Goal: Task Accomplishment & Management: Use online tool/utility

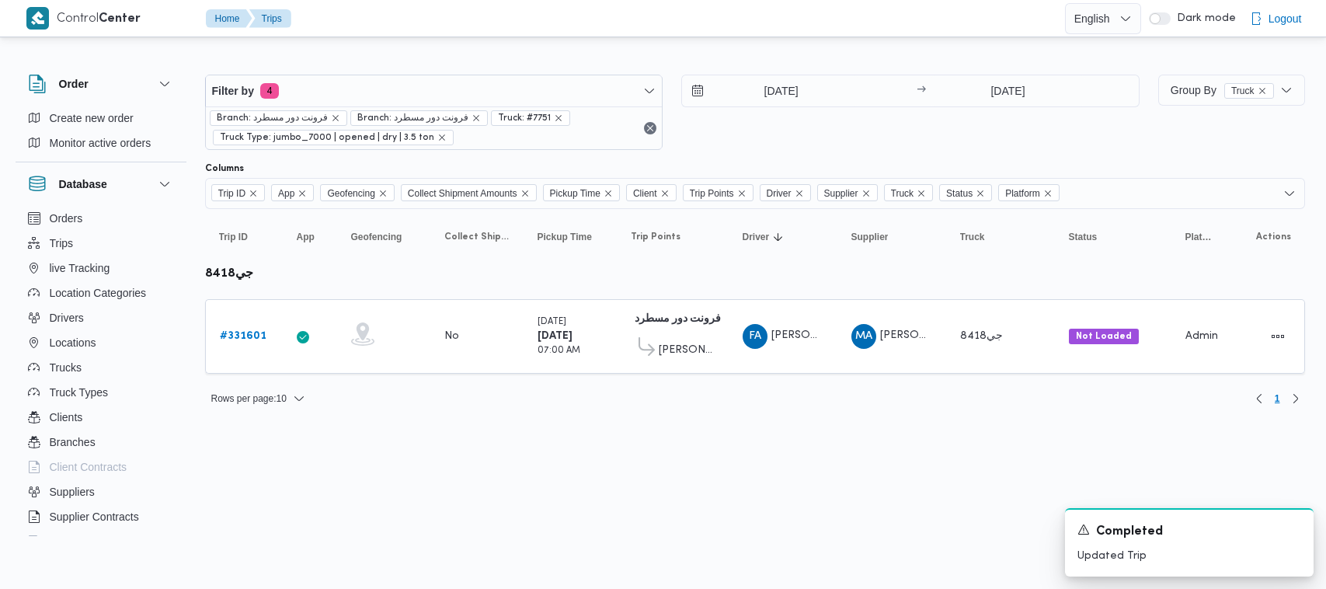
click at [360, 92] on span "Filter by 4" at bounding box center [434, 90] width 457 height 31
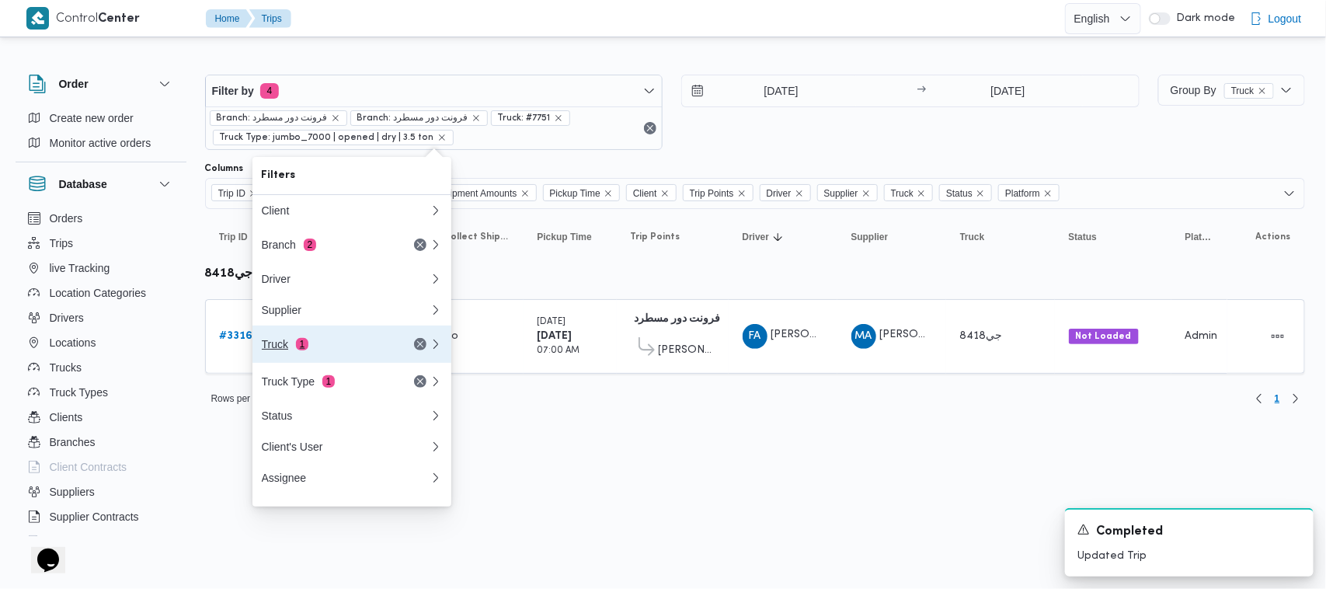
click at [308, 342] on div "Truck 1" at bounding box center [345, 343] width 186 height 37
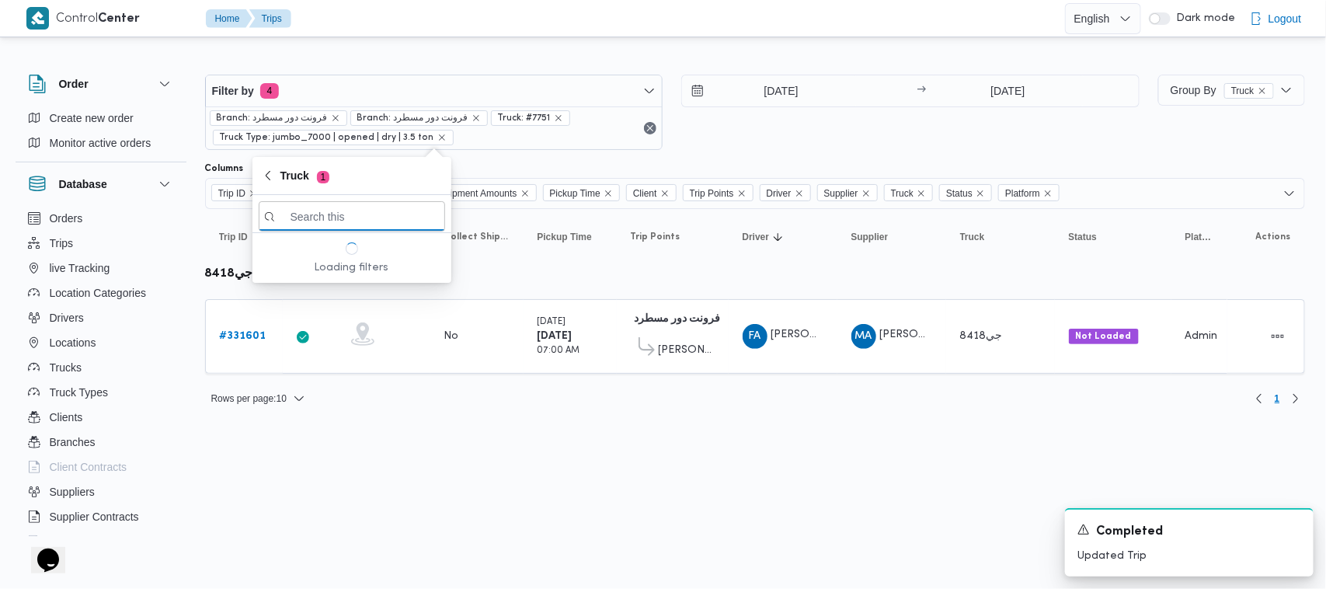
paste input "[PERSON_NAME]"
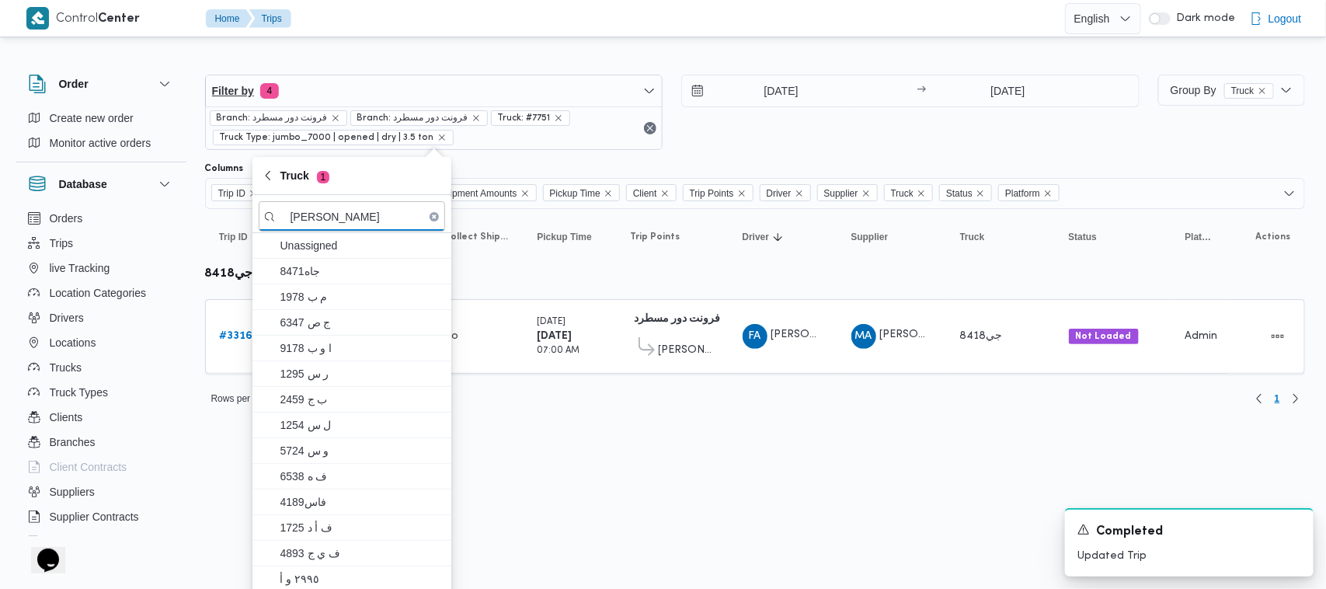
type input "[PERSON_NAME]"
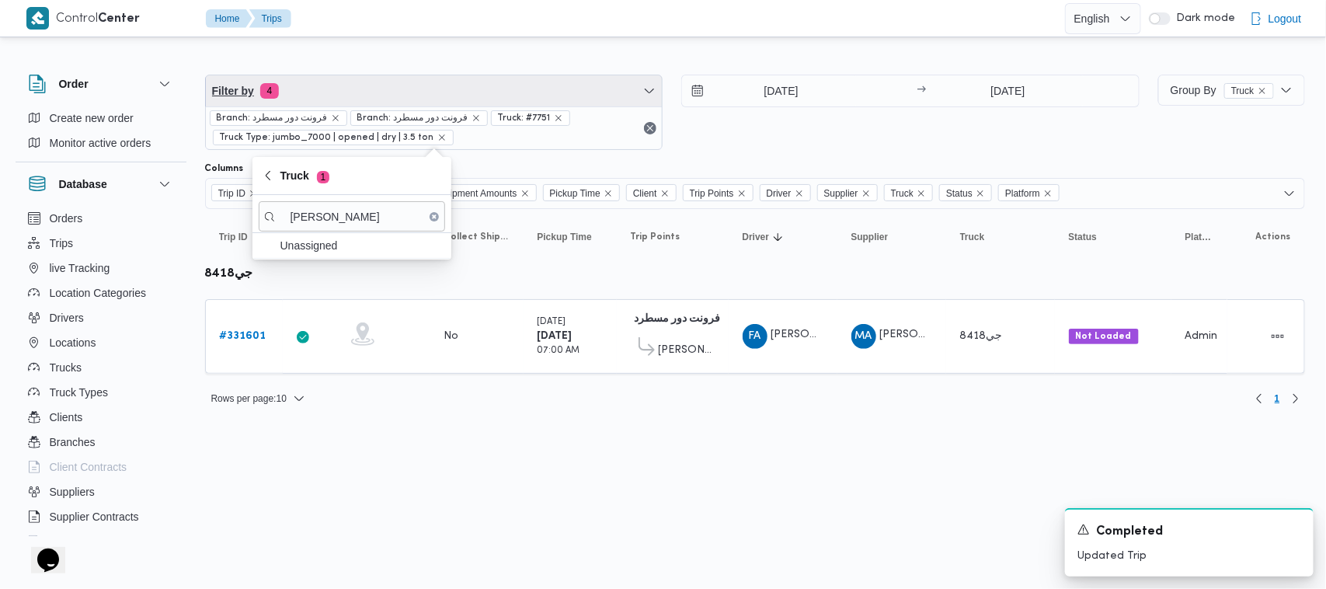
click at [435, 75] on span "Filter by 4" at bounding box center [434, 90] width 457 height 31
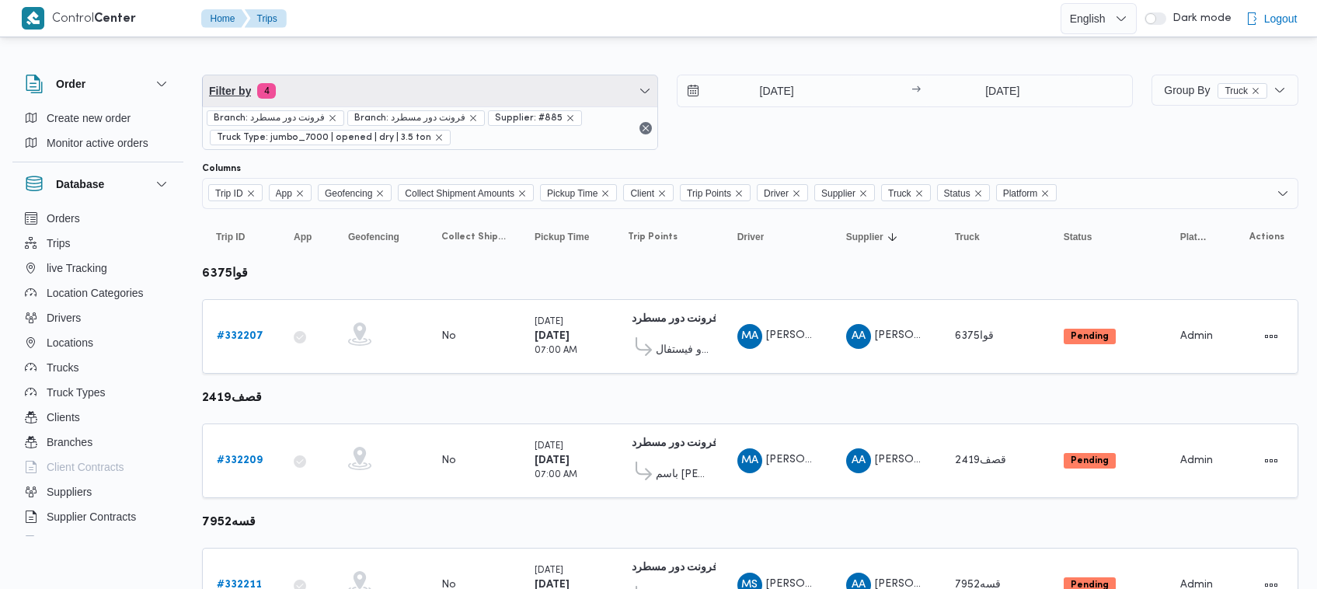
click at [338, 103] on span "Filter by 4" at bounding box center [430, 90] width 454 height 31
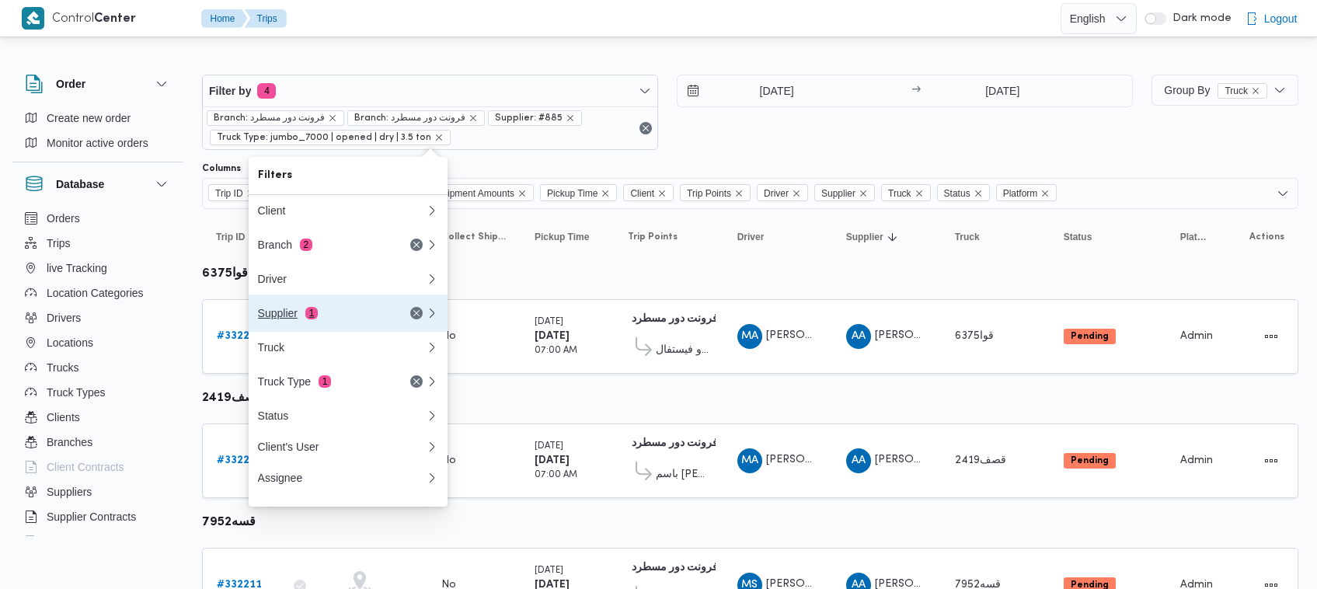
click at [352, 319] on div "Supplier 1" at bounding box center [323, 313] width 131 height 12
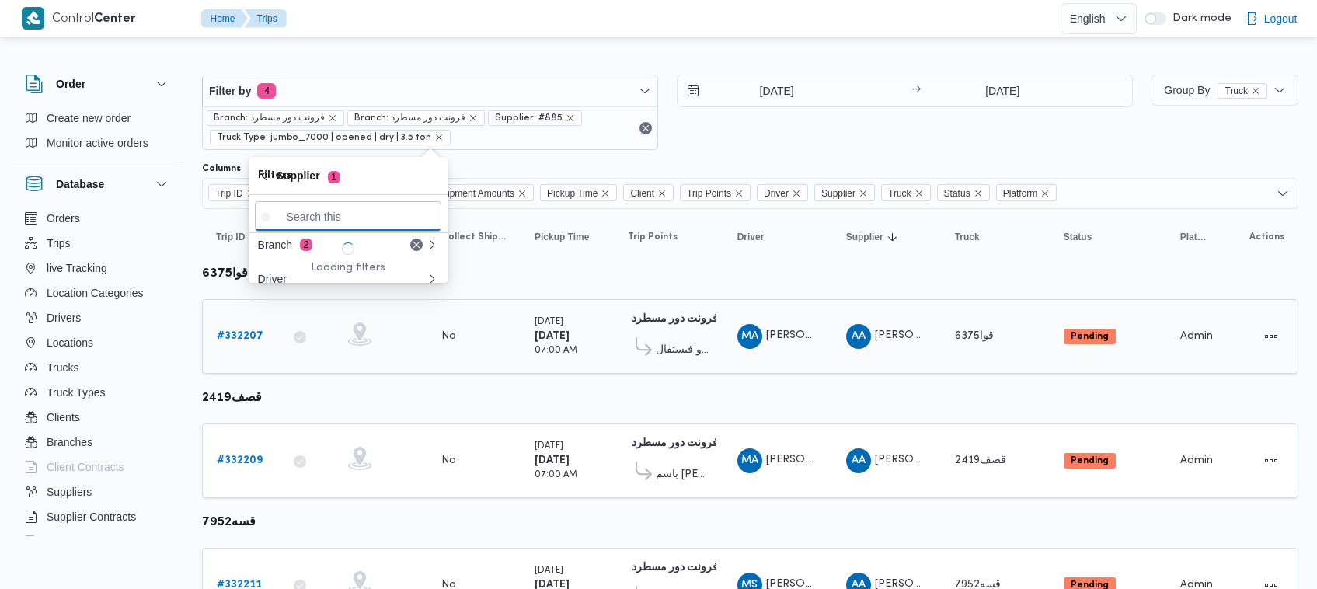
paste input "[PERSON_NAME]"
type input "[PERSON_NAME]"
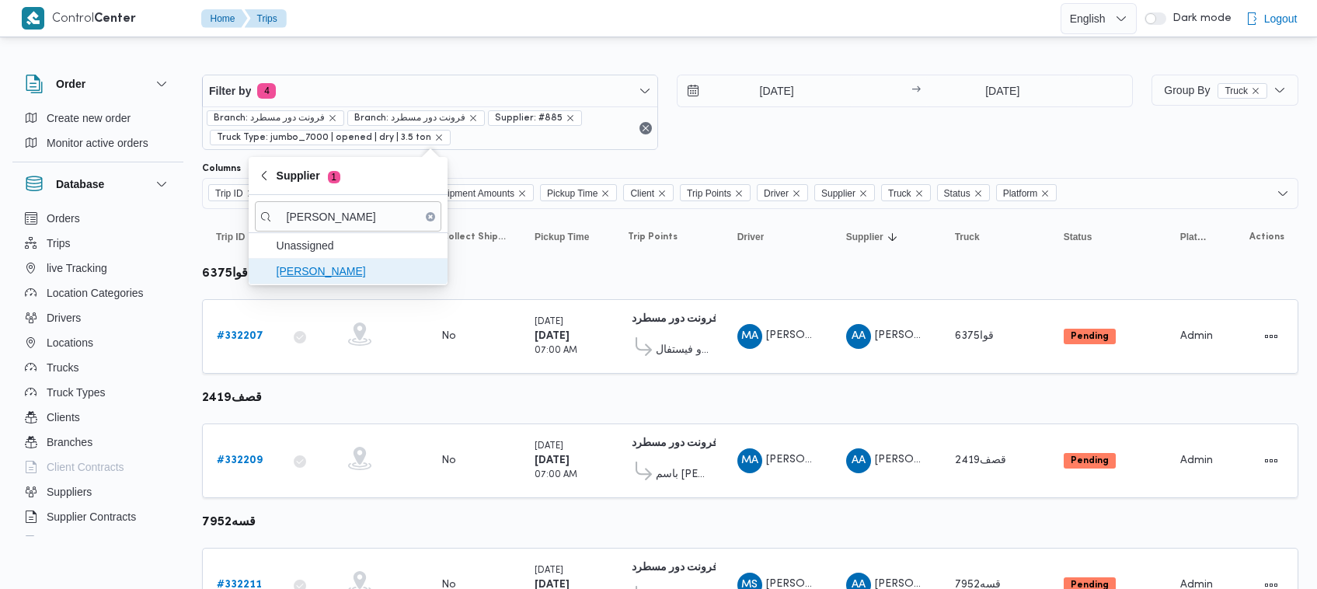
click at [316, 269] on span "[PERSON_NAME]" at bounding box center [358, 271] width 162 height 19
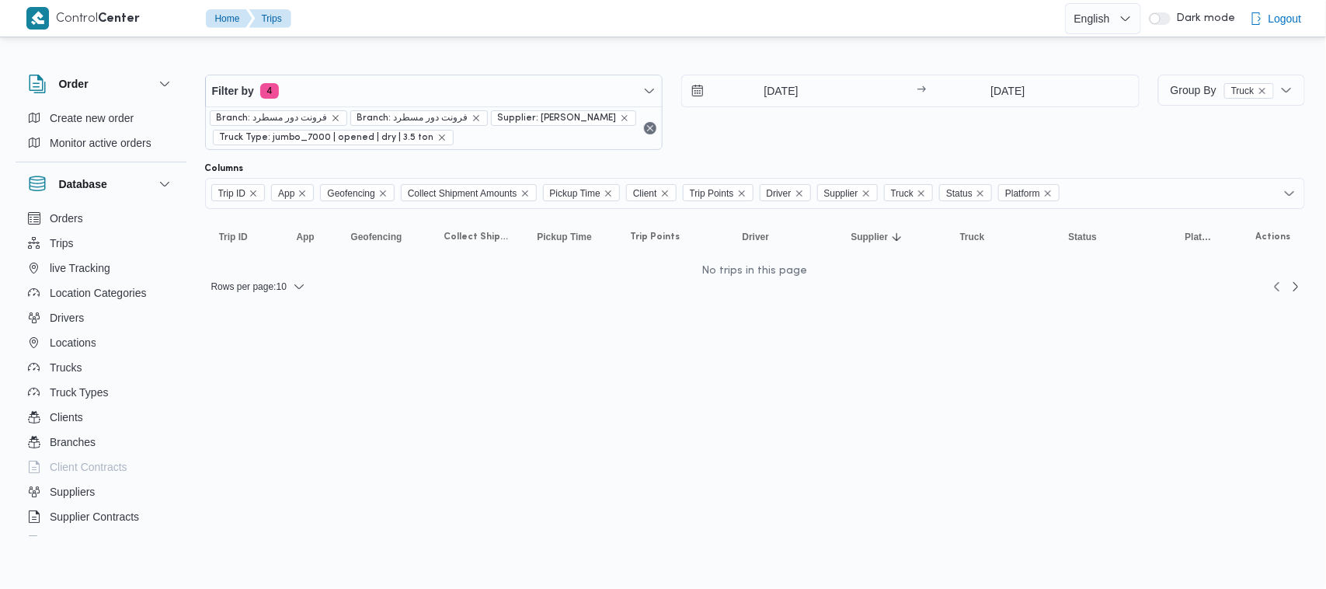
click at [1038, 121] on div "26/8/2025 → 26/8/2025" at bounding box center [910, 112] width 458 height 75
click at [987, 92] on input "[DATE]" at bounding box center [1008, 90] width 155 height 31
drag, startPoint x: 774, startPoint y: 393, endPoint x: 783, endPoint y: 390, distance: 9.8
click at [782, 390] on html "Control Center Home Trips English عربي Dark mode Logout Order Create new order …" at bounding box center [663, 294] width 1326 height 589
click at [900, 140] on div "26/8/2025 → 26/8/2025" at bounding box center [910, 112] width 458 height 75
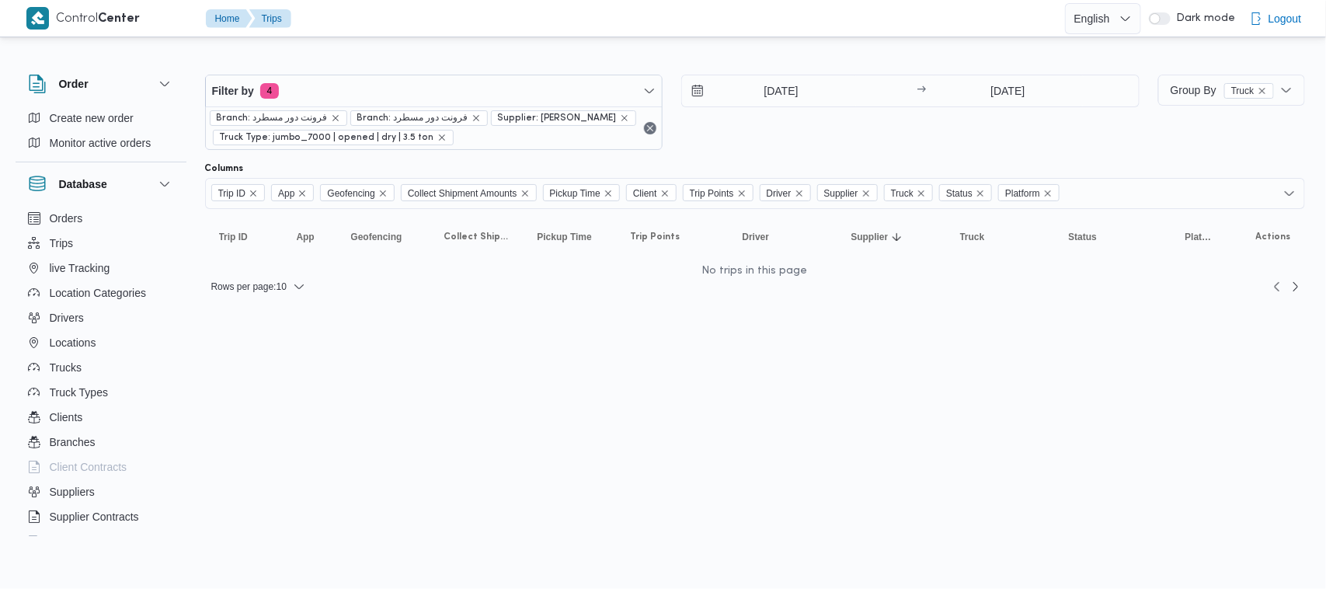
click at [758, 149] on div "26/8/2025 → 26/8/2025" at bounding box center [910, 112] width 458 height 75
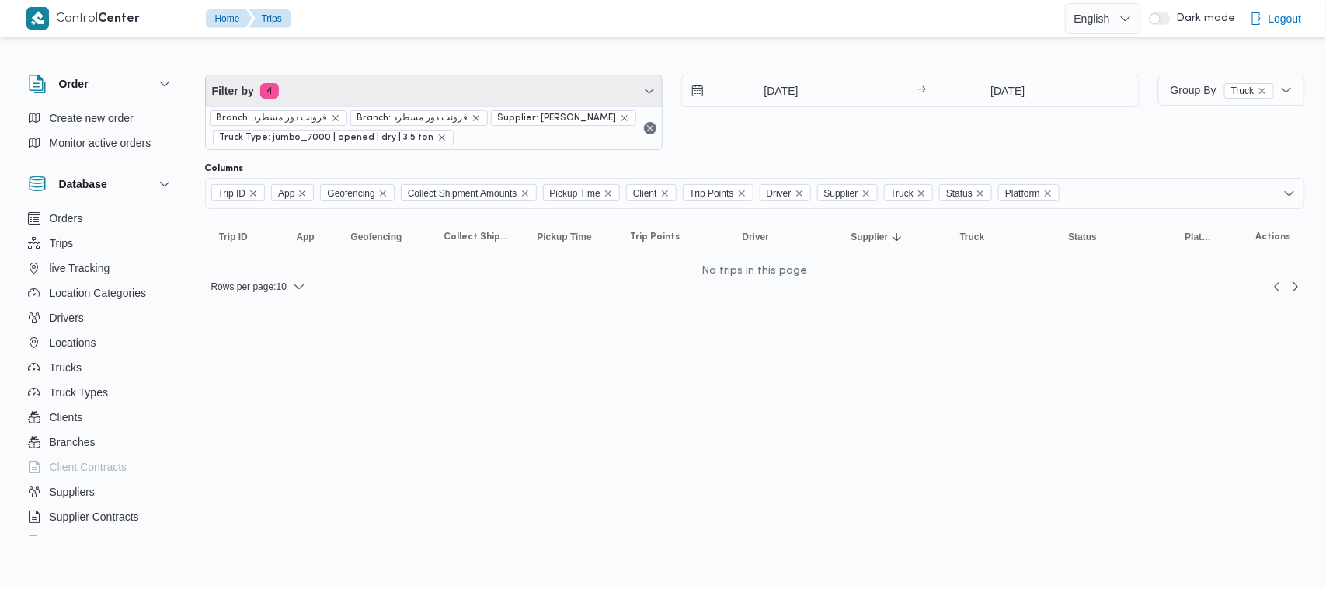
click at [507, 92] on span "Filter by 4" at bounding box center [434, 90] width 457 height 31
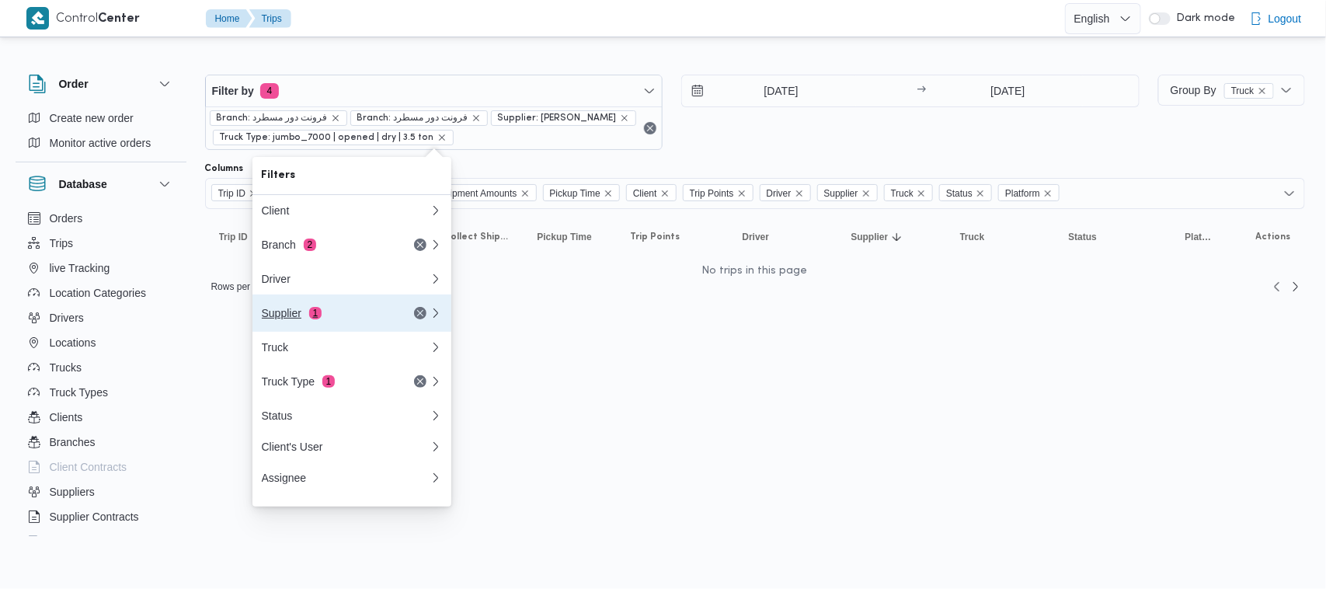
click at [316, 312] on span "1" at bounding box center [315, 313] width 12 height 12
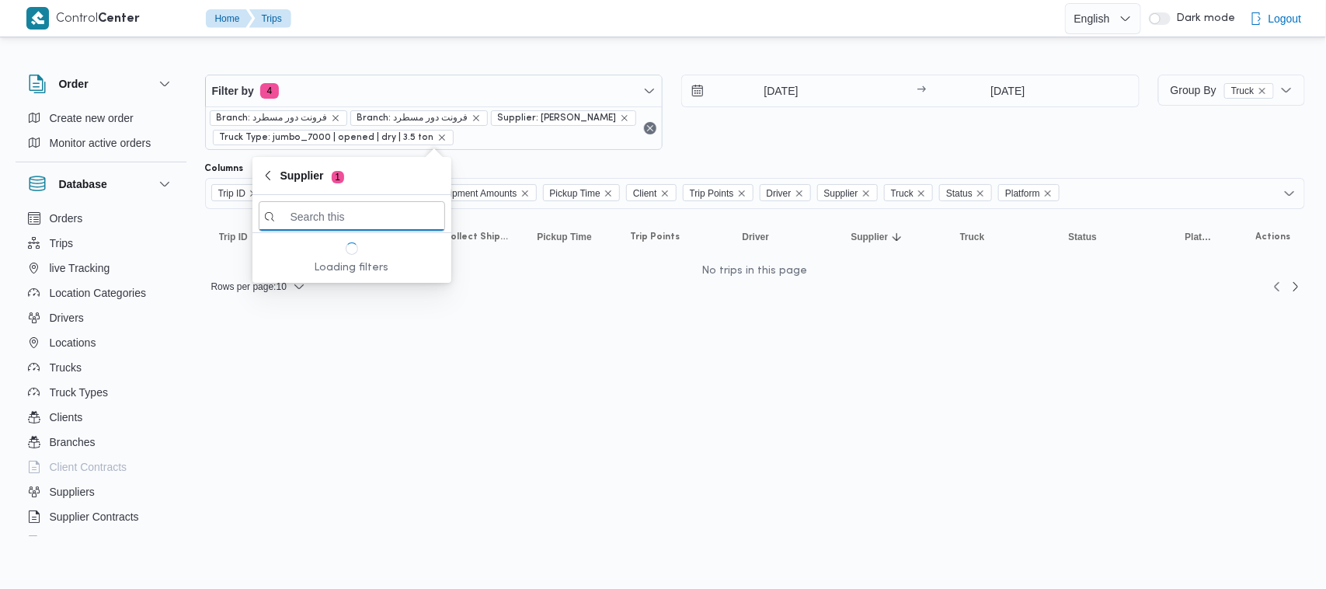
paste input "[PERSON_NAME]"
type input "[PERSON_NAME]"
click at [774, 129] on div "[DATE] → [DATE]" at bounding box center [910, 112] width 458 height 75
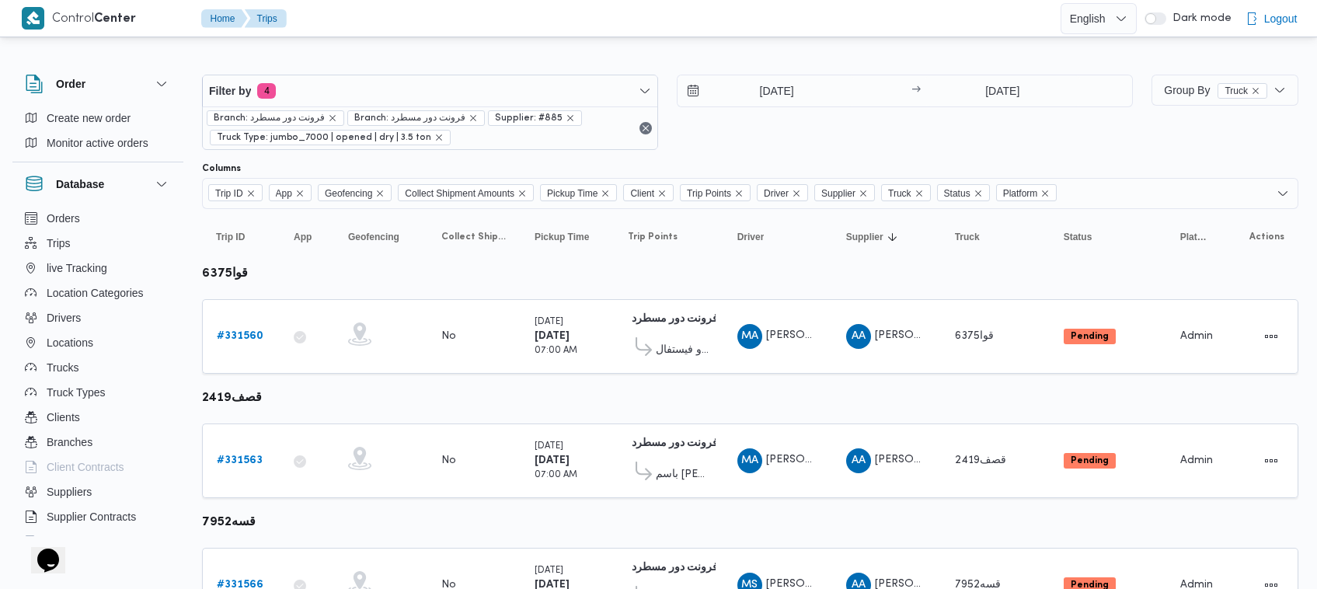
click at [395, 68] on div "Filter by 4 Branch: فرونت دور مسطرد Branch: فرونت دور مسطرد Supplier: #885 Truc…" at bounding box center [667, 112] width 949 height 94
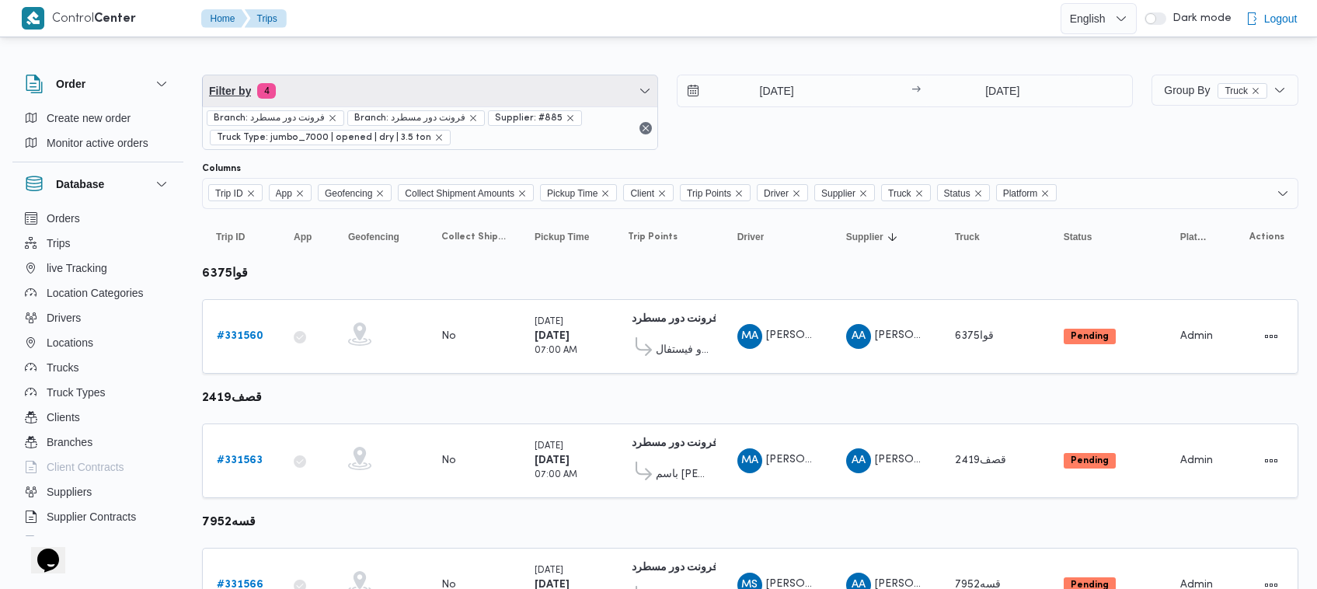
click at [391, 89] on span "Filter by 4" at bounding box center [430, 90] width 454 height 31
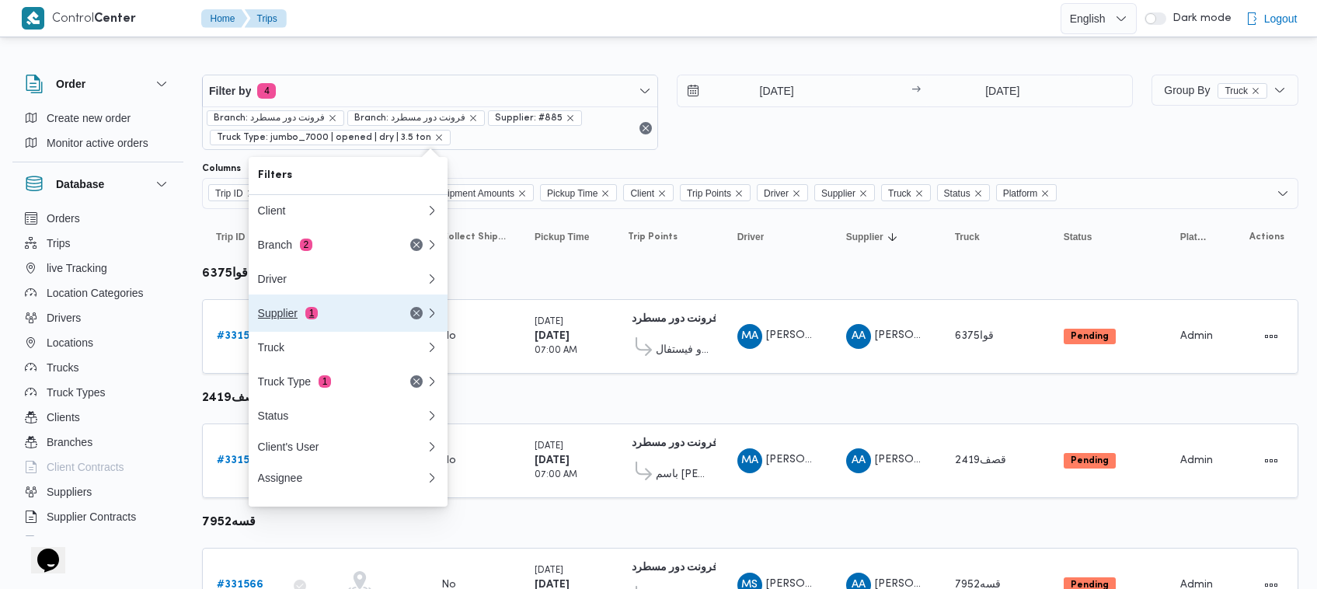
click at [342, 301] on button "Supplier 1" at bounding box center [348, 312] width 199 height 37
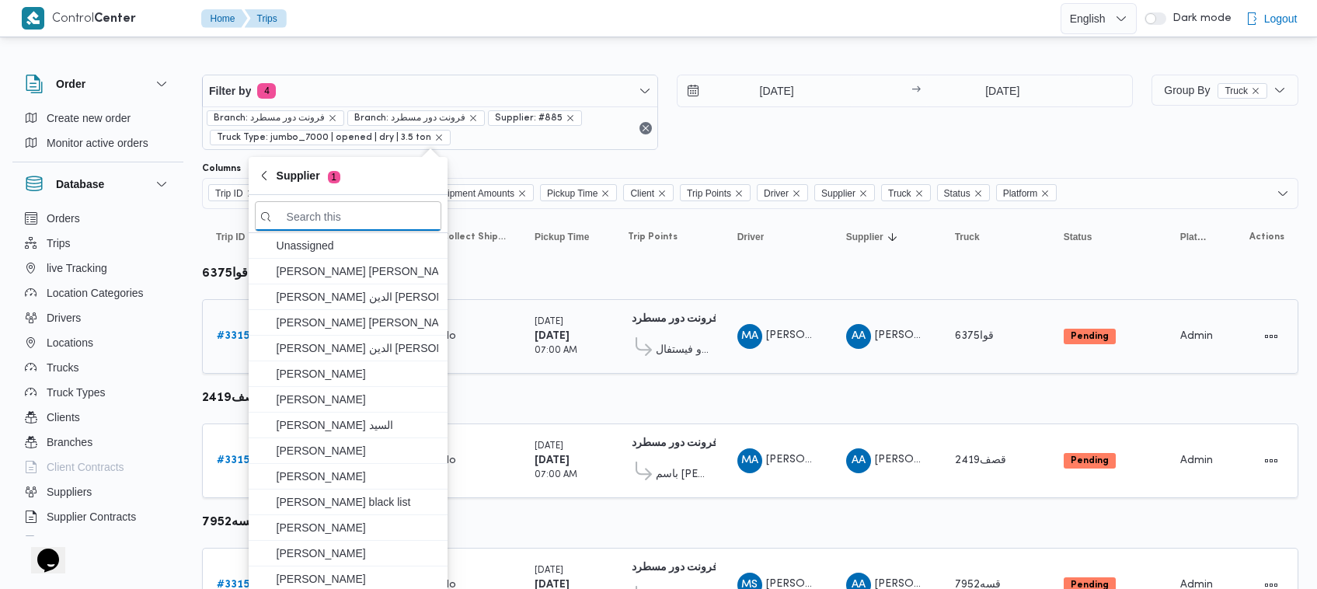
paste input "[PERSON_NAME]"
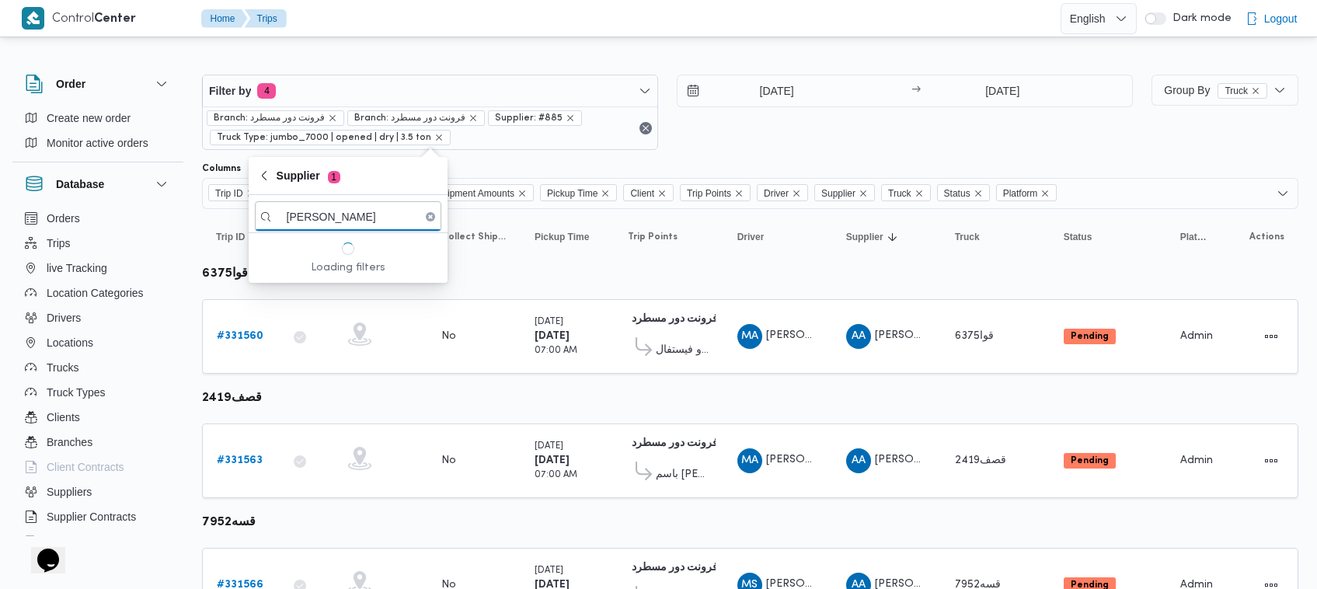
type input "[PERSON_NAME]"
click at [358, 270] on span "[PERSON_NAME]" at bounding box center [358, 271] width 162 height 19
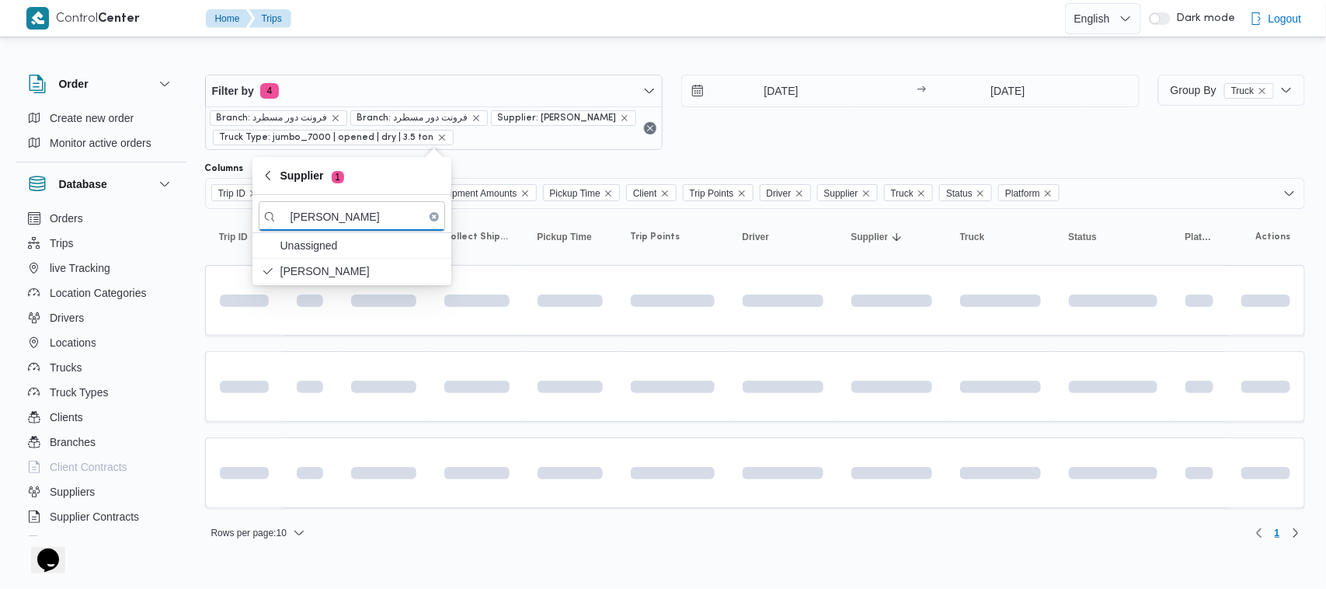
click at [824, 148] on div "21/8/2025 → 21/8/2025" at bounding box center [910, 112] width 458 height 75
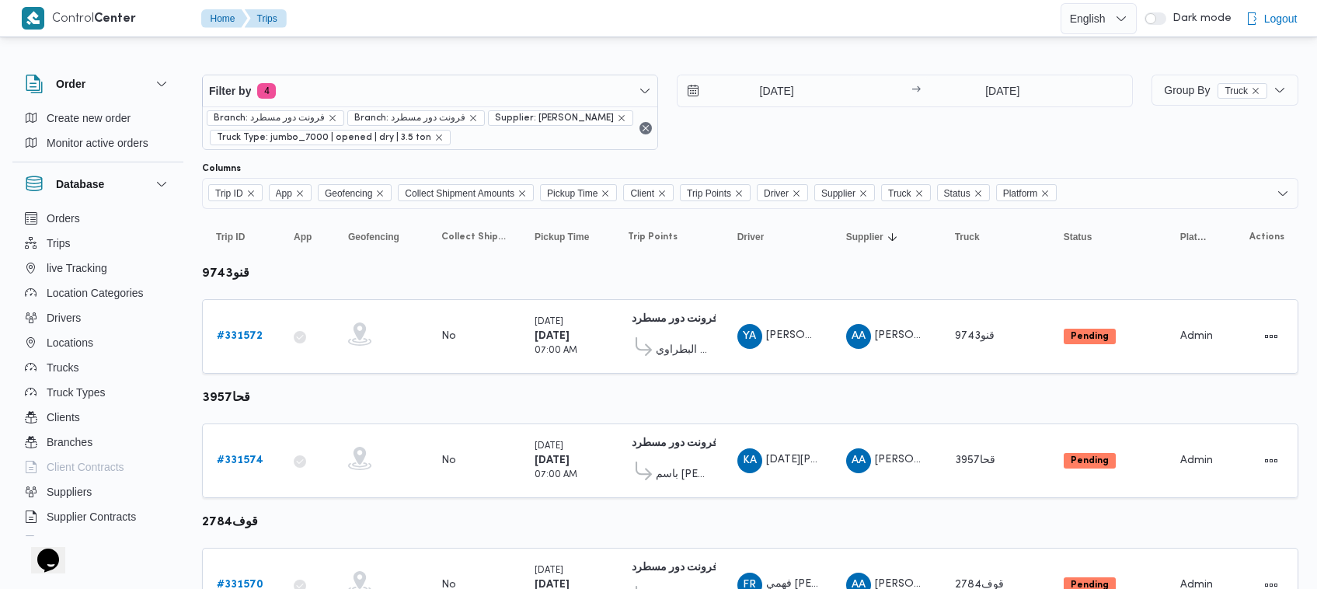
click at [713, 151] on div "Filter by 4 Branch: فرونت دور مسطرد Branch: فرونت دور مسطرد Supplier: علي عبدال…" at bounding box center [667, 112] width 949 height 94
click at [216, 307] on td "Trip ID # 331572" at bounding box center [241, 336] width 78 height 75
click at [233, 332] on b "# 331572" at bounding box center [240, 336] width 46 height 10
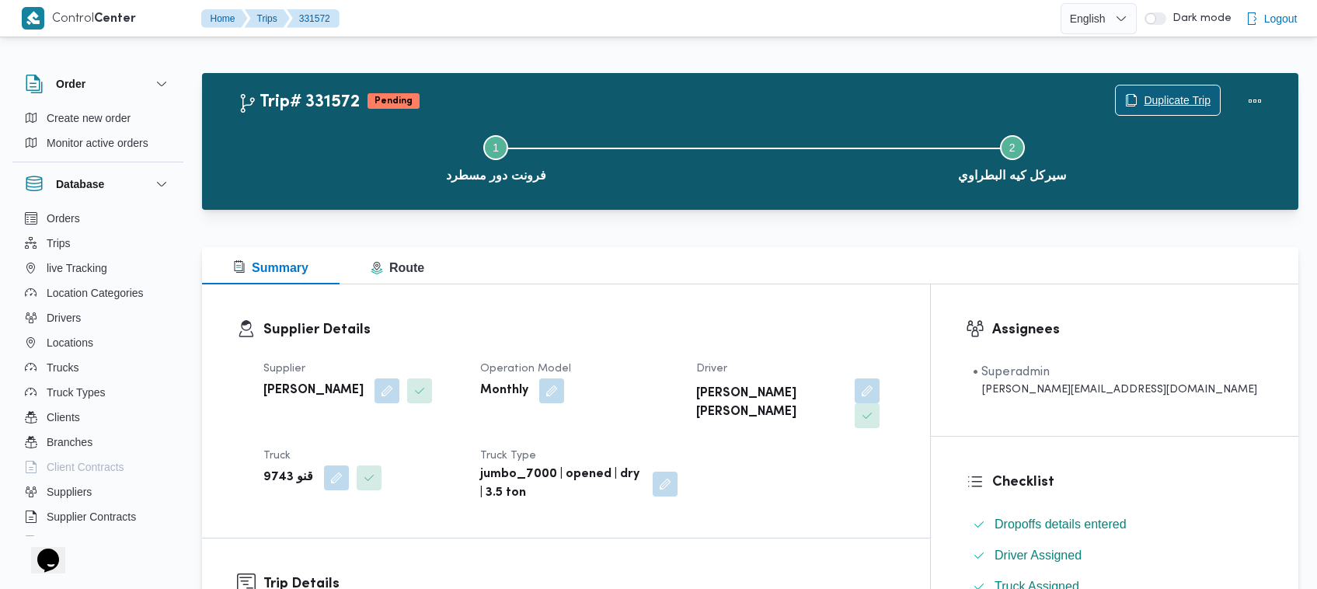
click at [1185, 96] on span "Duplicate Trip" at bounding box center [1176, 100] width 67 height 19
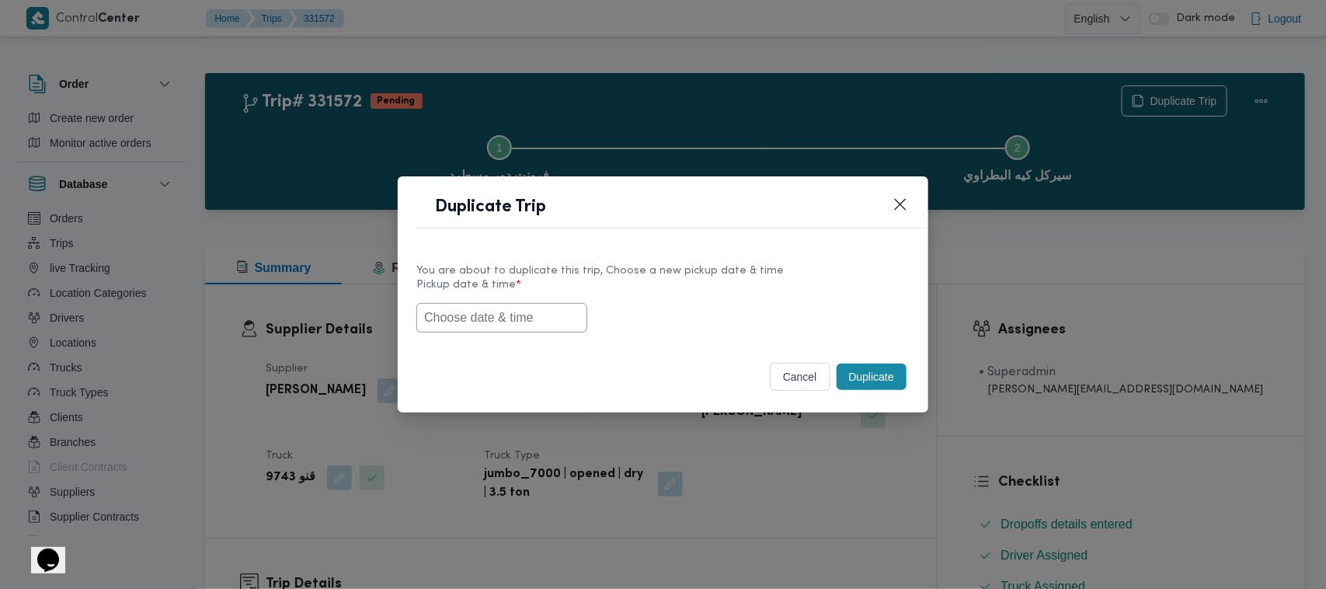
click at [443, 325] on input "text" at bounding box center [501, 318] width 171 height 30
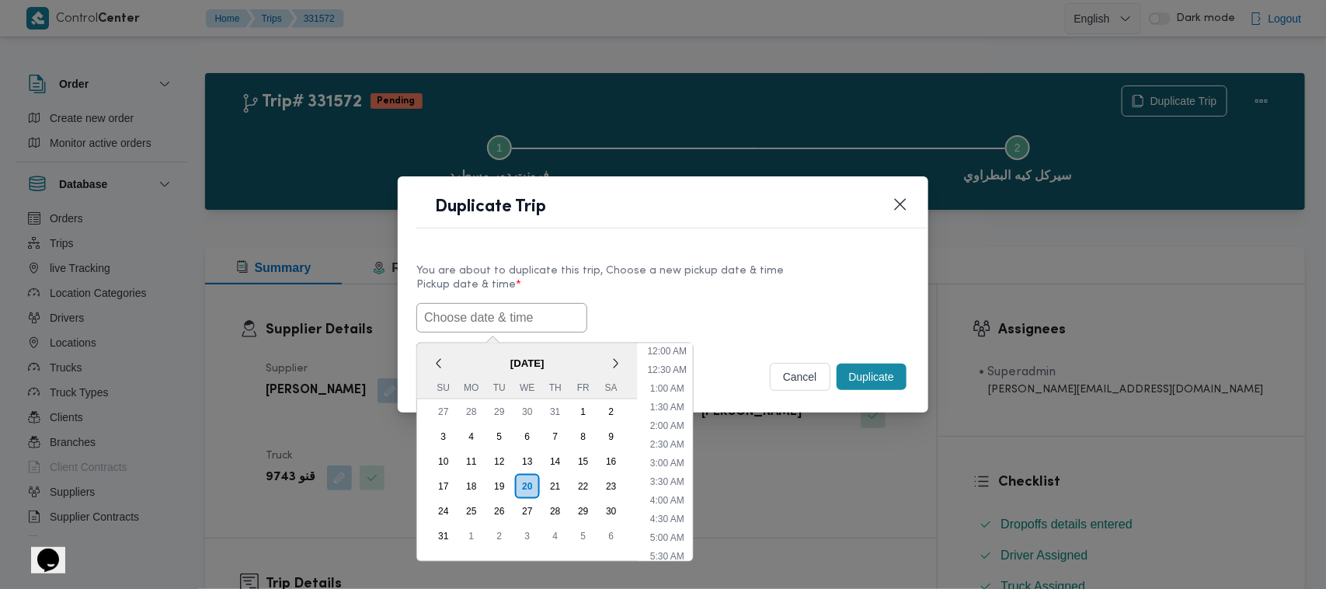
paste input "25/08/2025 7:00AM"
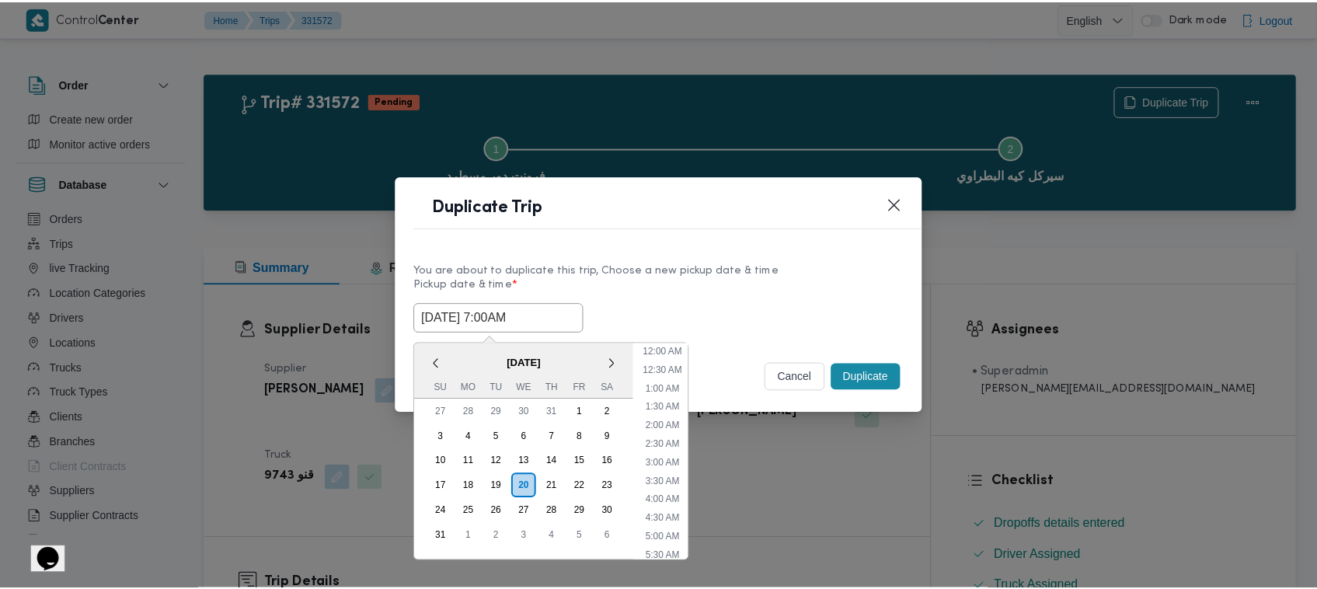
scroll to position [460, 0]
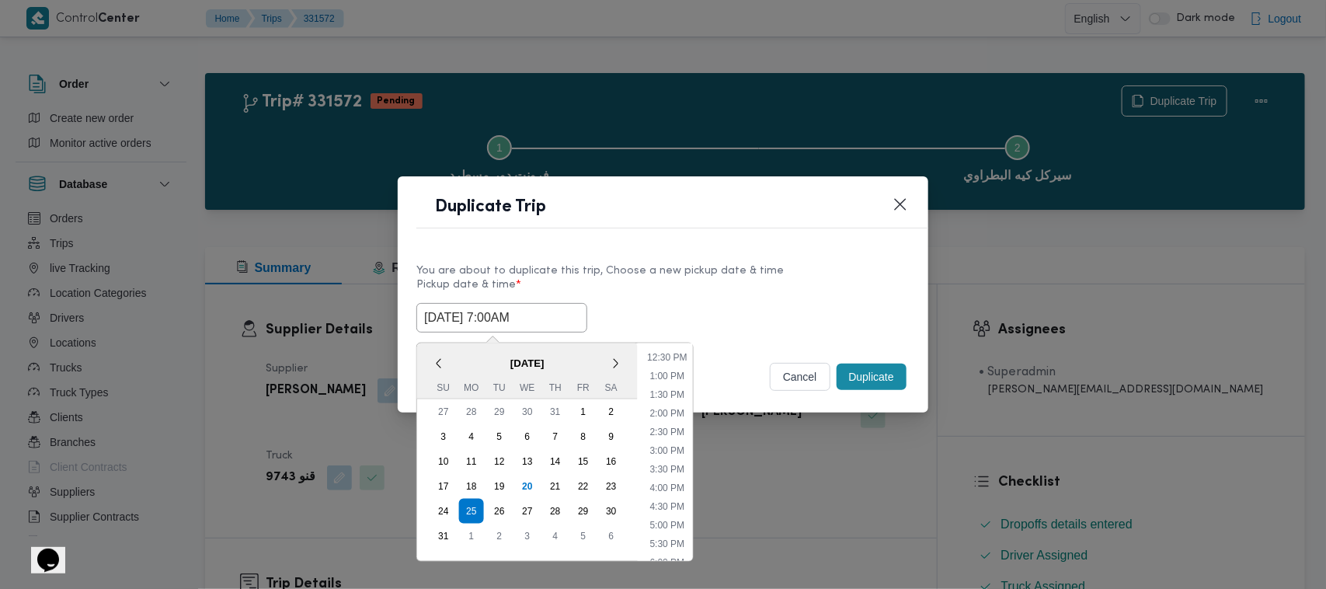
type input "25/08/2025 7:00AM"
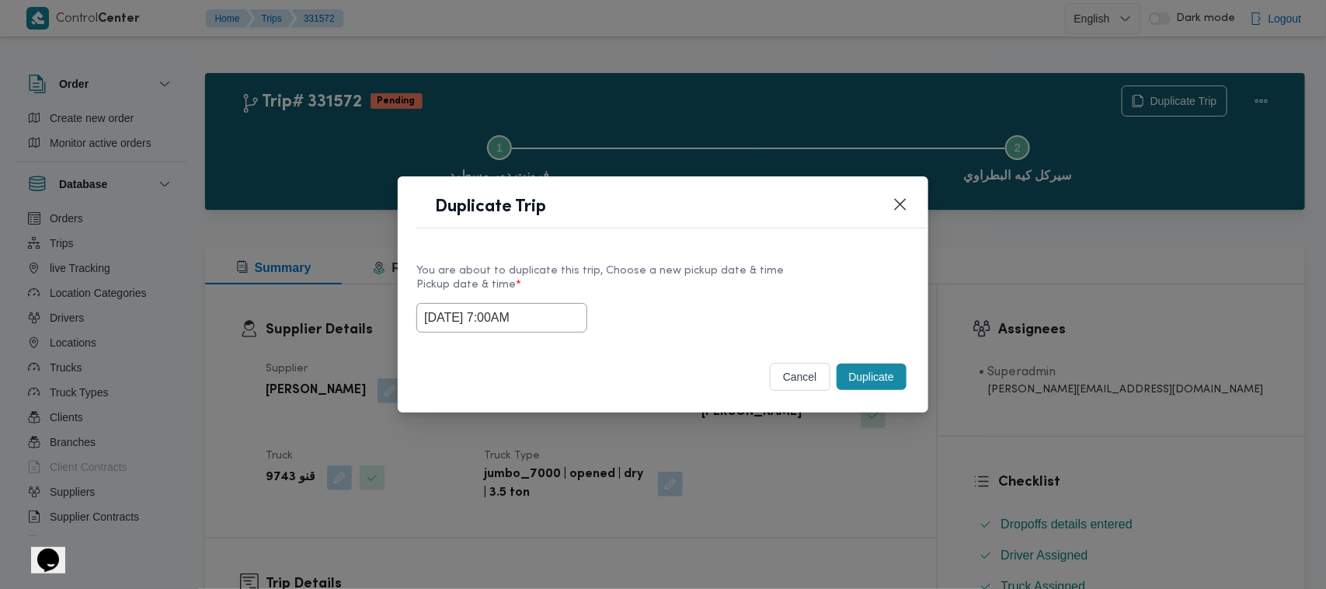
click at [704, 286] on label "Pickup date & time *" at bounding box center [662, 291] width 493 height 24
click at [868, 370] on button "Duplicate" at bounding box center [872, 377] width 70 height 26
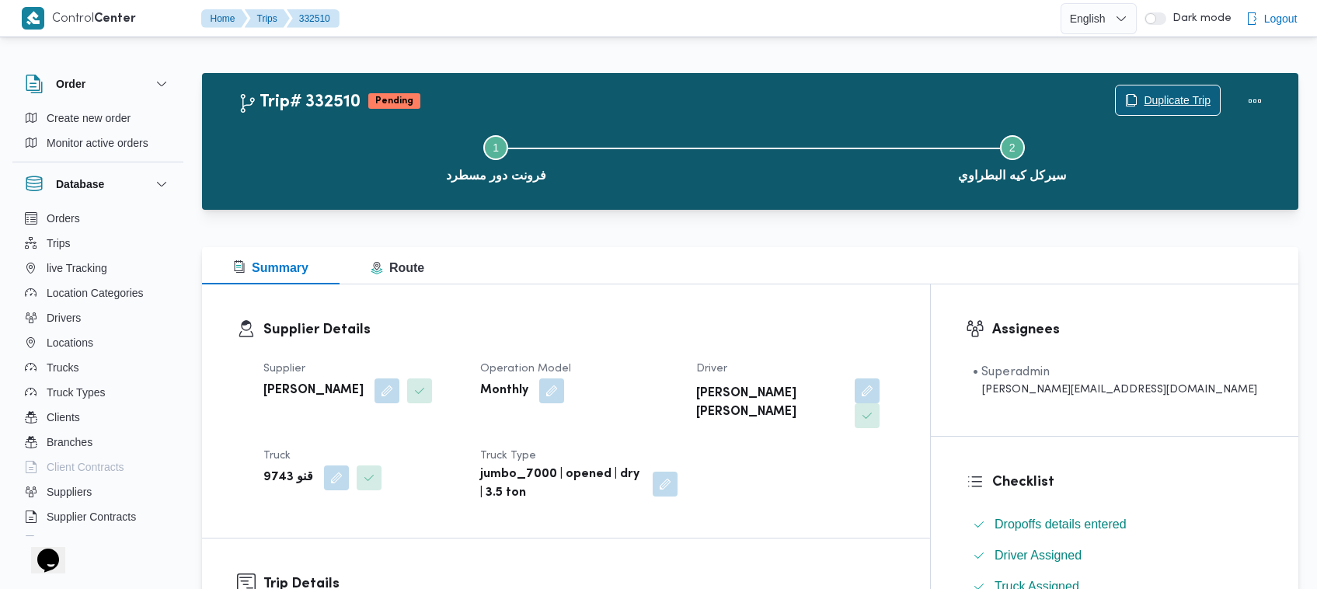
click at [1171, 97] on span "Duplicate Trip" at bounding box center [1176, 100] width 67 height 19
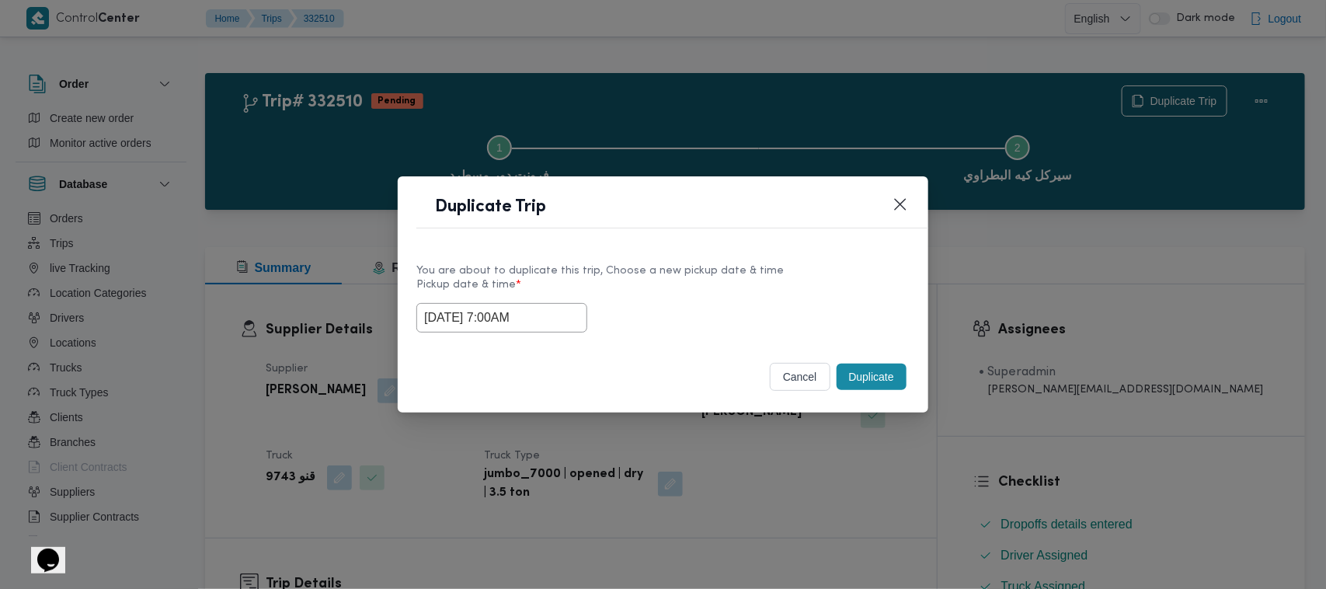
click at [497, 318] on input "25/08/2025 7:00AM" at bounding box center [501, 318] width 171 height 30
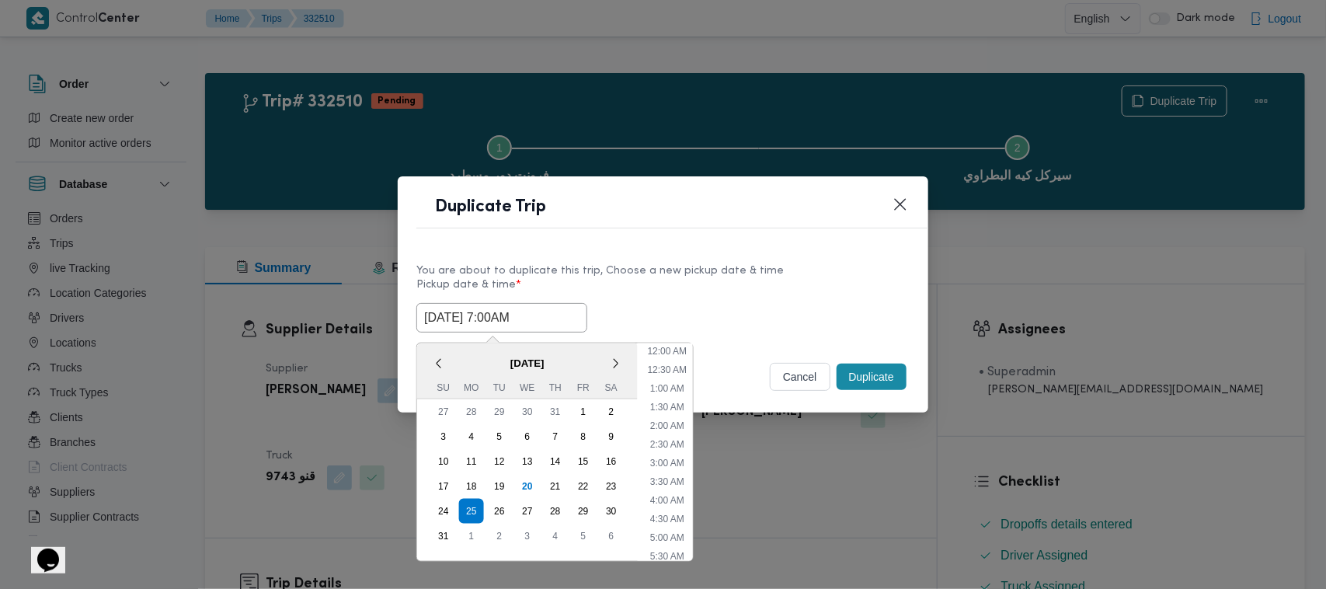
scroll to position [162, 0]
click at [506, 505] on div "26" at bounding box center [500, 511] width 30 height 30
type input "26/08/2025 7:00AM"
click at [792, 214] on header "Duplicate Trip" at bounding box center [681, 211] width 531 height 33
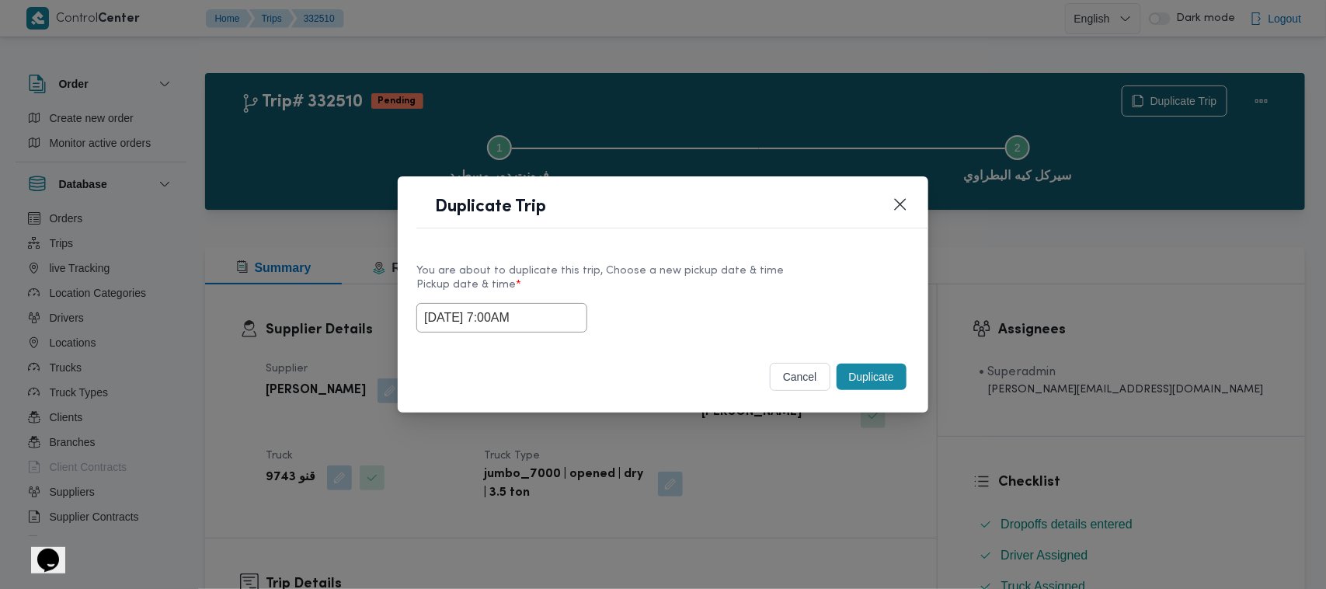
click at [886, 374] on button "Duplicate" at bounding box center [872, 377] width 70 height 26
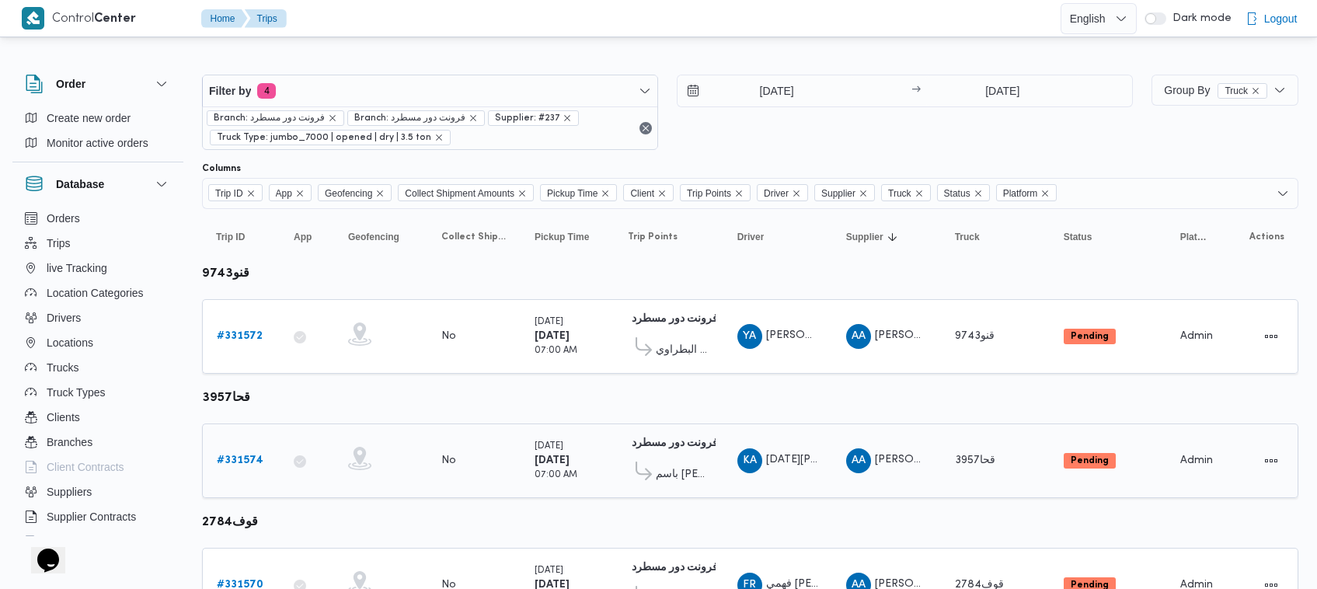
click at [231, 458] on b "# 331574" at bounding box center [240, 460] width 47 height 10
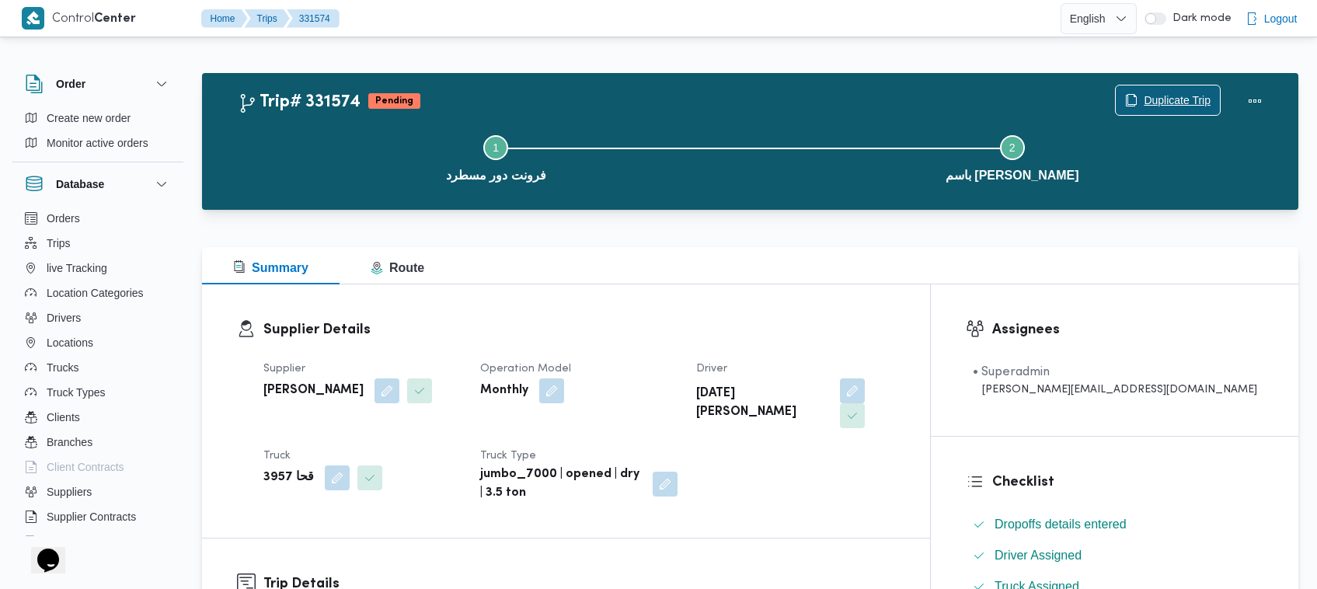
click at [1197, 92] on span "Duplicate Trip" at bounding box center [1176, 100] width 67 height 19
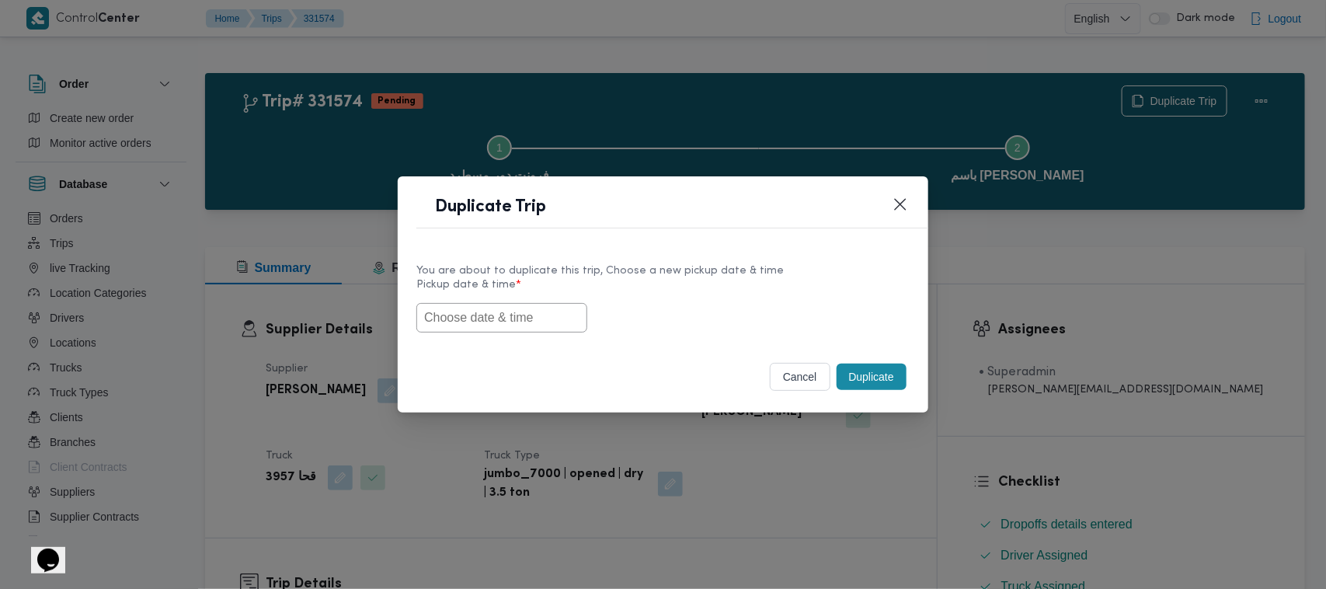
click at [502, 330] on input "text" at bounding box center [501, 318] width 171 height 30
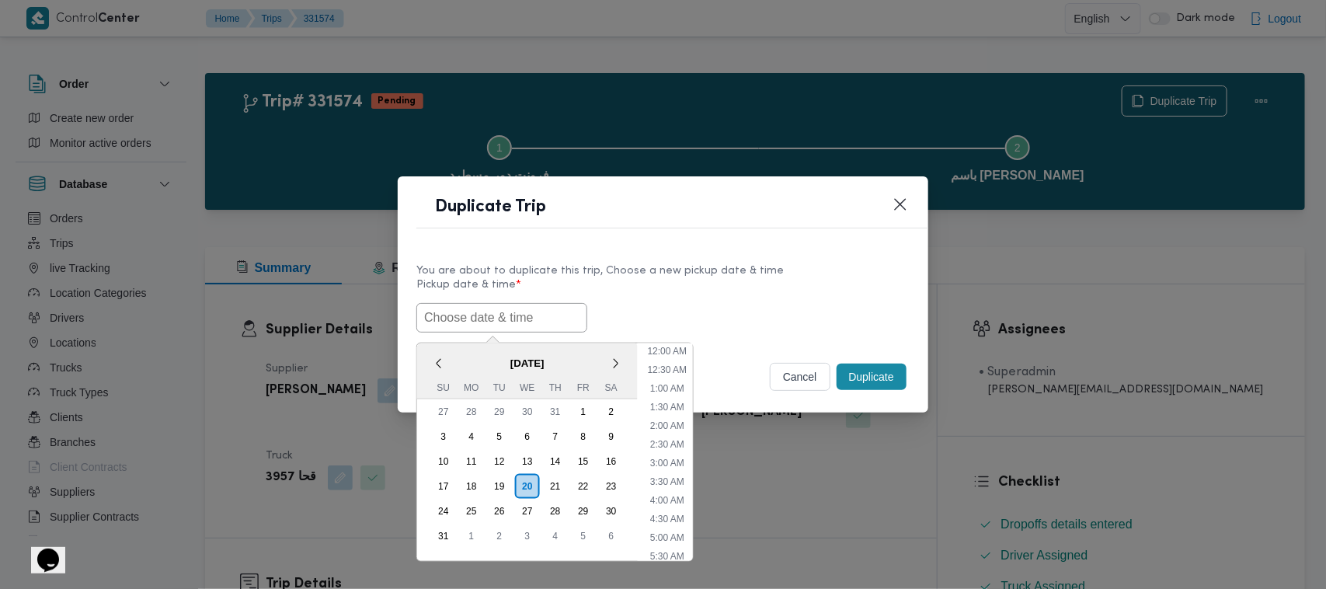
paste input "25/08/2025 7:00AM"
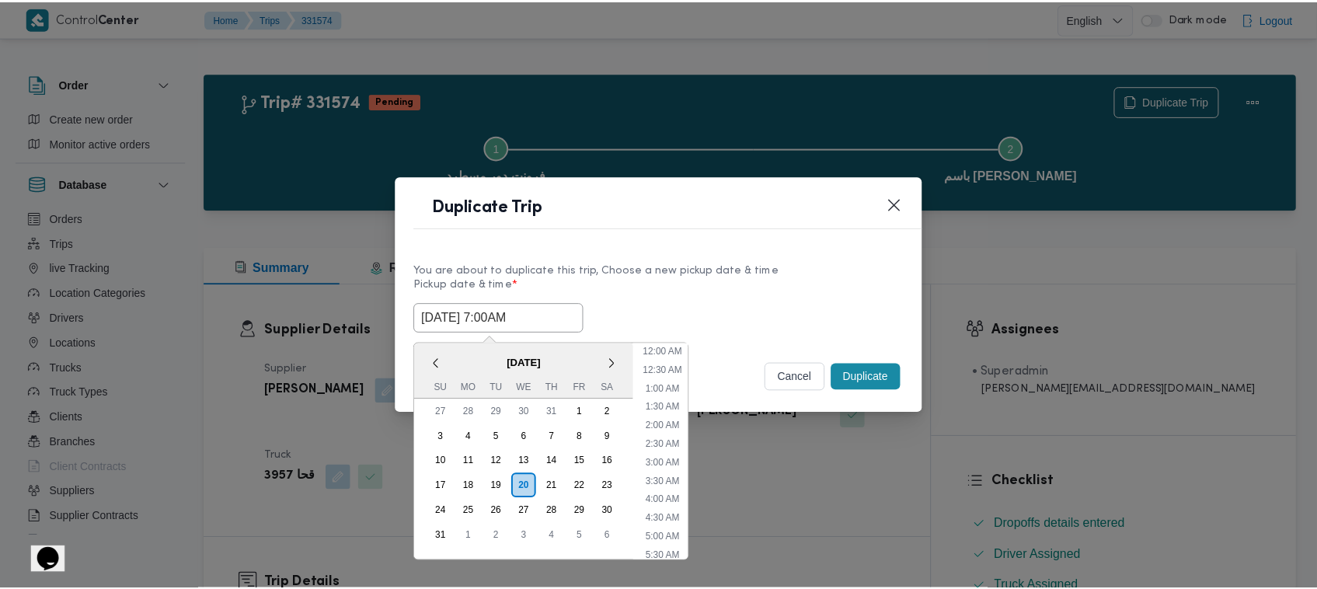
scroll to position [460, 0]
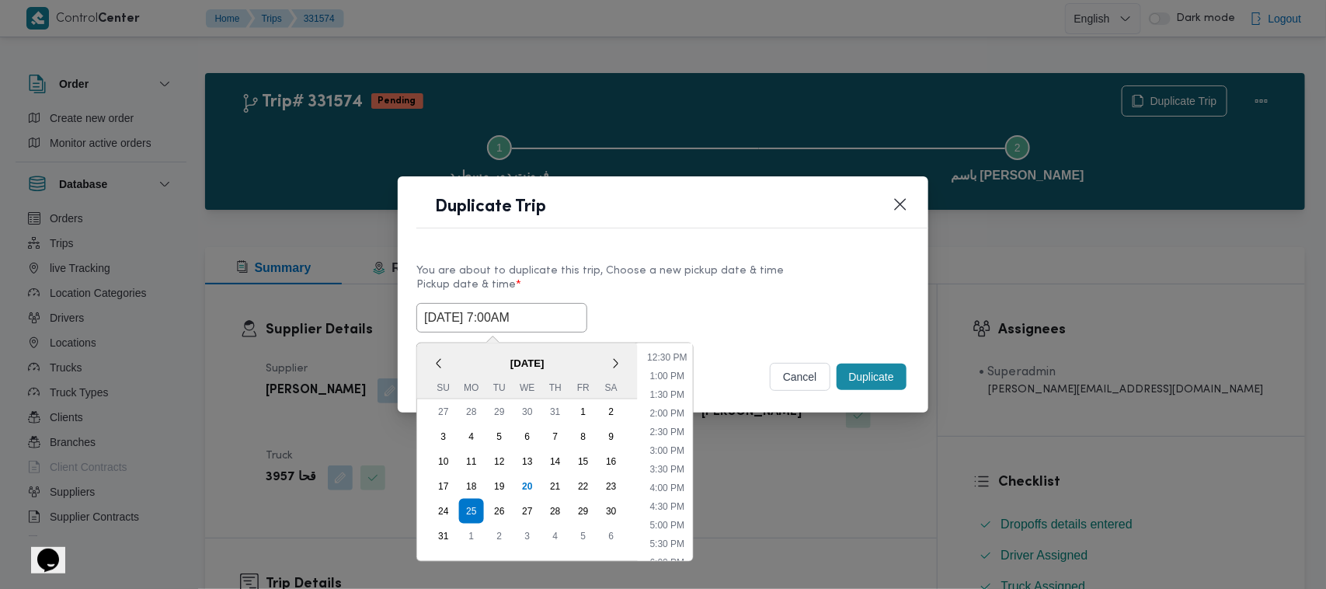
type input "25/08/2025 7:00AM"
click at [744, 313] on div "25/08/2025 7:00AM < August 2025 > Su Mo Tu We Th Fr Sa 27 28 29 30 31 1 2 3 4 5…" at bounding box center [662, 318] width 493 height 30
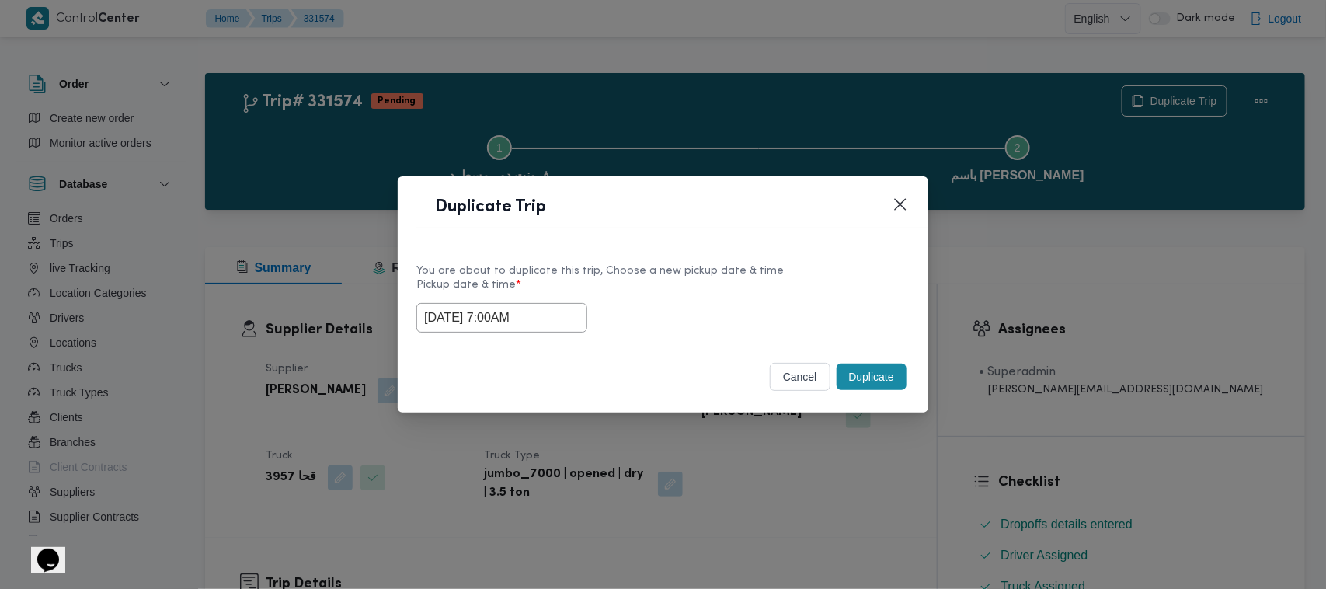
click at [875, 382] on button "Duplicate" at bounding box center [872, 377] width 70 height 26
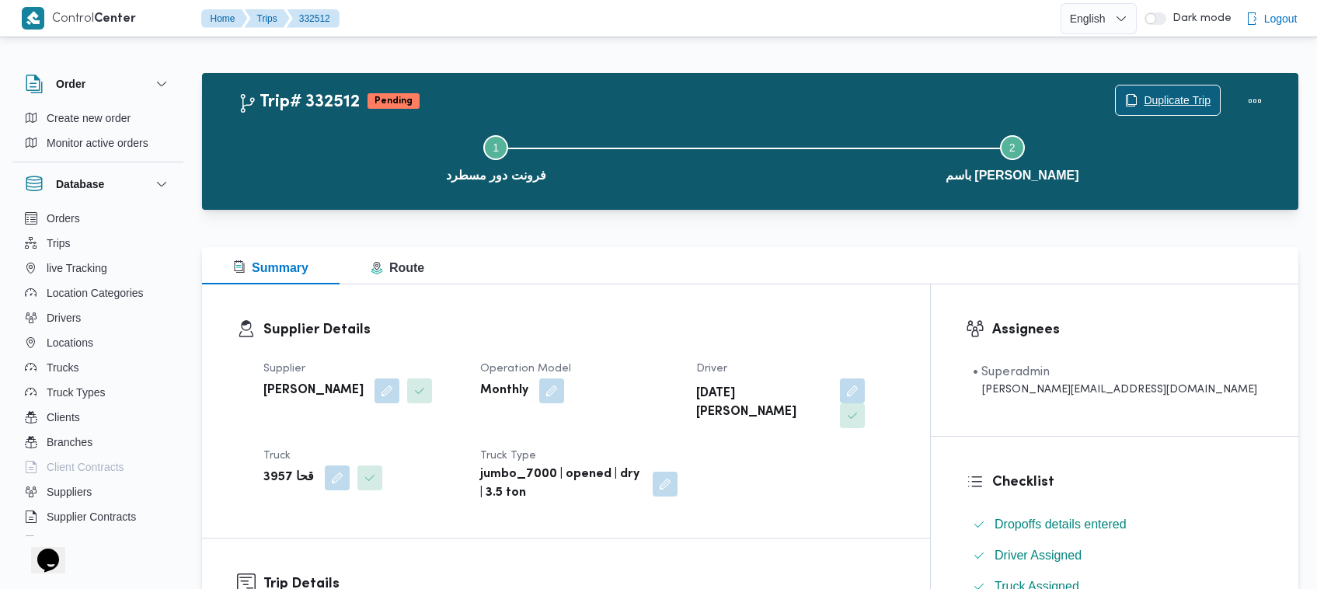
click at [1166, 88] on span "Duplicate Trip" at bounding box center [1168, 100] width 104 height 30
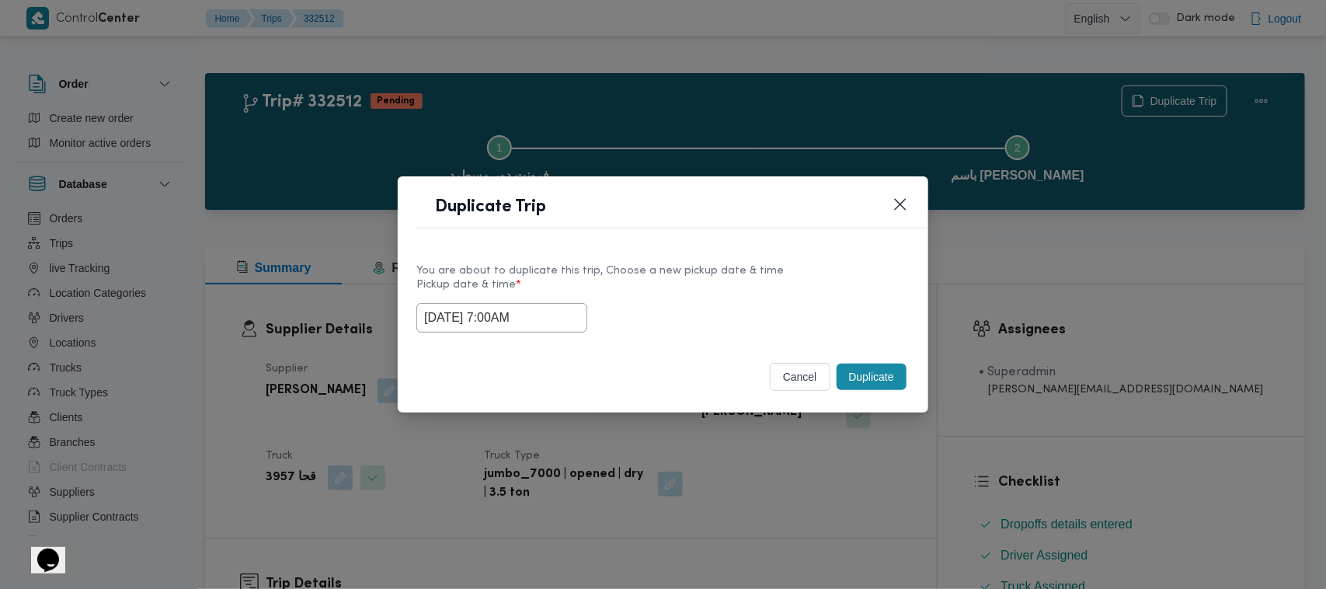
click at [674, 270] on div "You are about to duplicate this trip, Choose a new pickup date & time" at bounding box center [662, 271] width 493 height 16
click at [909, 194] on button "Closes this modal window" at bounding box center [900, 203] width 19 height 19
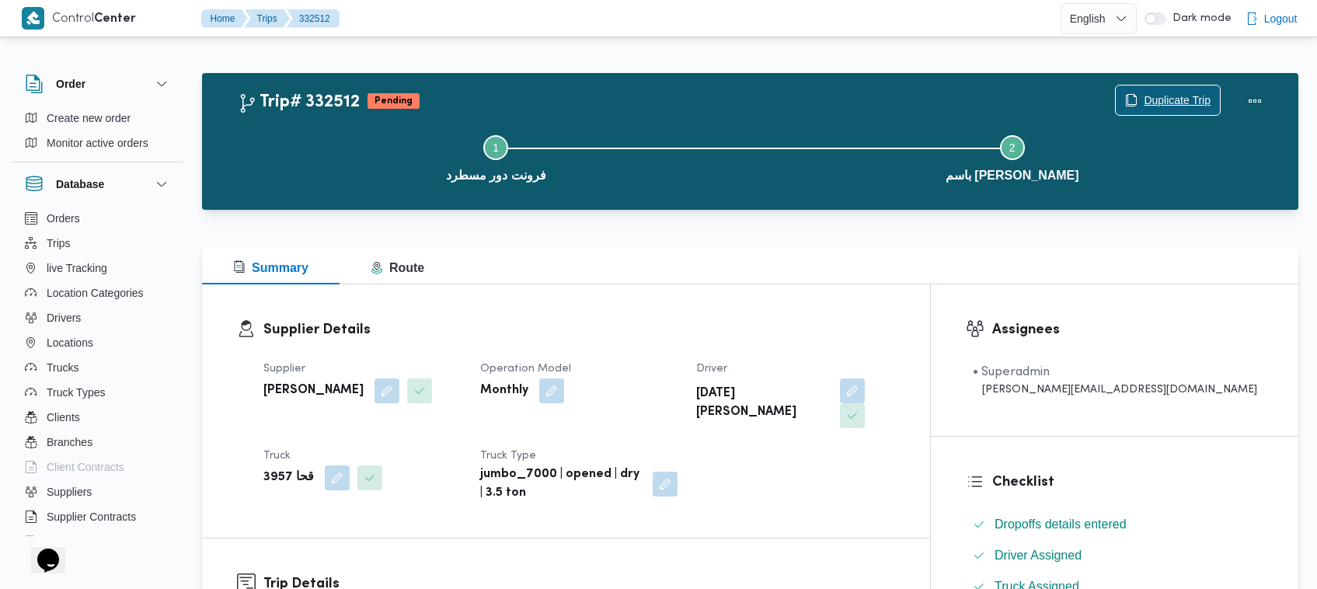
click at [1133, 88] on span "Duplicate Trip" at bounding box center [1168, 100] width 104 height 30
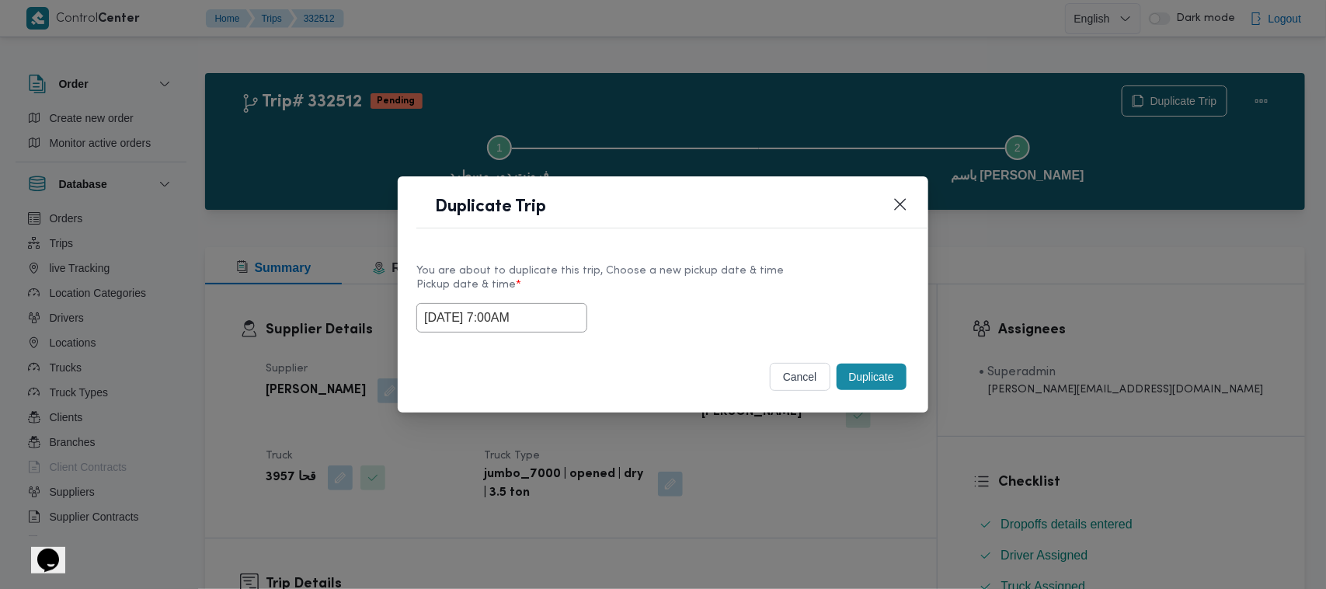
click at [565, 312] on input "25/08/2025 7:00AM" at bounding box center [501, 318] width 171 height 30
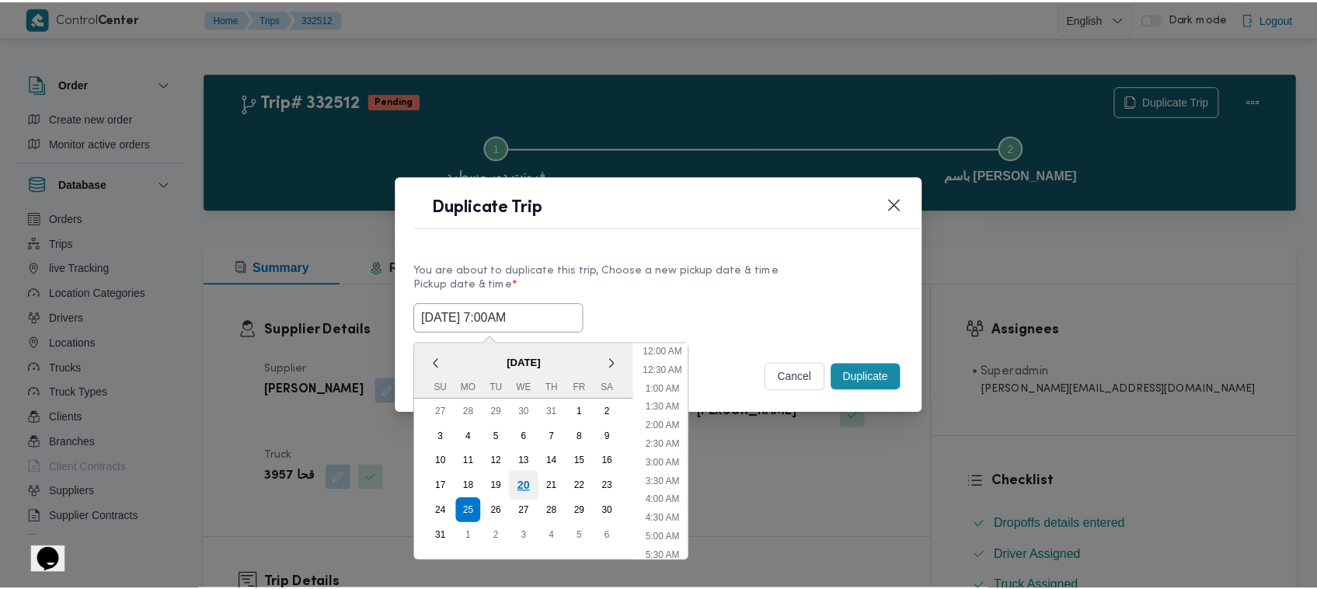
scroll to position [162, 0]
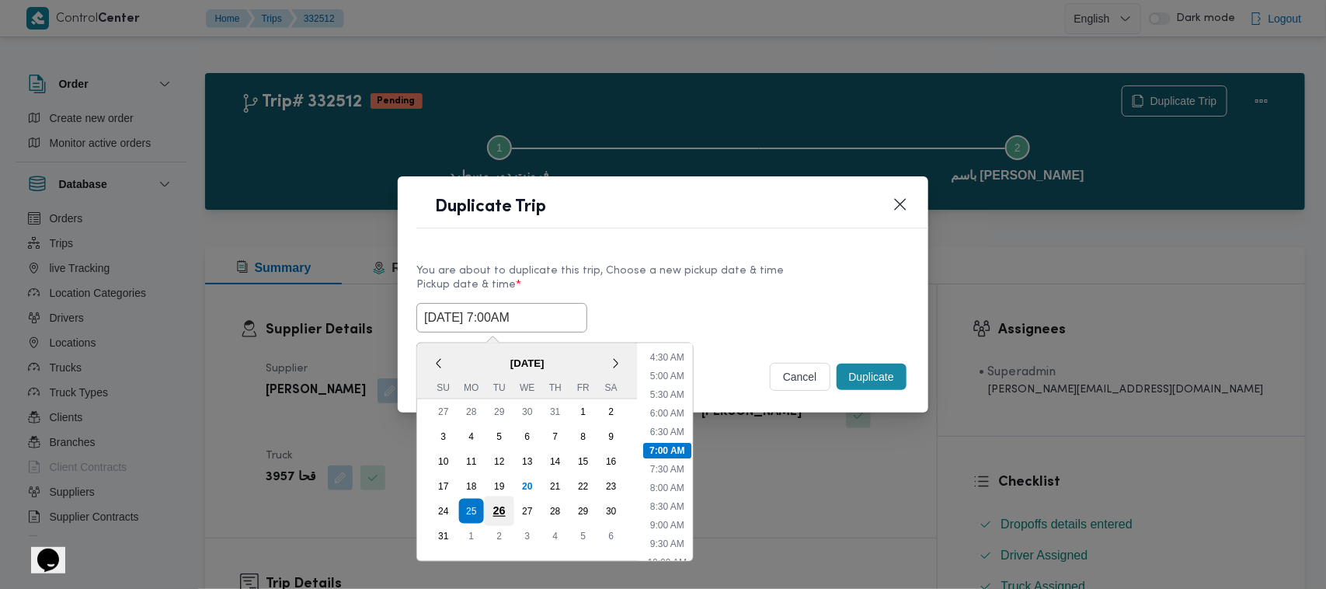
click at [498, 503] on div "26" at bounding box center [500, 511] width 30 height 30
type input "26/08/2025 7:00AM"
click at [829, 253] on div "You are about to duplicate this trip, Choose a new pickup date & time Pickup da…" at bounding box center [663, 296] width 531 height 99
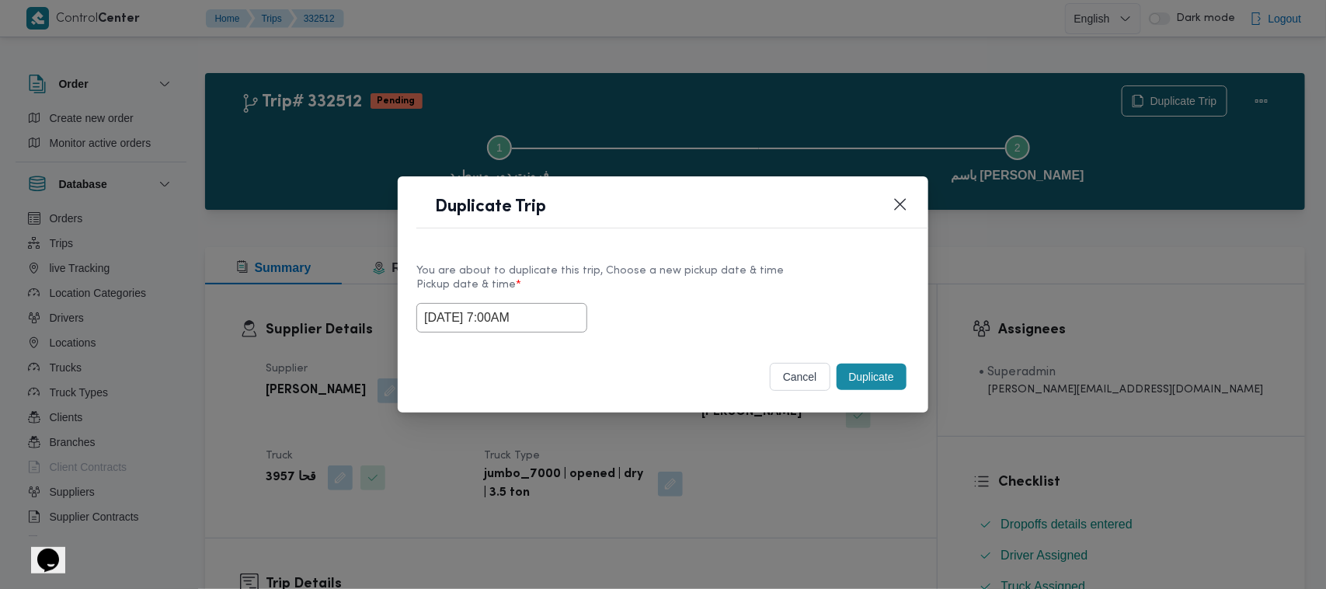
click at [899, 382] on button "Duplicate" at bounding box center [872, 377] width 70 height 26
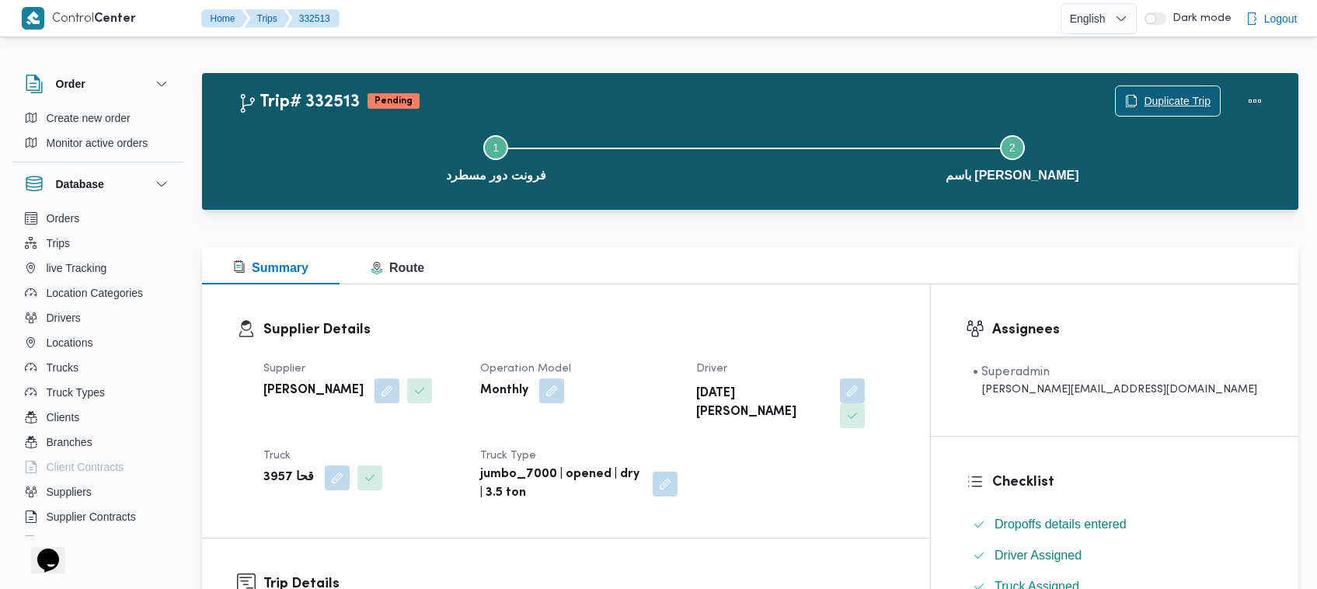
scroll to position [515, 0]
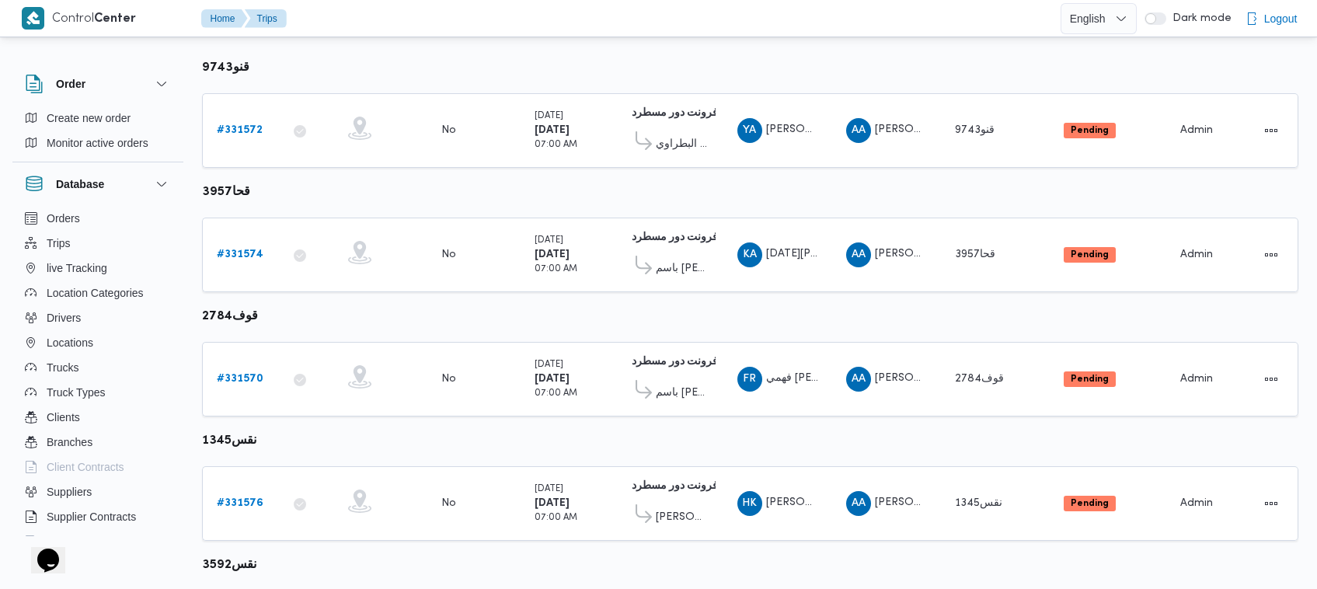
scroll to position [228, 0]
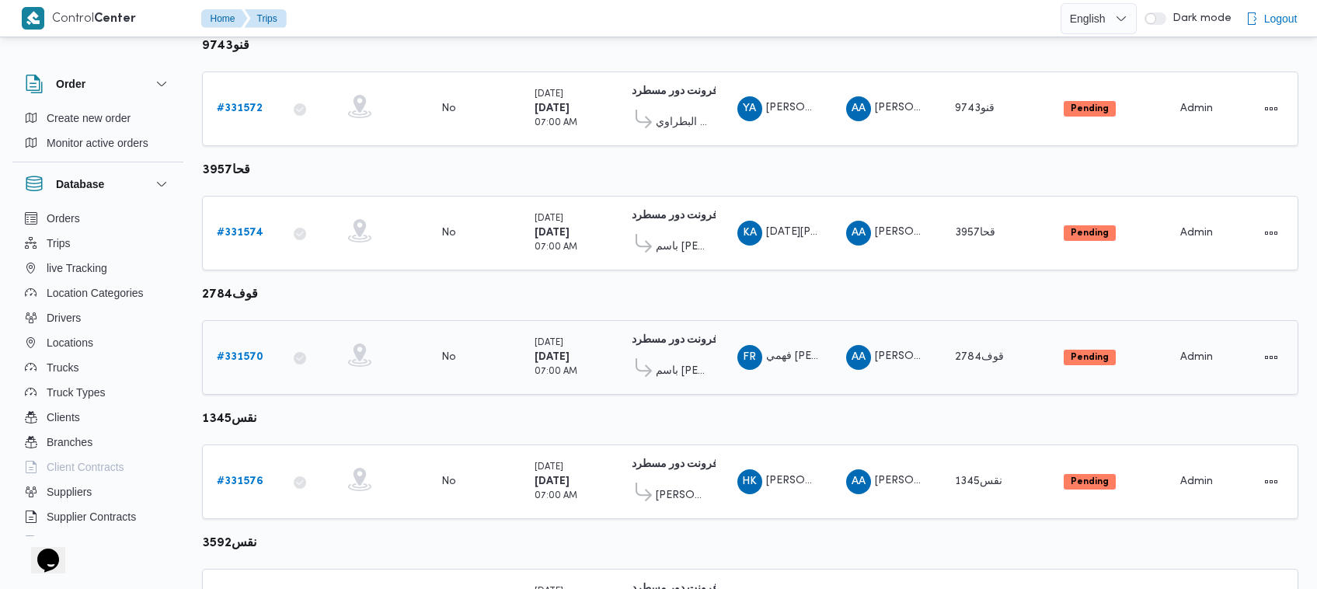
click at [234, 363] on link "# 331570" at bounding box center [240, 357] width 47 height 19
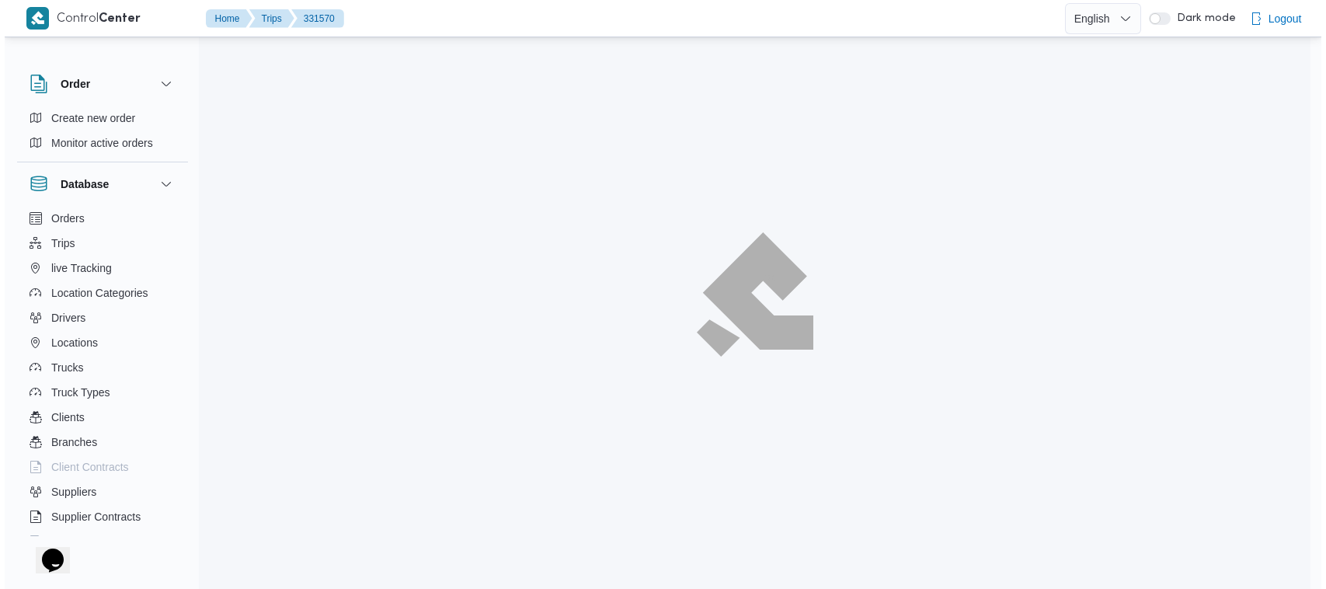
scroll to position [41, 0]
click at [234, 350] on div at bounding box center [755, 295] width 1116 height 589
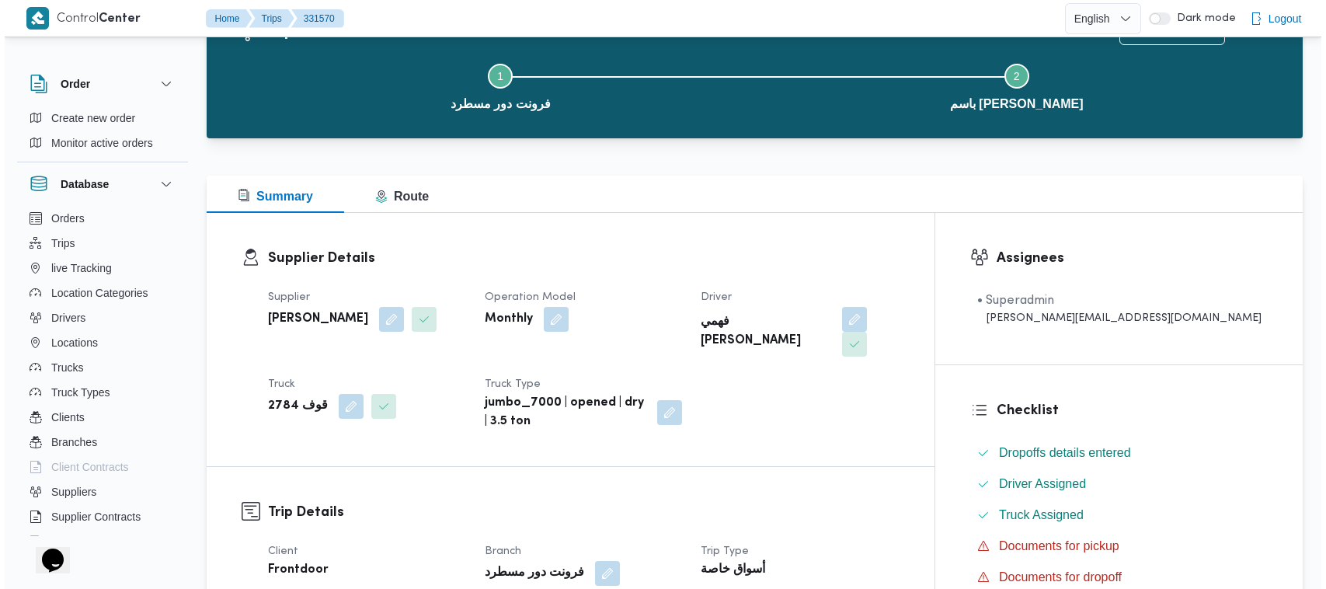
scroll to position [0, 0]
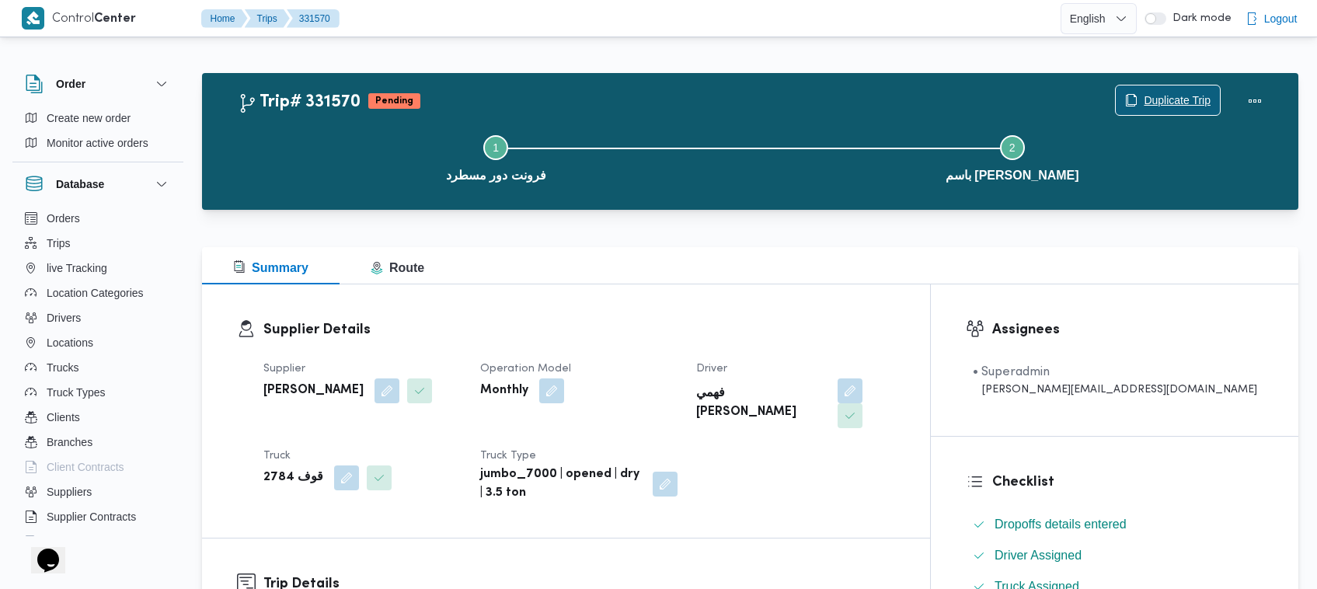
click at [1158, 93] on span "Duplicate Trip" at bounding box center [1176, 100] width 67 height 19
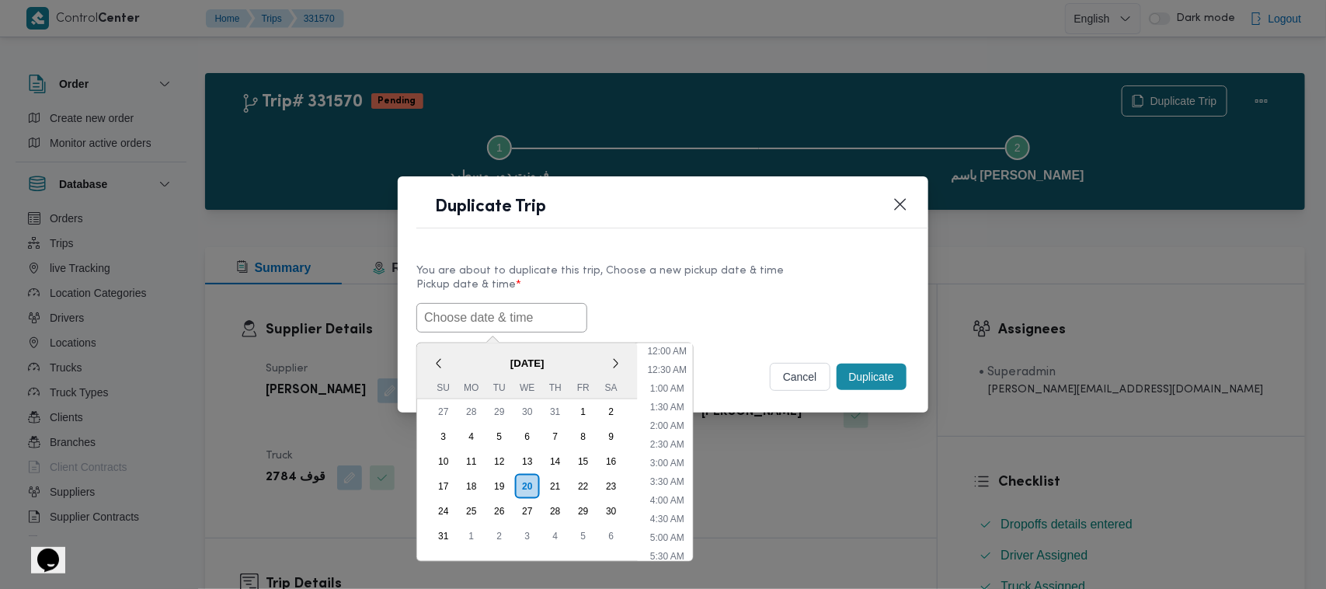
click at [548, 305] on input "text" at bounding box center [501, 318] width 171 height 30
paste input "25/08/2025 7:00AM"
type input "25/08/2025 7:00AM"
click at [705, 270] on div "You are about to duplicate this trip, Choose a new pickup date & time" at bounding box center [662, 271] width 493 height 16
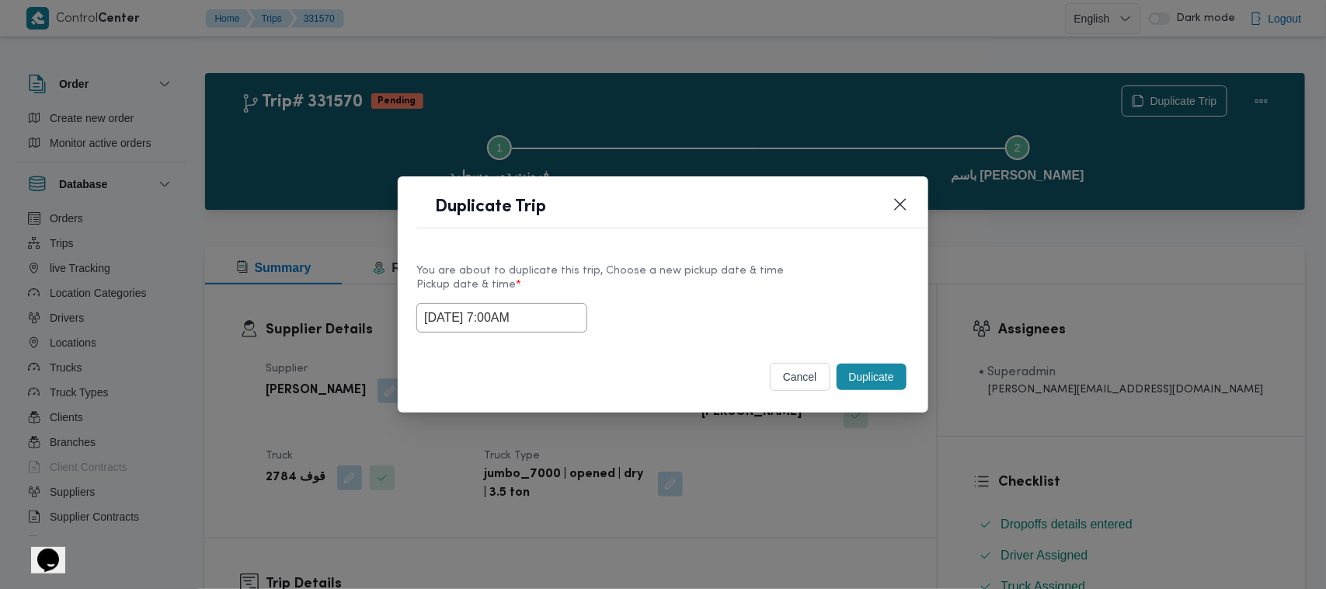
click at [863, 378] on button "Duplicate" at bounding box center [872, 377] width 70 height 26
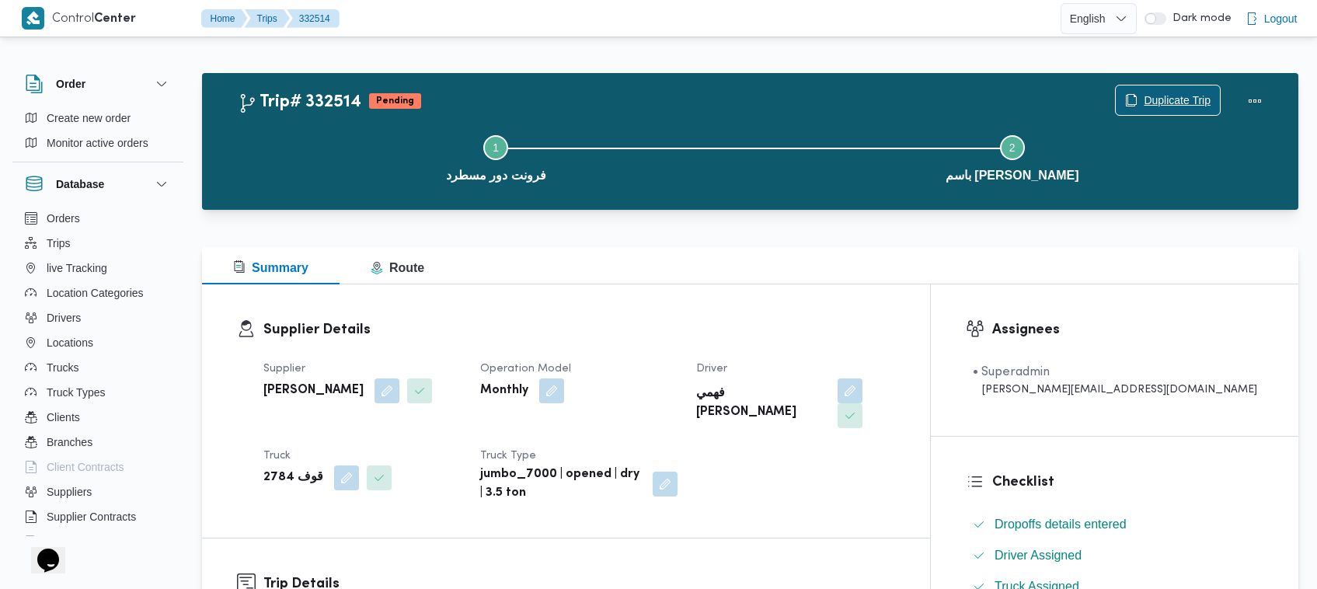
click at [1194, 87] on span "Duplicate Trip" at bounding box center [1168, 100] width 104 height 30
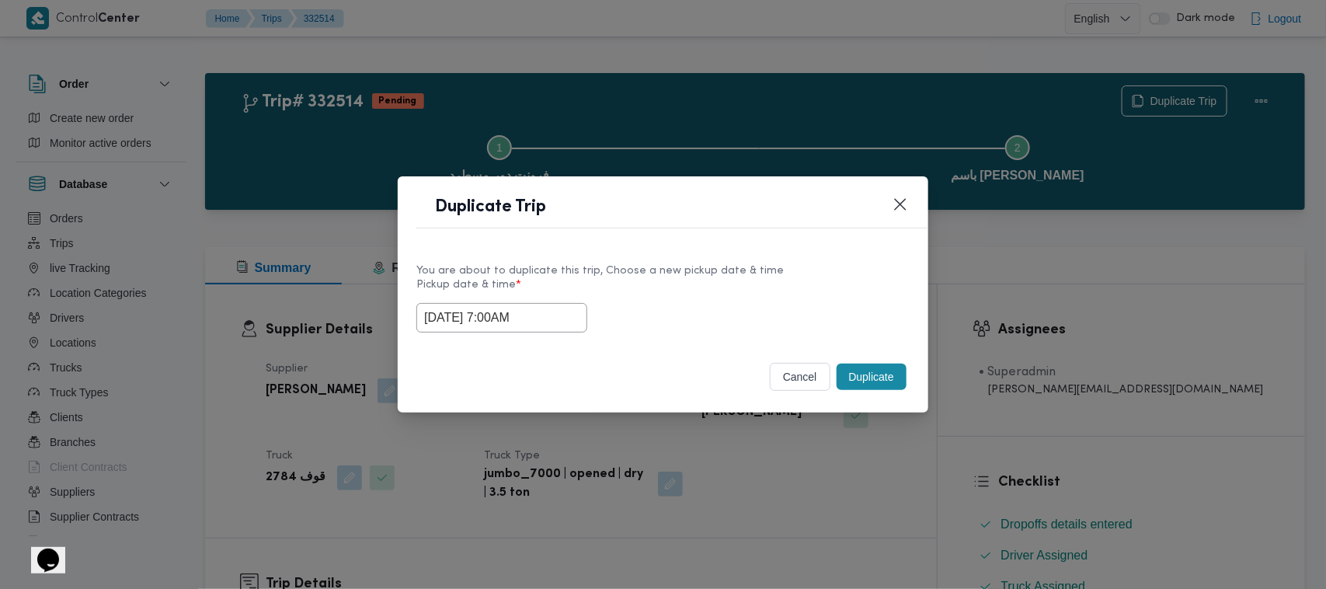
click at [565, 307] on input "25/08/2025 7:00AM" at bounding box center [501, 318] width 171 height 30
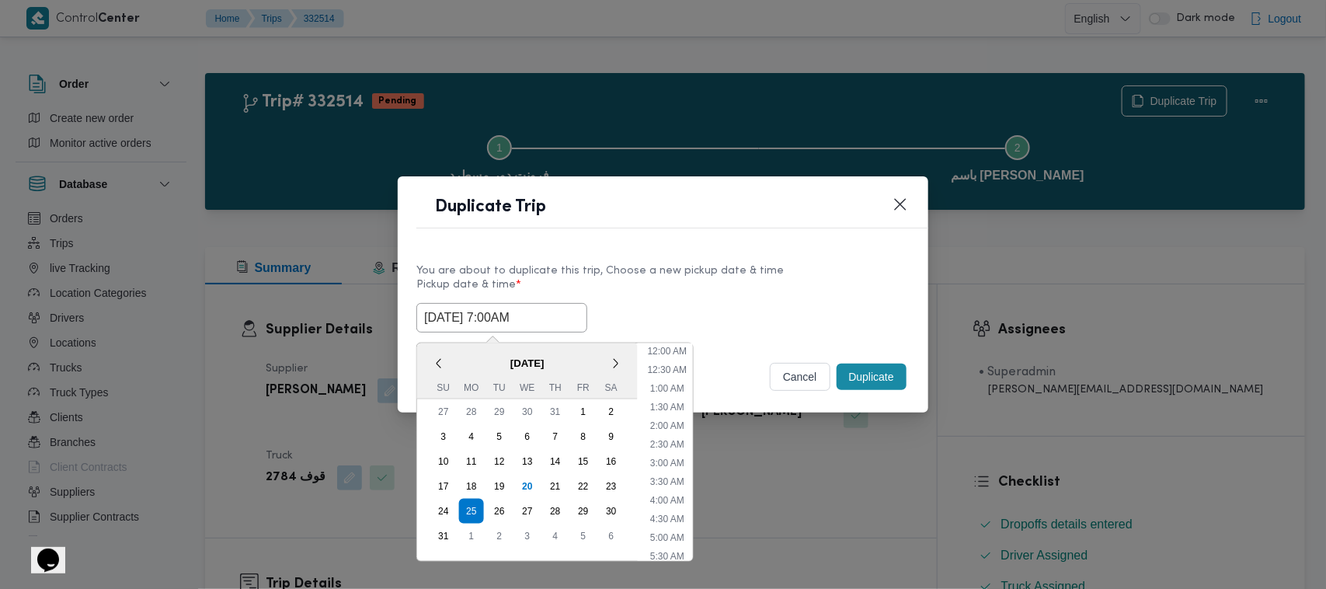
scroll to position [162, 0]
click at [497, 503] on div "26" at bounding box center [500, 511] width 30 height 30
type input "26/08/2025 7:00AM"
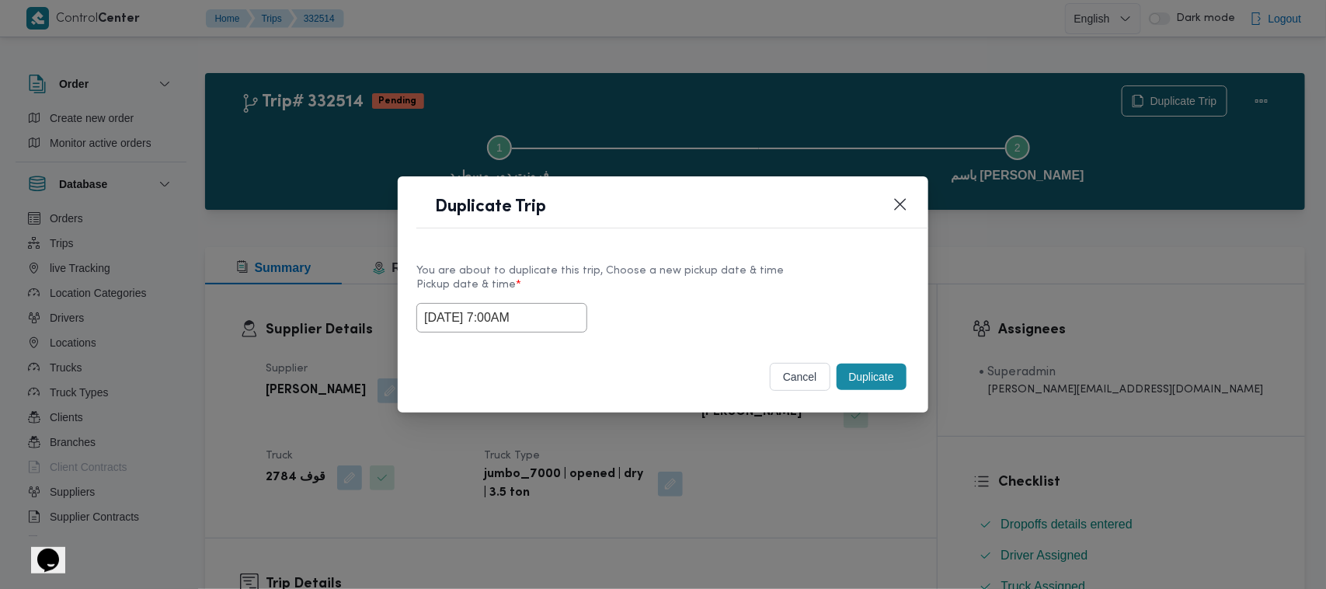
click at [684, 254] on div "You are about to duplicate this trip, Choose a new pickup date & time Pickup da…" at bounding box center [663, 296] width 531 height 99
click at [868, 382] on button "Duplicate" at bounding box center [872, 377] width 70 height 26
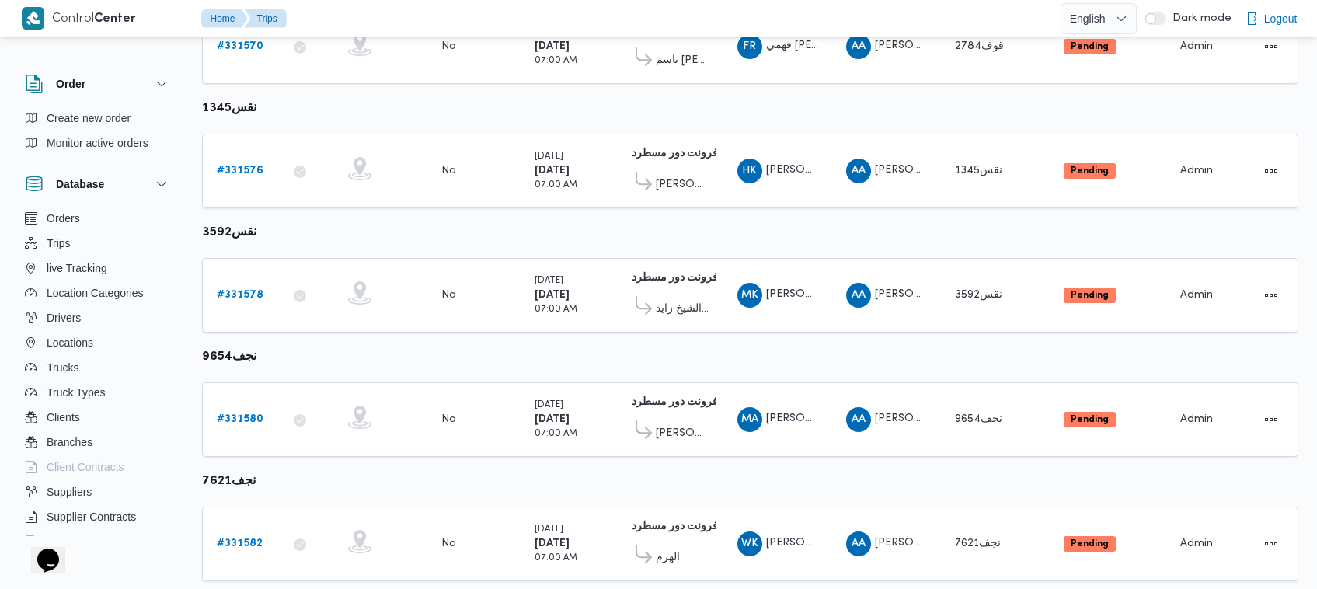
scroll to position [545, 0]
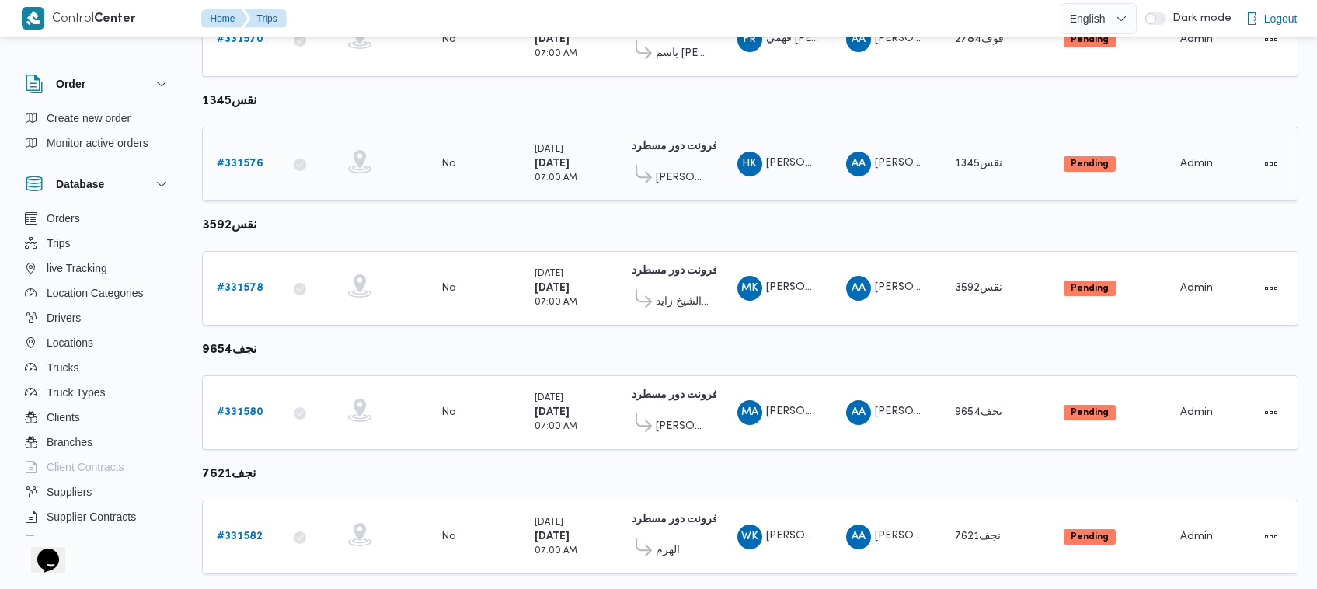
click at [233, 160] on b "# 331576" at bounding box center [240, 163] width 47 height 10
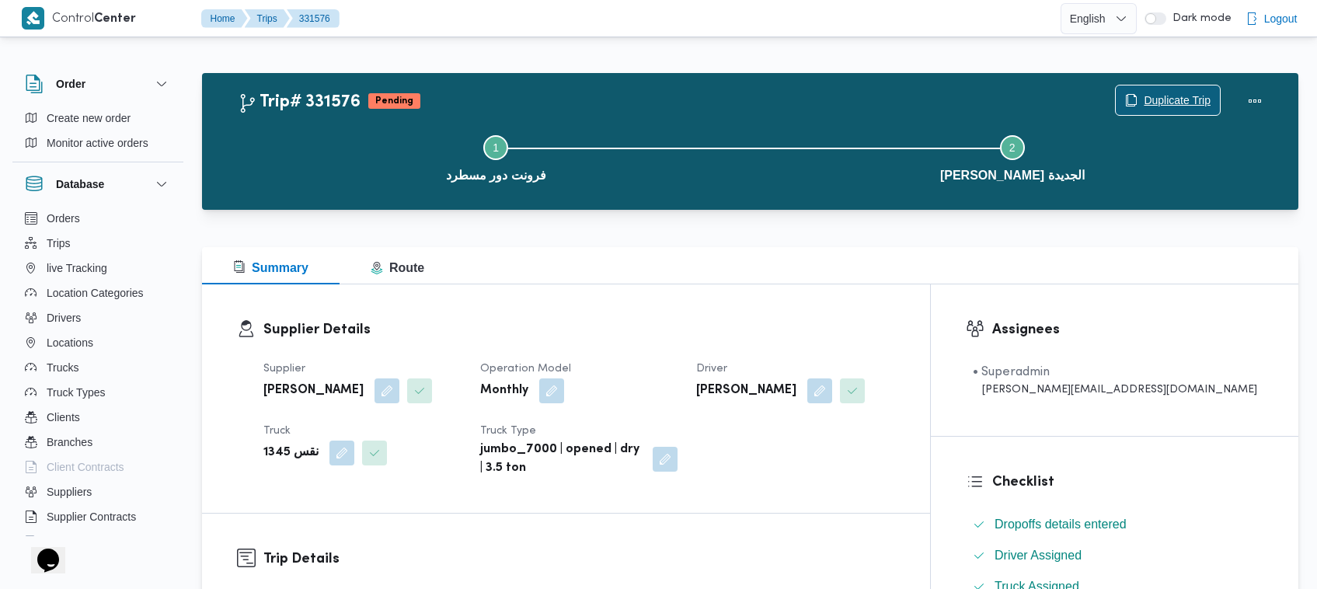
click at [1200, 98] on span "Duplicate Trip" at bounding box center [1176, 100] width 67 height 19
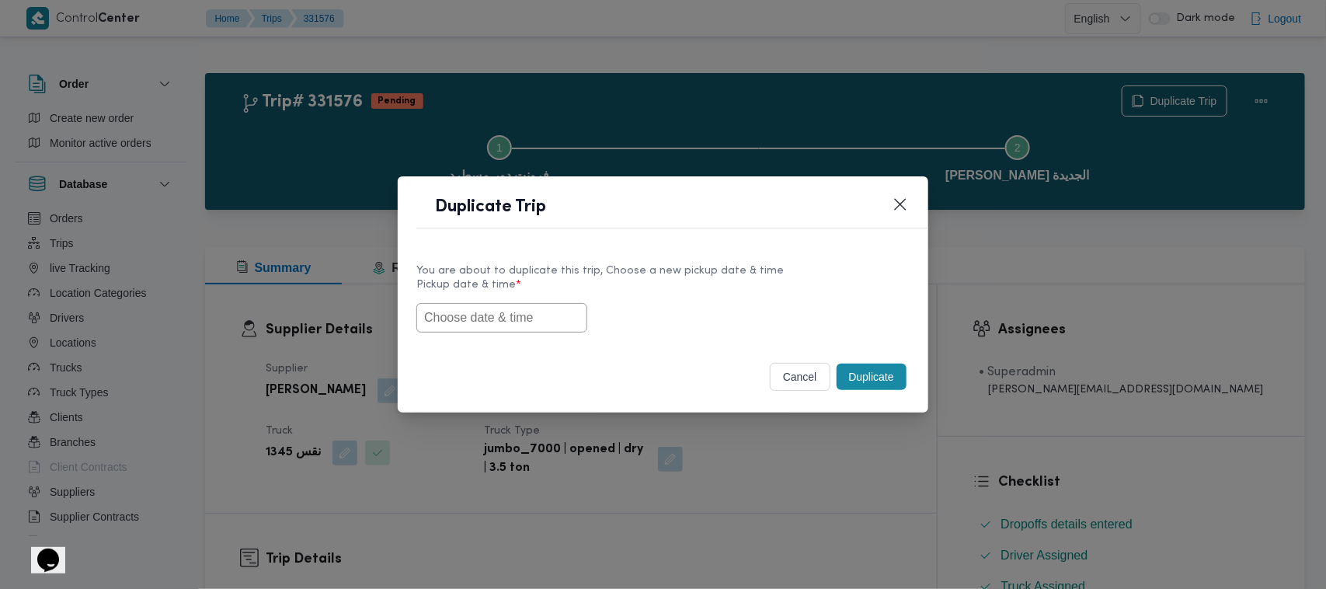
click at [549, 328] on input "text" at bounding box center [501, 318] width 171 height 30
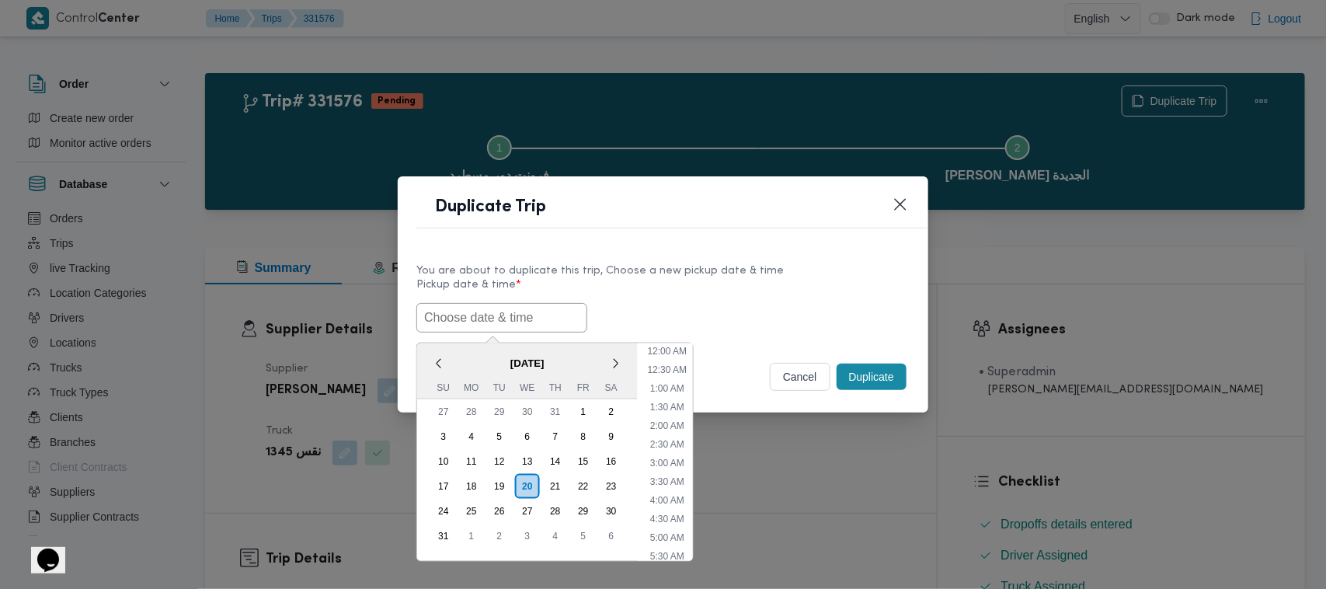
scroll to position [460, 0]
paste input "25/08/2025 7:00AM"
type input "25/08/2025 7:00AM"
click at [728, 269] on div "You are about to duplicate this trip, Choose a new pickup date & time" at bounding box center [662, 271] width 493 height 16
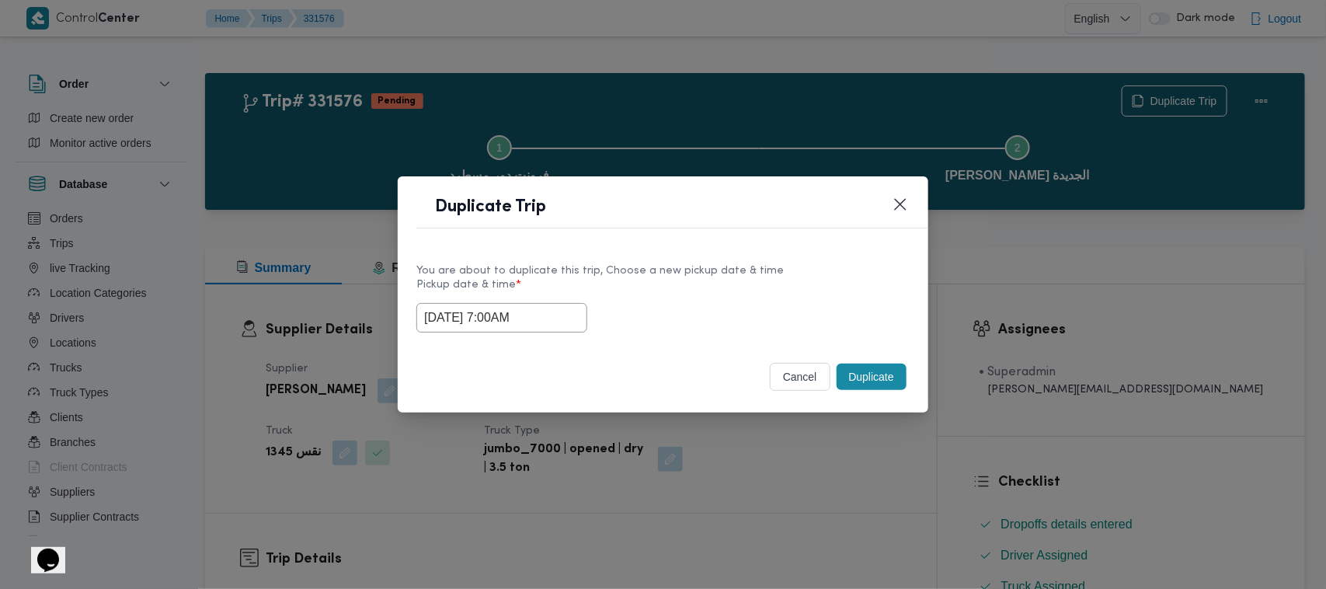
click at [878, 362] on div "Duplicate" at bounding box center [872, 376] width 76 height 33
click at [882, 378] on button "Duplicate" at bounding box center [872, 377] width 70 height 26
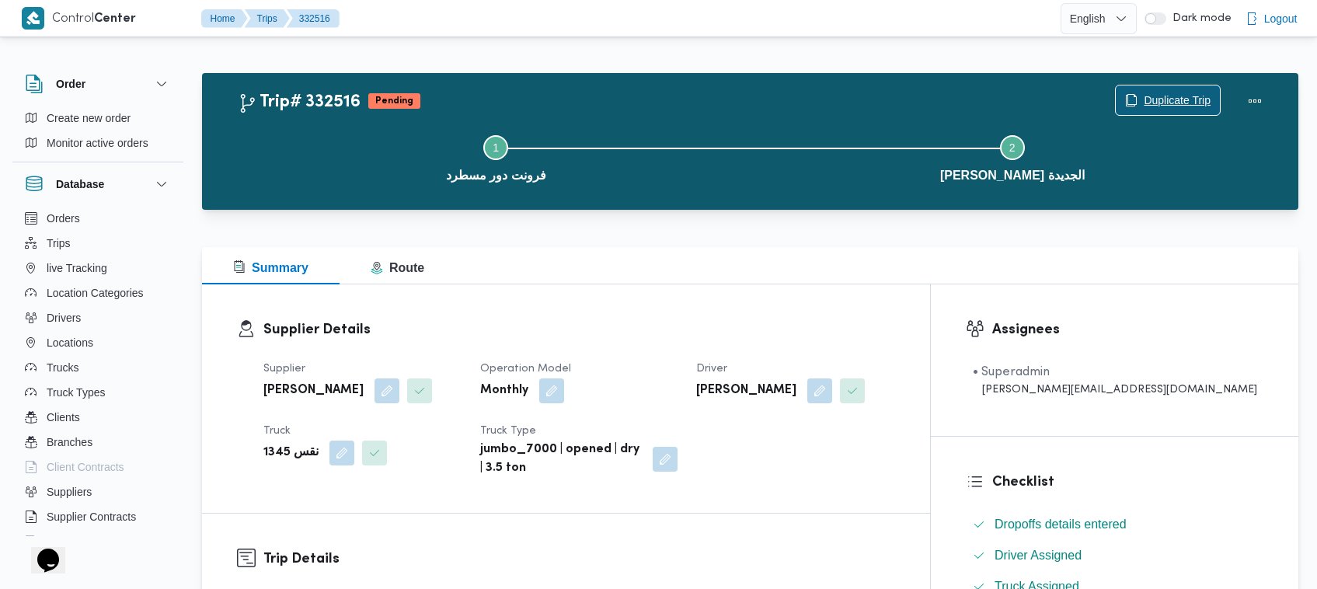
click at [1177, 86] on span "Duplicate Trip" at bounding box center [1168, 100] width 104 height 30
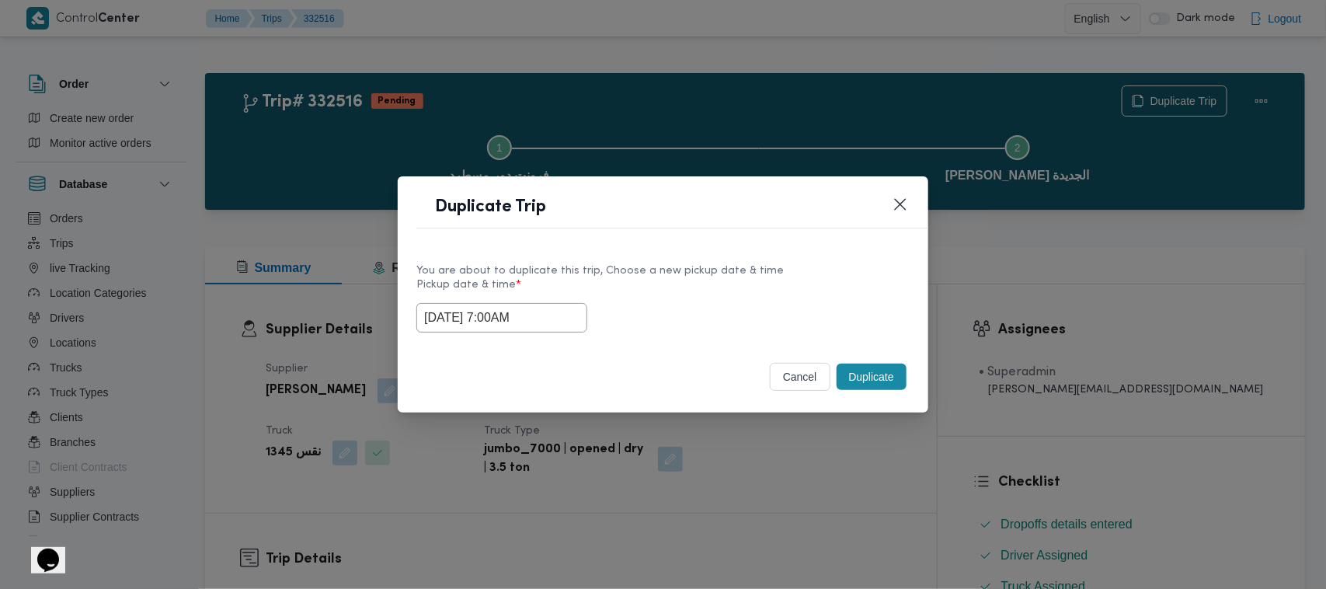
click at [573, 313] on input "25/08/2025 7:00AM" at bounding box center [501, 318] width 171 height 30
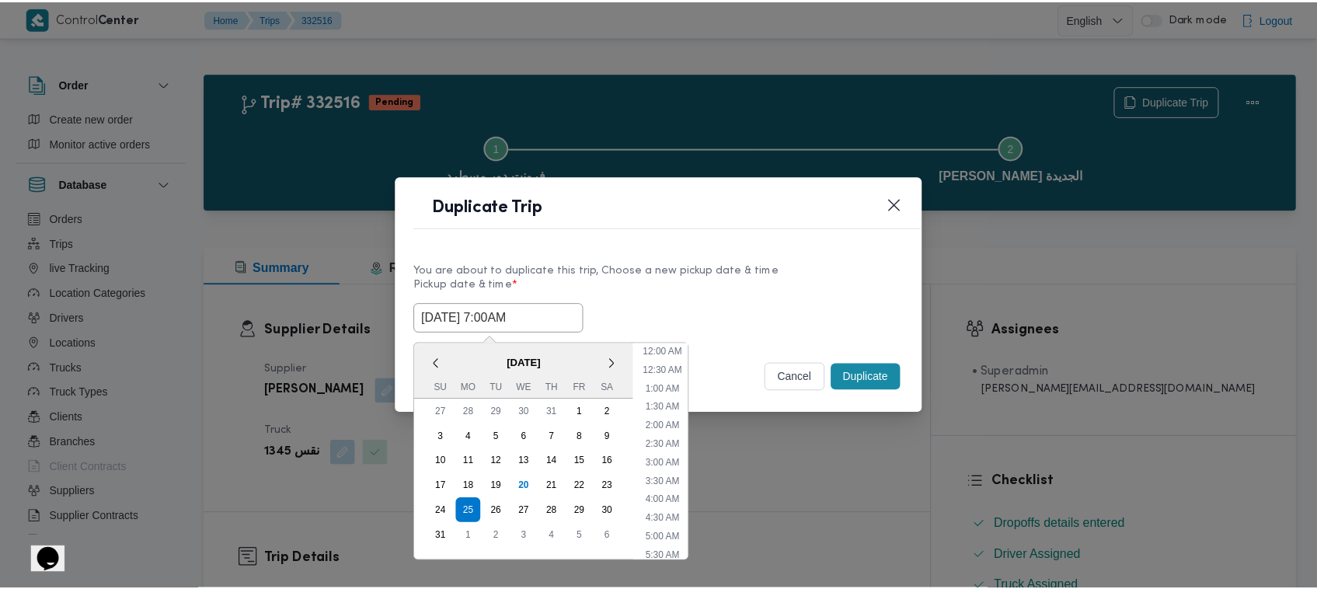
scroll to position [162, 0]
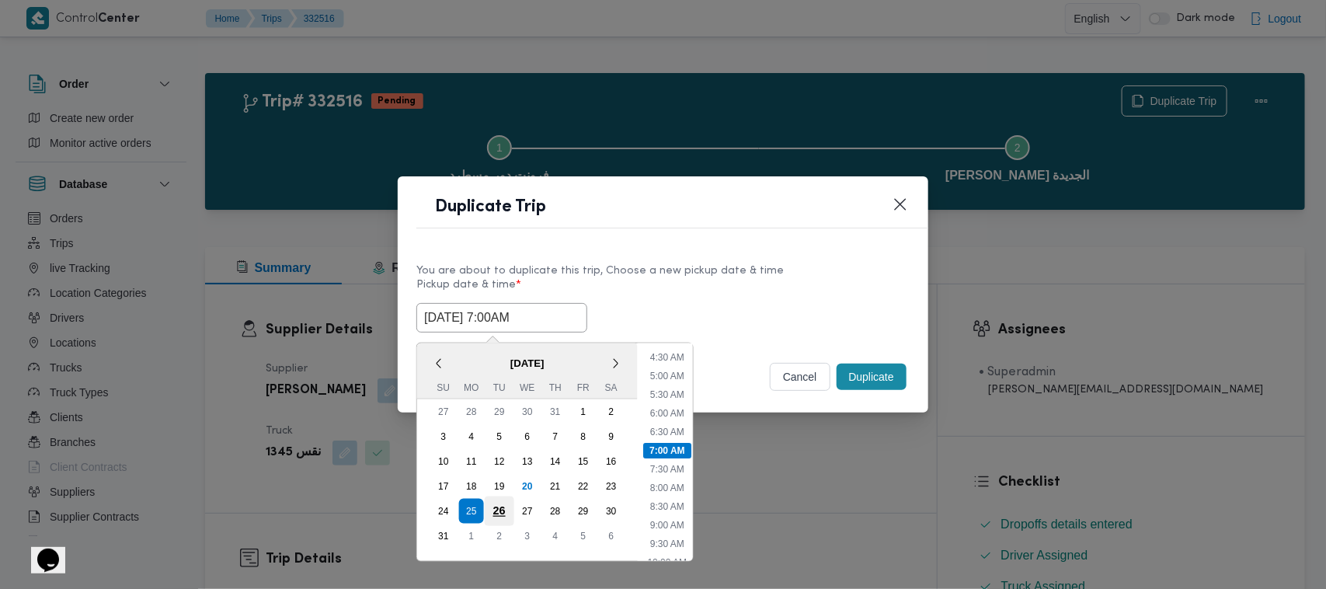
click at [503, 506] on div "26" at bounding box center [500, 511] width 30 height 30
type input "26/08/2025 7:00AM"
click at [713, 263] on div "You are about to duplicate this trip, Choose a new pickup date & time" at bounding box center [662, 271] width 493 height 16
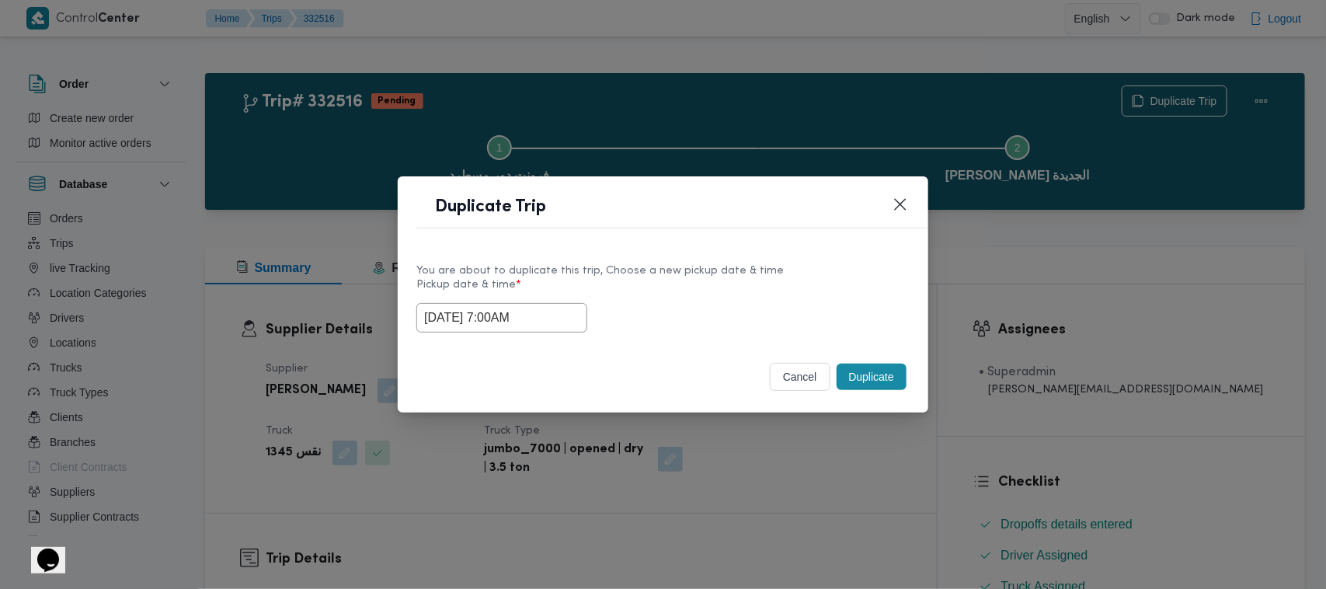
click at [872, 369] on button "Duplicate" at bounding box center [872, 377] width 70 height 26
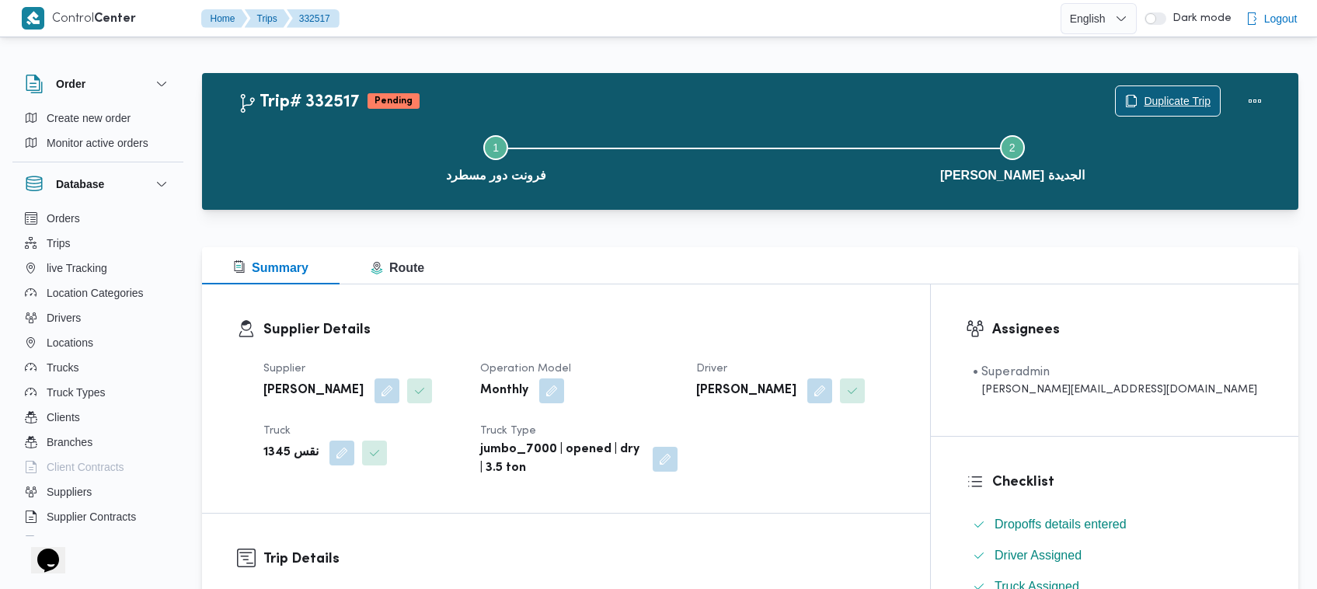
scroll to position [515, 0]
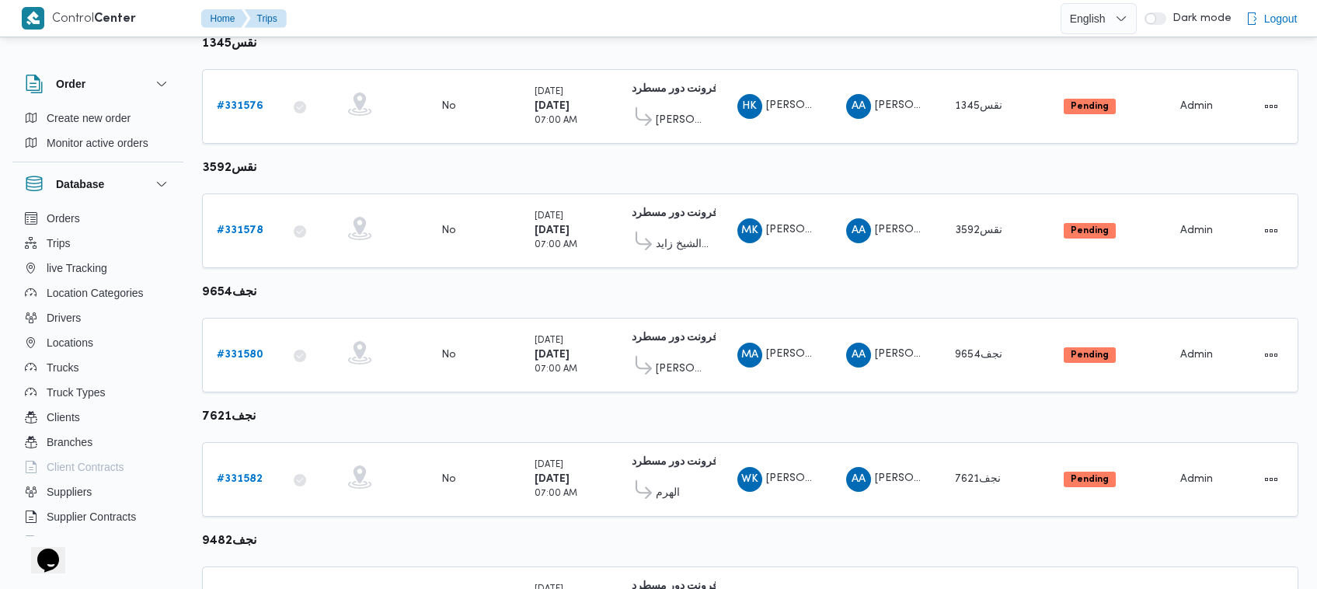
scroll to position [663, 0]
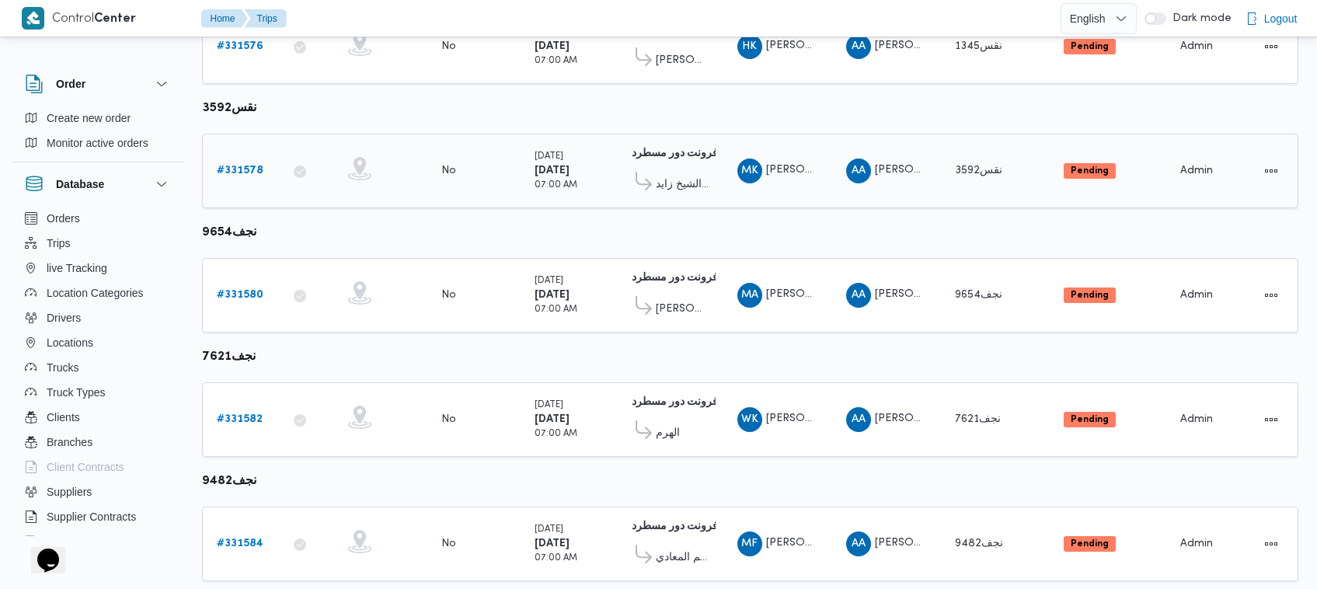
click at [230, 162] on link "# 331578" at bounding box center [240, 171] width 47 height 19
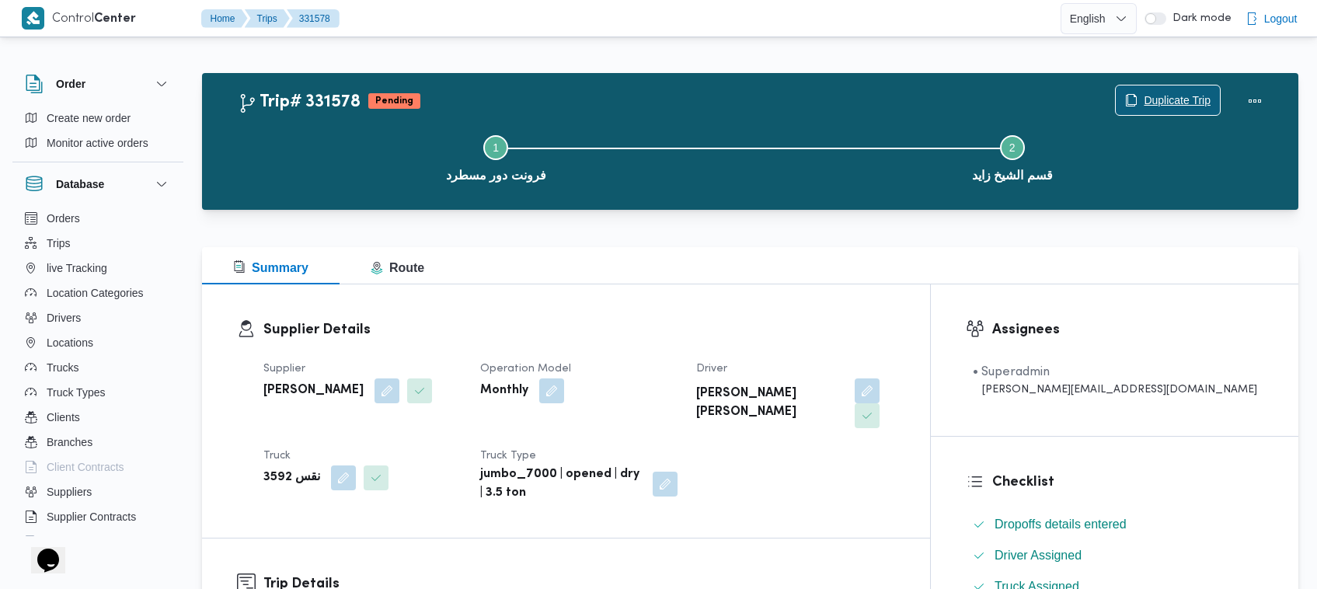
click at [1178, 103] on span "Duplicate Trip" at bounding box center [1176, 100] width 67 height 19
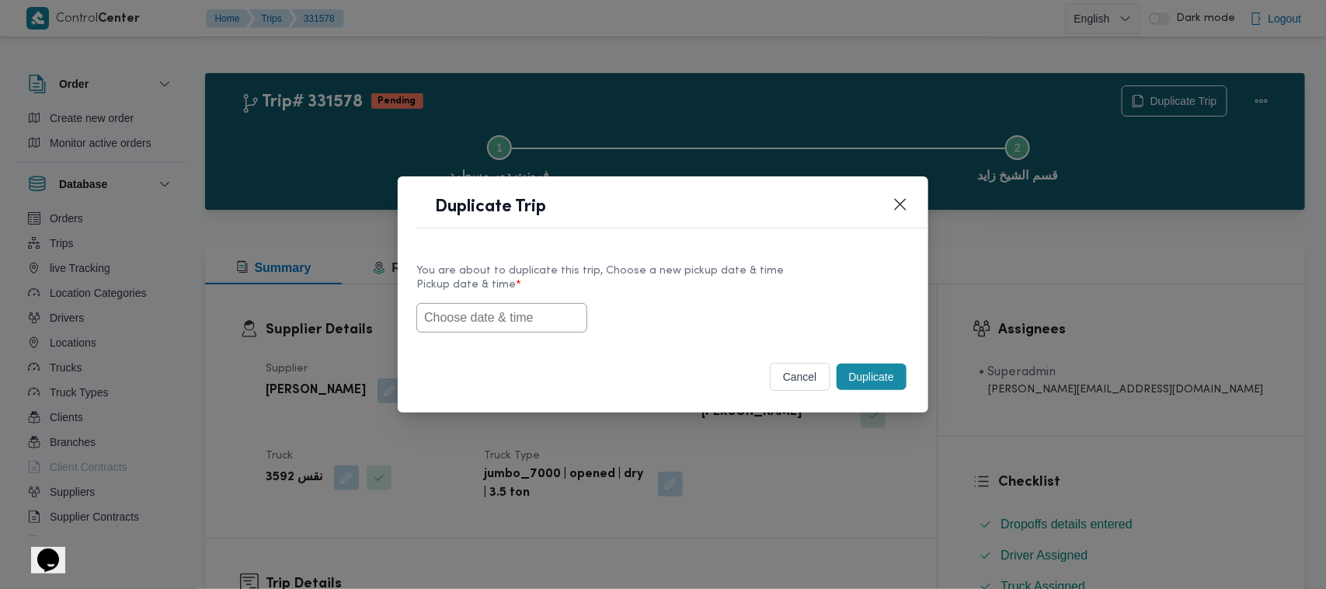
click at [523, 297] on label "Pickup date & time *" at bounding box center [662, 291] width 493 height 24
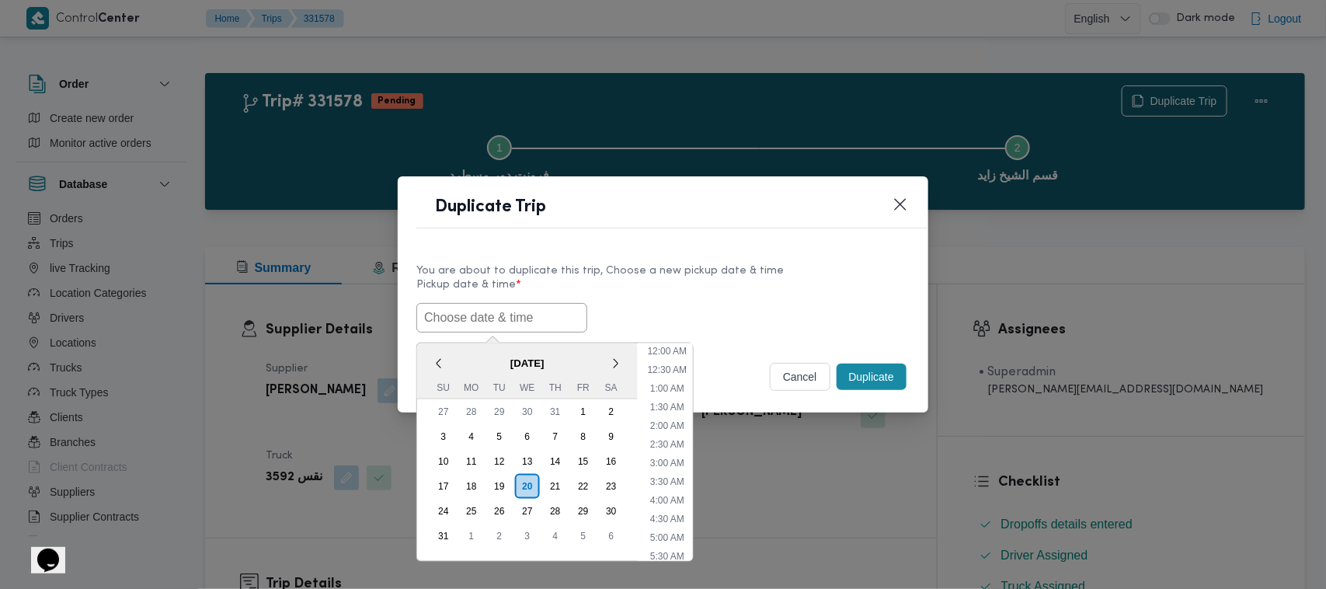
click at [529, 312] on input "text" at bounding box center [501, 318] width 171 height 30
paste input "25/08/2025 7:00AM"
type input "25/08/2025 7:00AM"
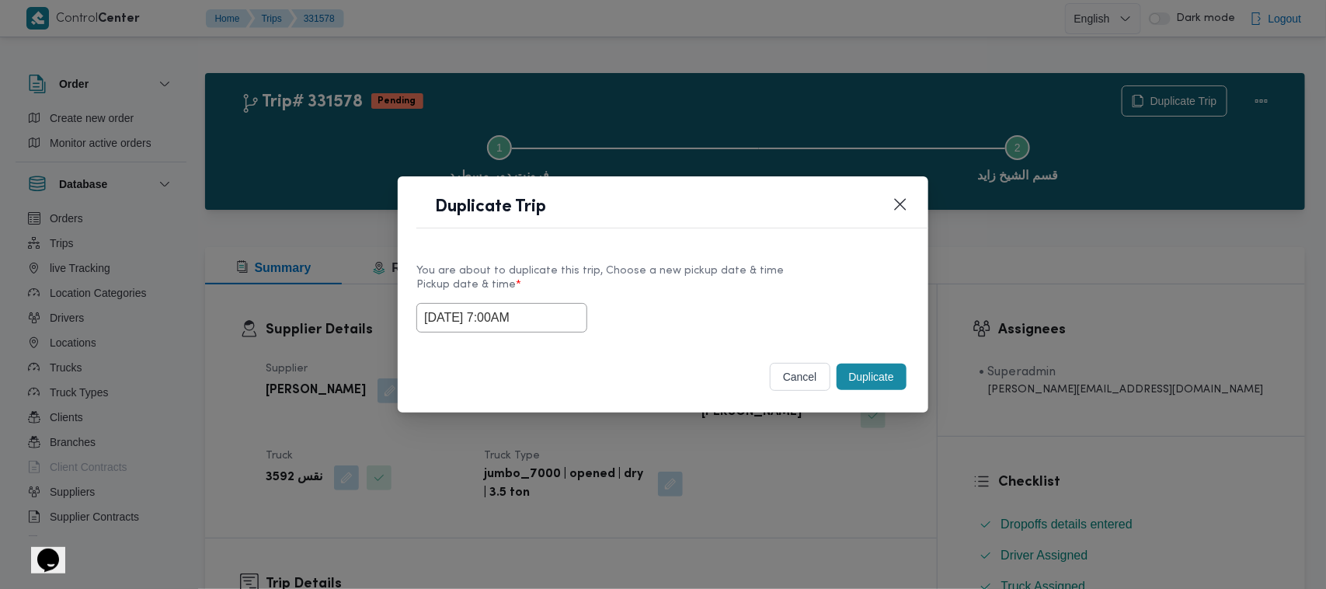
click at [771, 313] on div "25/08/2025 7:00AM" at bounding box center [662, 318] width 493 height 30
click at [866, 370] on button "Duplicate" at bounding box center [872, 377] width 70 height 26
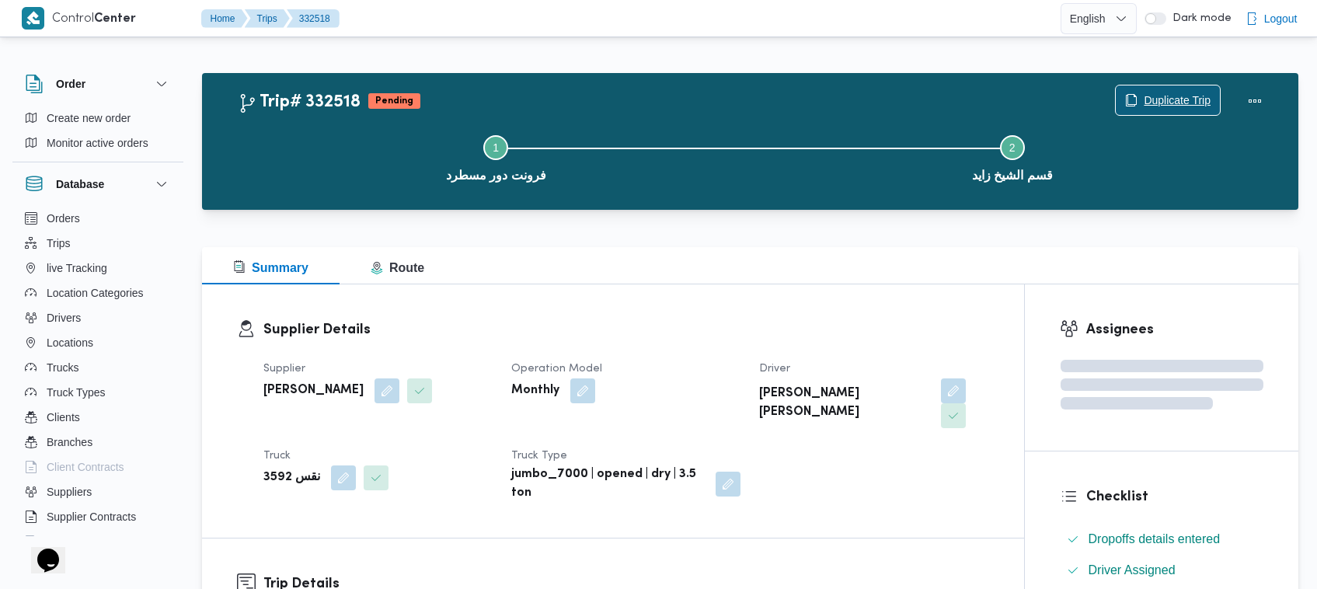
click at [1202, 89] on span "Duplicate Trip" at bounding box center [1168, 100] width 104 height 30
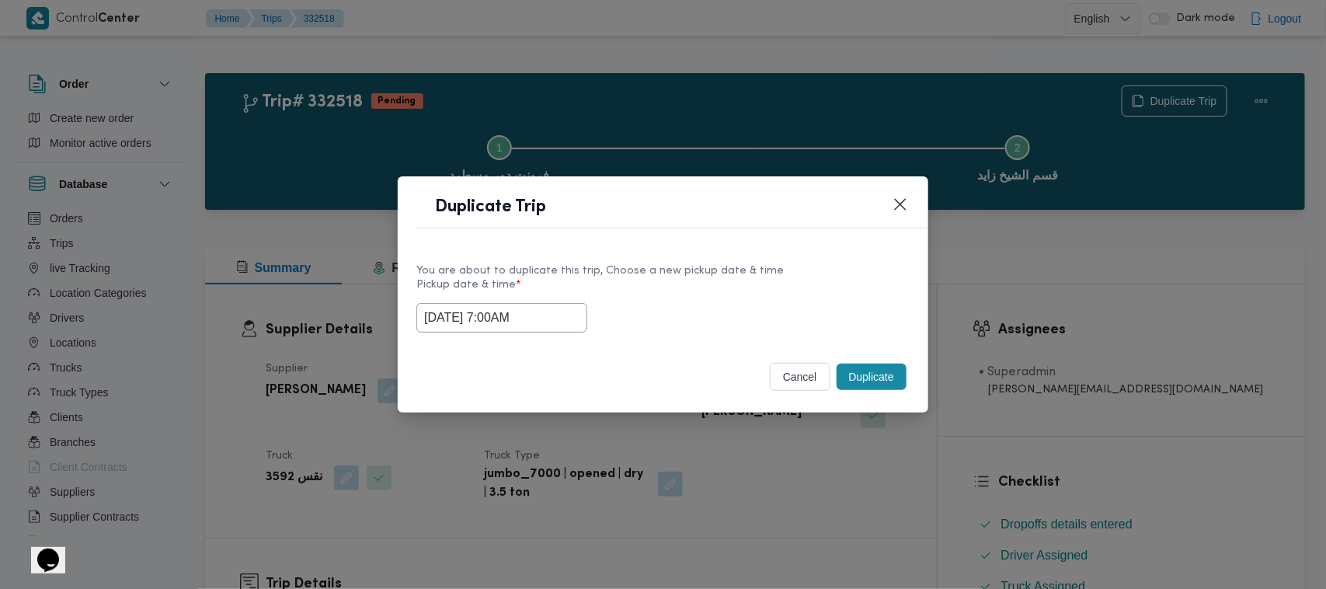
click at [569, 313] on input "25/08/2025 7:00AM" at bounding box center [501, 318] width 171 height 30
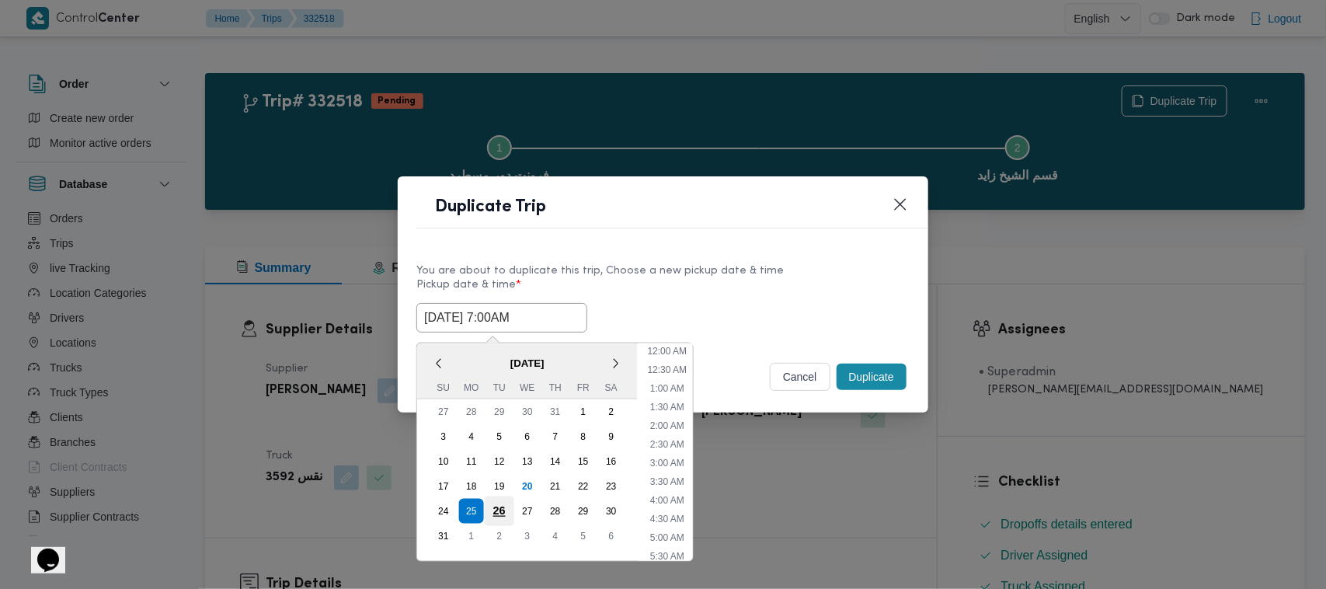
scroll to position [162, 0]
click at [499, 510] on div "26" at bounding box center [500, 511] width 30 height 30
type input "26/08/2025 7:00AM"
click at [715, 292] on label "Pickup date & time *" at bounding box center [662, 291] width 493 height 24
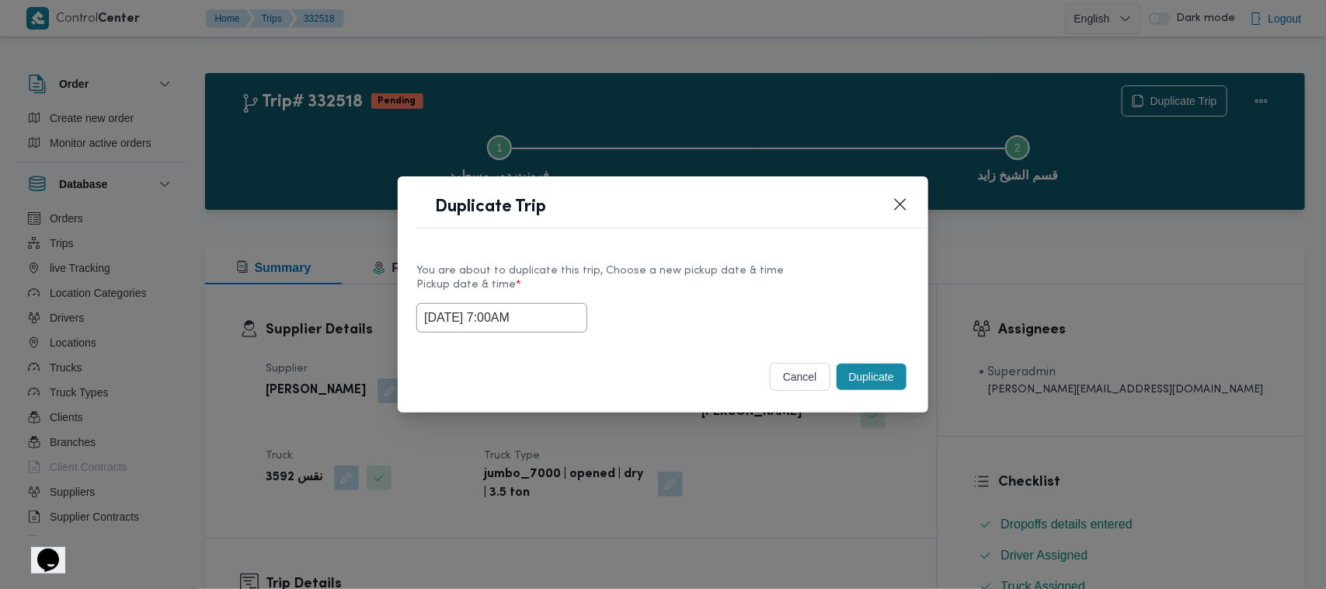
click at [860, 378] on button "Duplicate" at bounding box center [872, 377] width 70 height 26
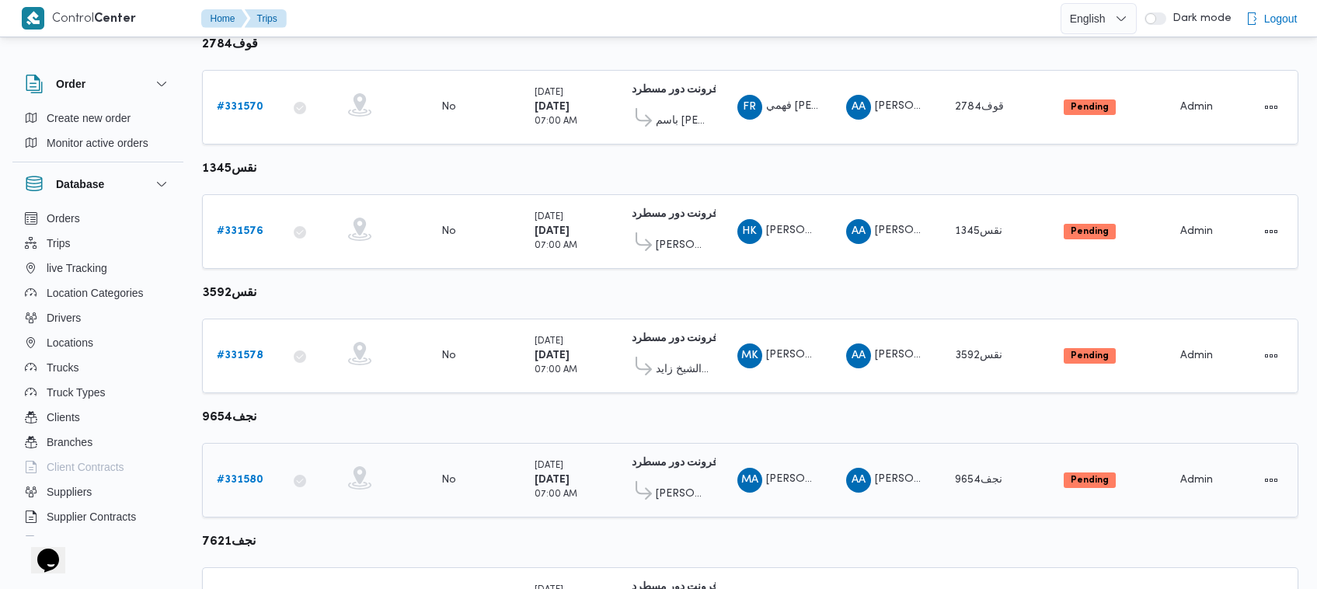
scroll to position [698, 0]
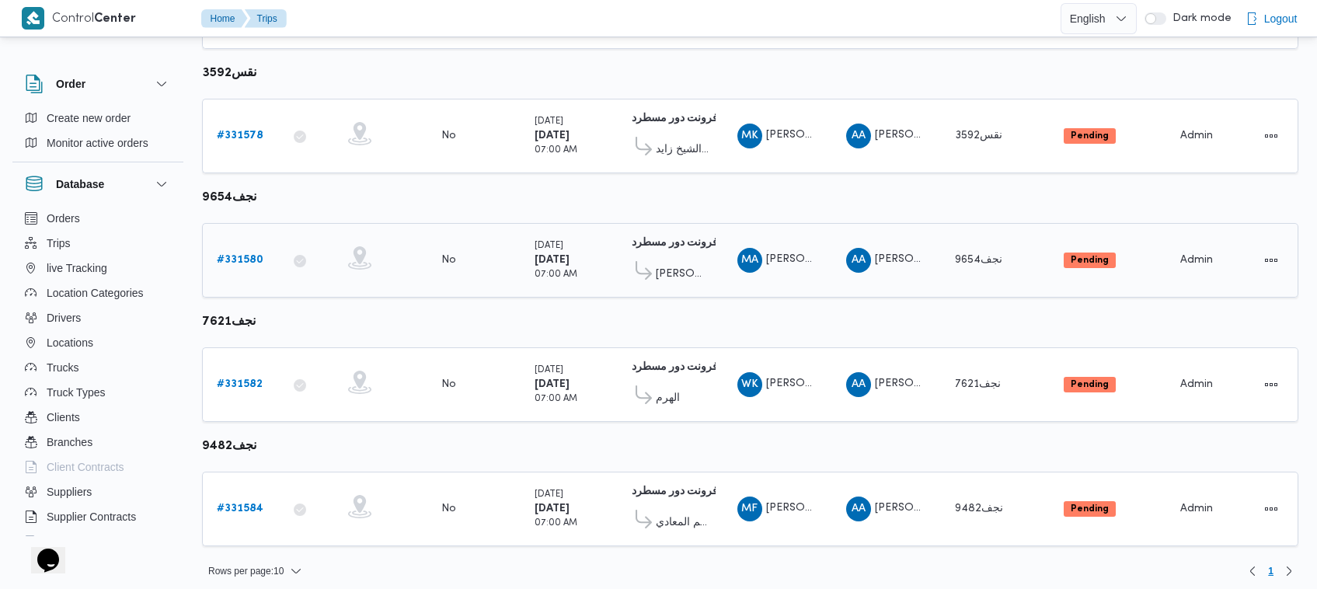
click at [231, 256] on b "# 331580" at bounding box center [240, 260] width 47 height 10
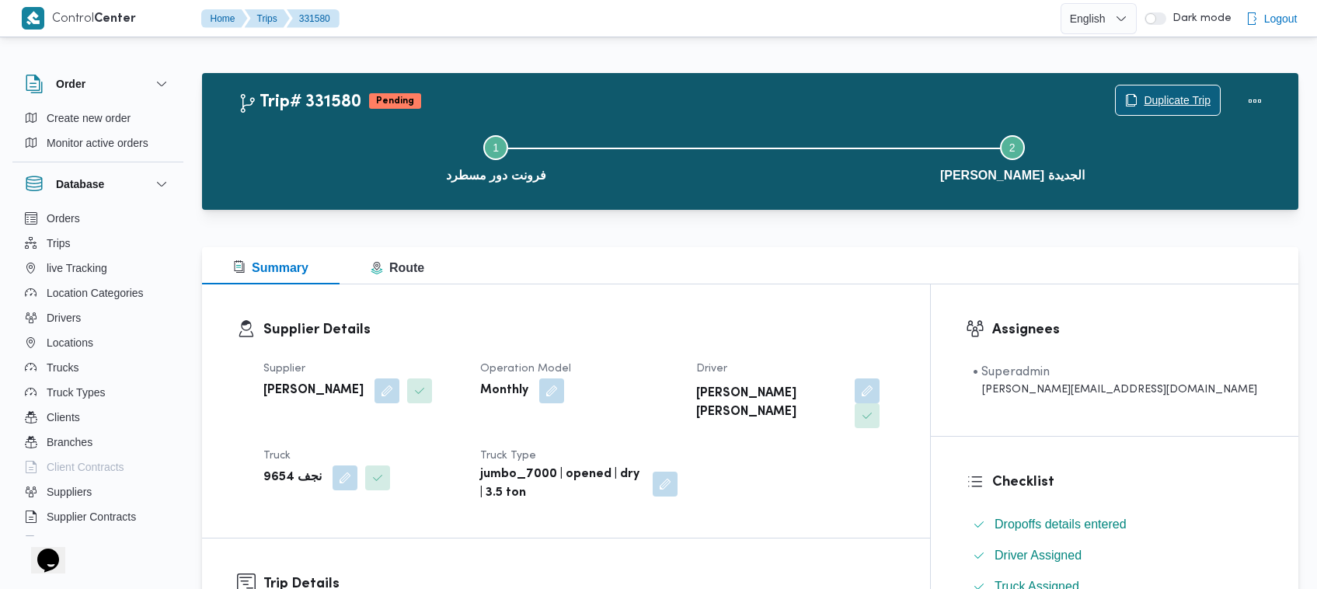
click at [1161, 90] on span "Duplicate Trip" at bounding box center [1168, 100] width 104 height 30
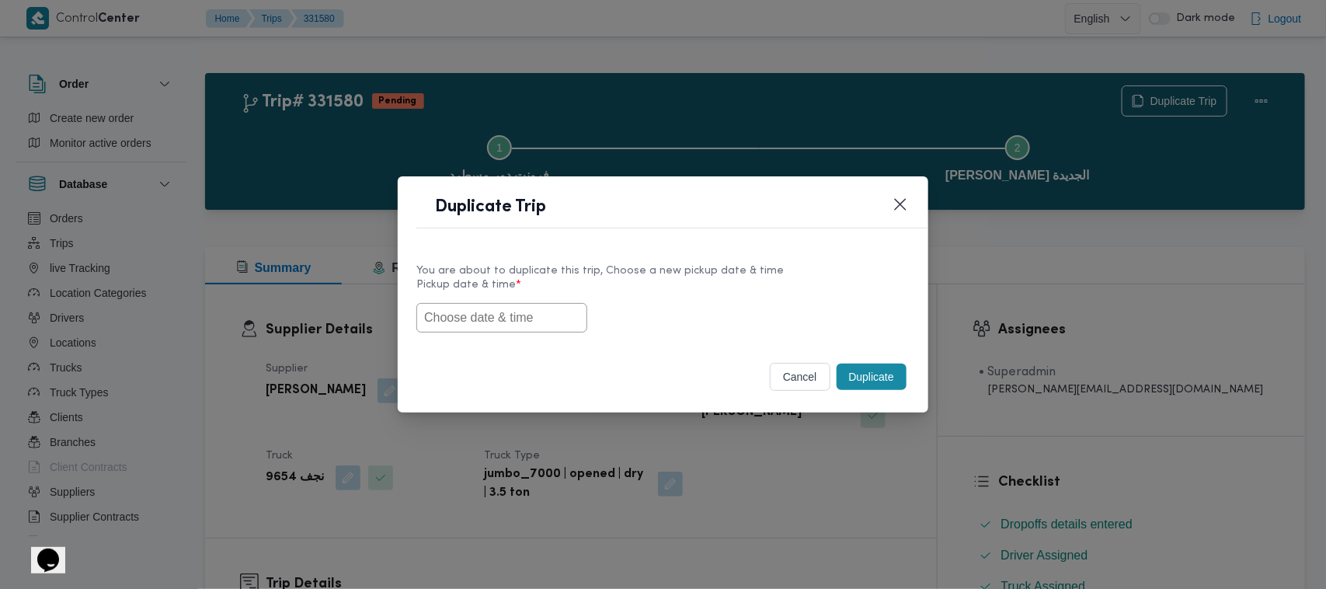
click at [479, 316] on input "text" at bounding box center [501, 318] width 171 height 30
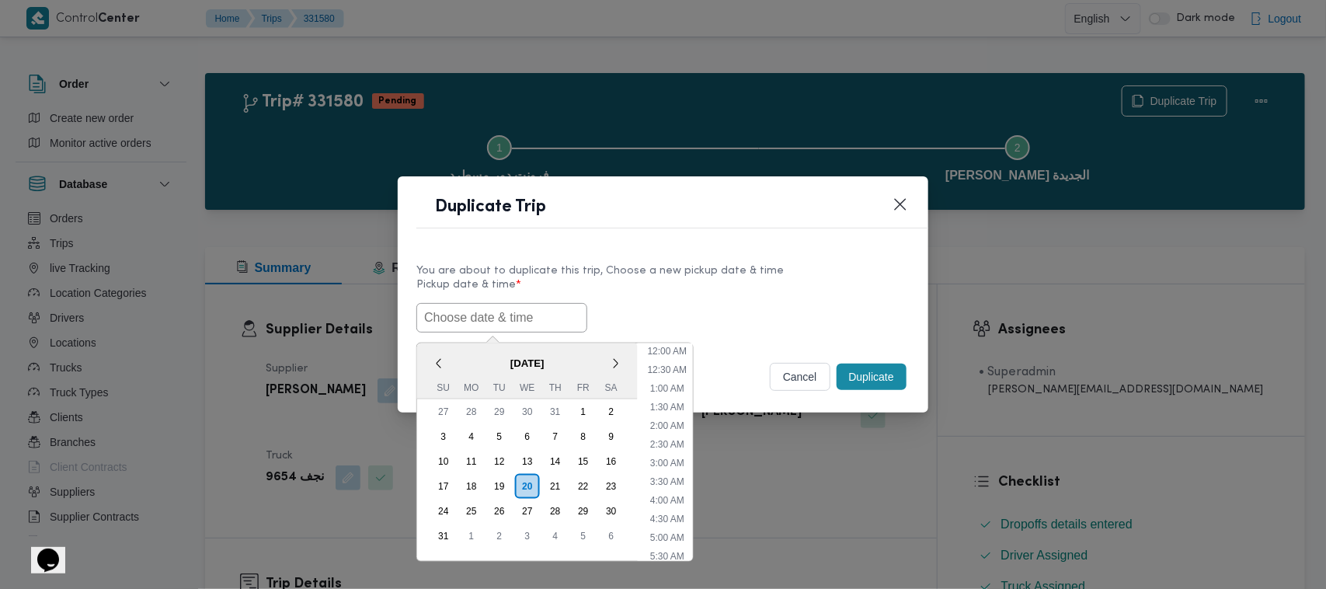
paste input "25/08/2025 7:00AM"
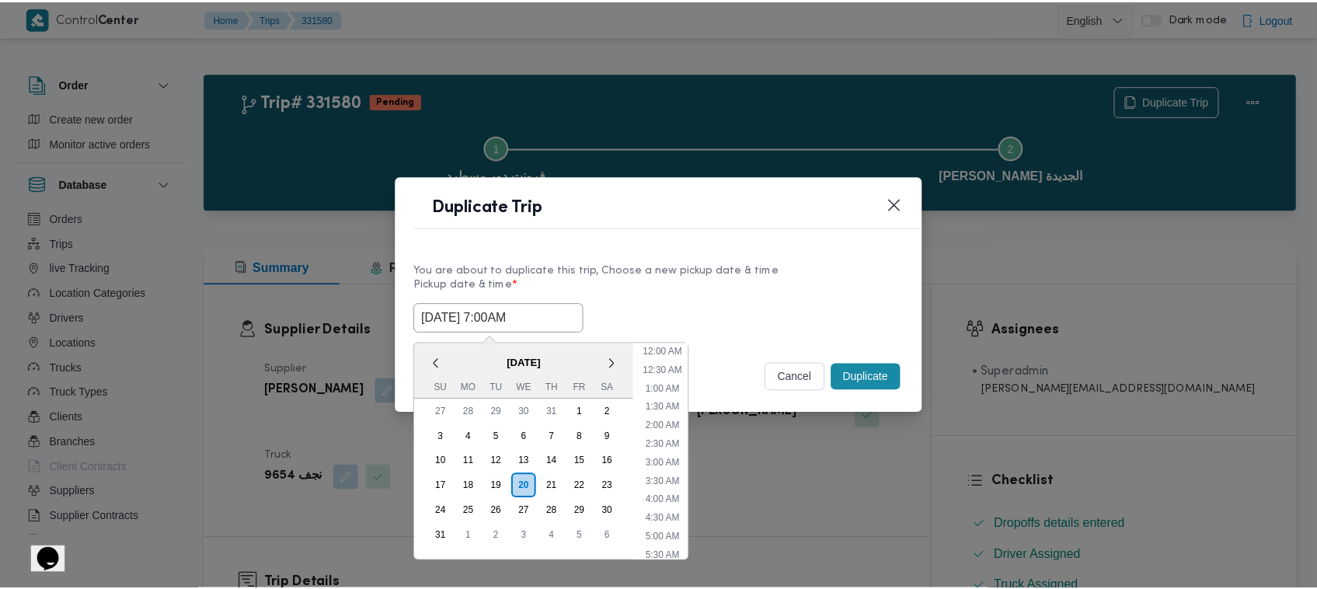
scroll to position [460, 0]
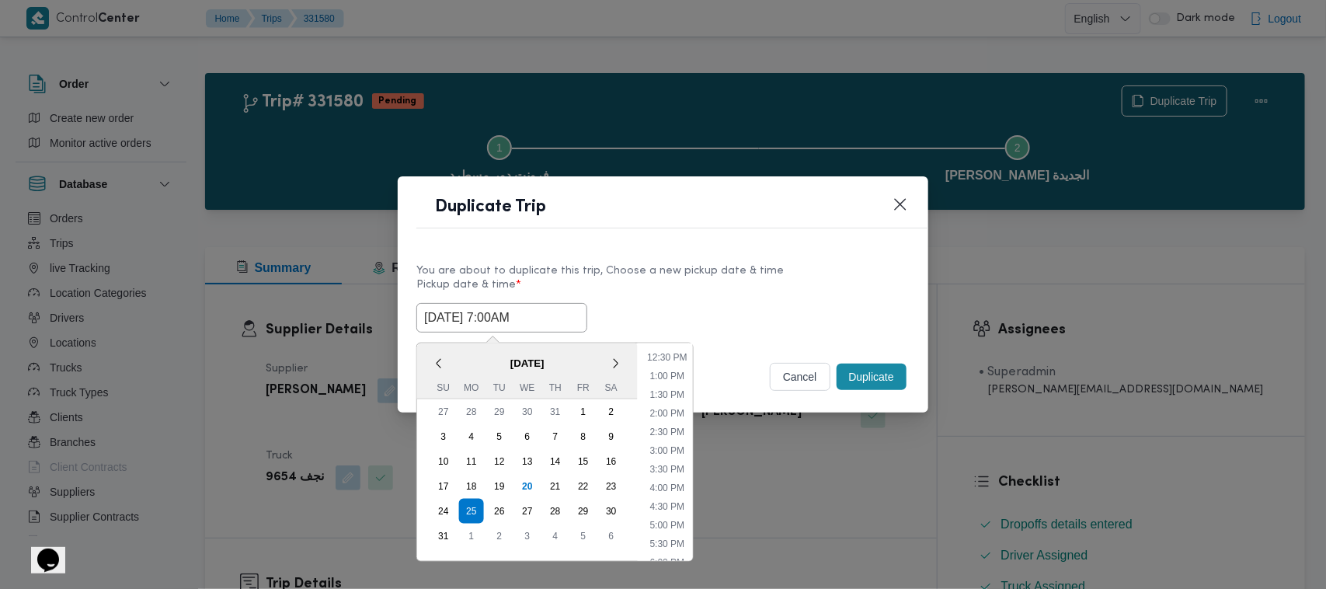
type input "25/08/2025 7:00AM"
click at [733, 319] on div "25/08/2025 7:00AM < August 2025 > Su Mo Tu We Th Fr Sa 27 28 29 30 31 1 2 3 4 5…" at bounding box center [662, 318] width 493 height 30
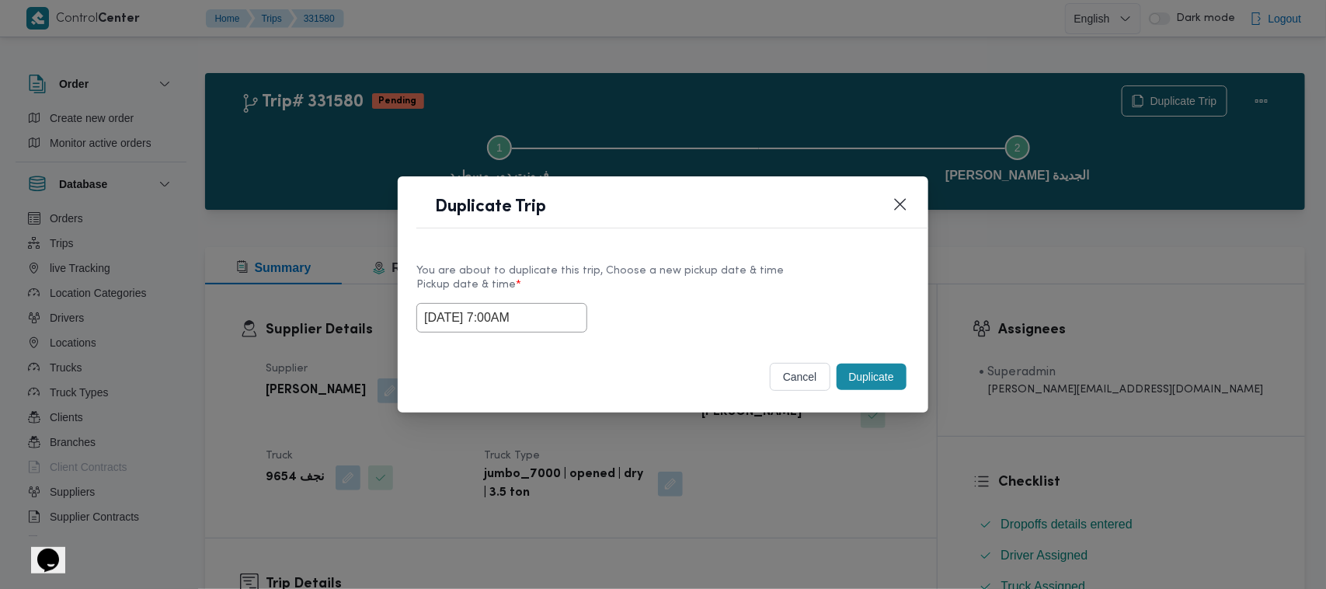
click at [864, 381] on button "Duplicate" at bounding box center [872, 377] width 70 height 26
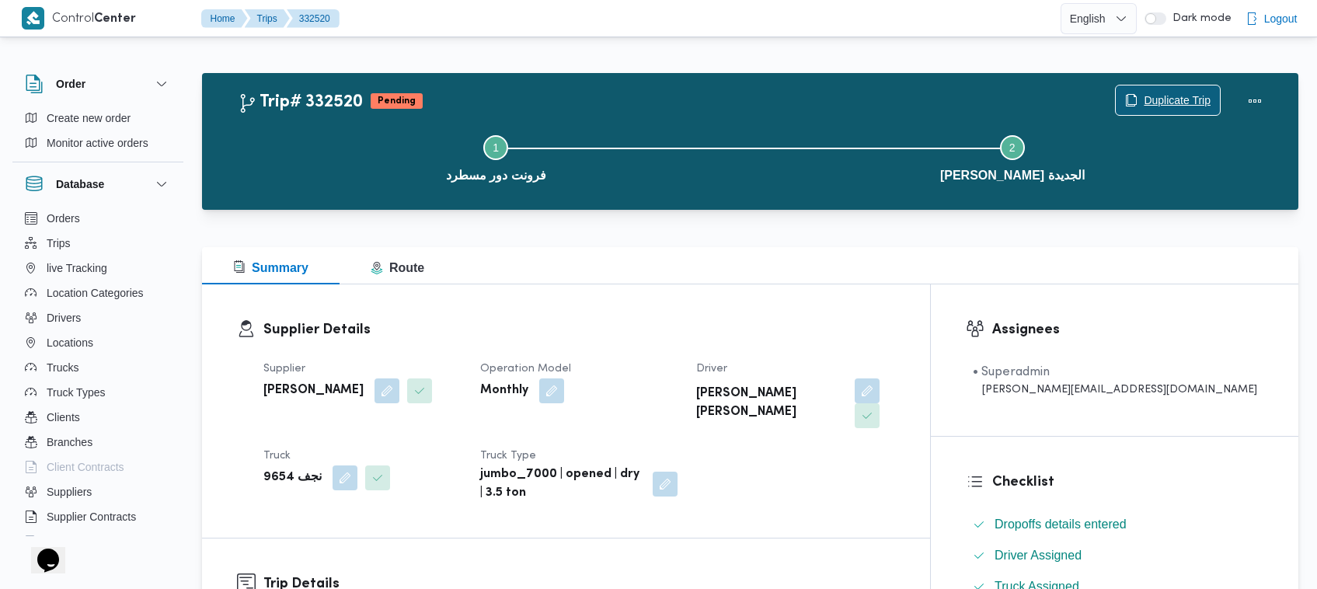
click at [1126, 96] on icon "button" at bounding box center [1130, 101] width 9 height 12
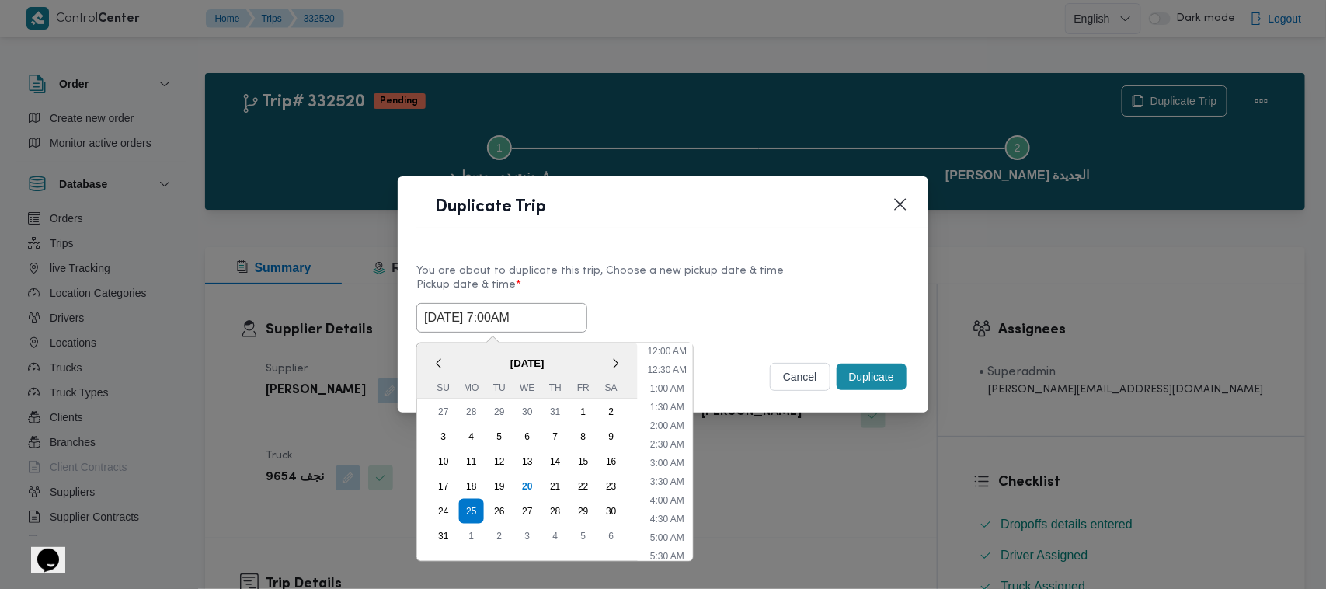
click at [560, 313] on input "25/08/2025 7:00AM" at bounding box center [501, 318] width 171 height 30
click at [510, 506] on div "26" at bounding box center [500, 511] width 30 height 30
type input "26/08/2025 7:00AM"
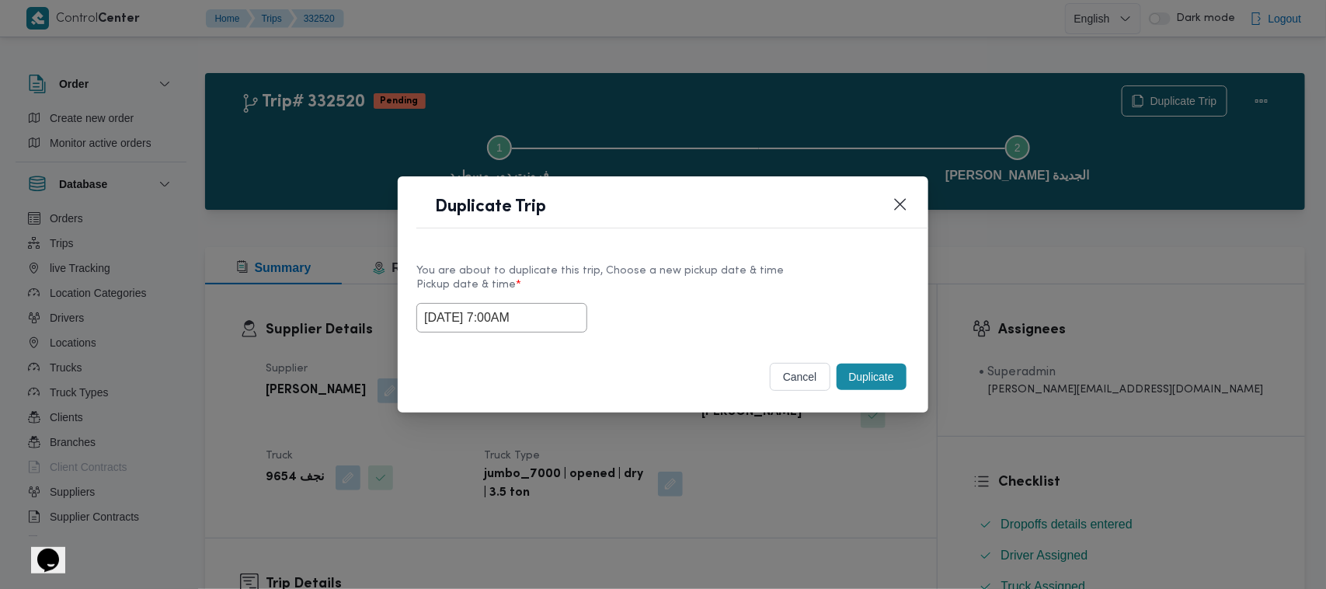
click at [731, 279] on label "Pickup date & time *" at bounding box center [662, 291] width 493 height 24
click at [859, 386] on button "Duplicate" at bounding box center [872, 377] width 70 height 26
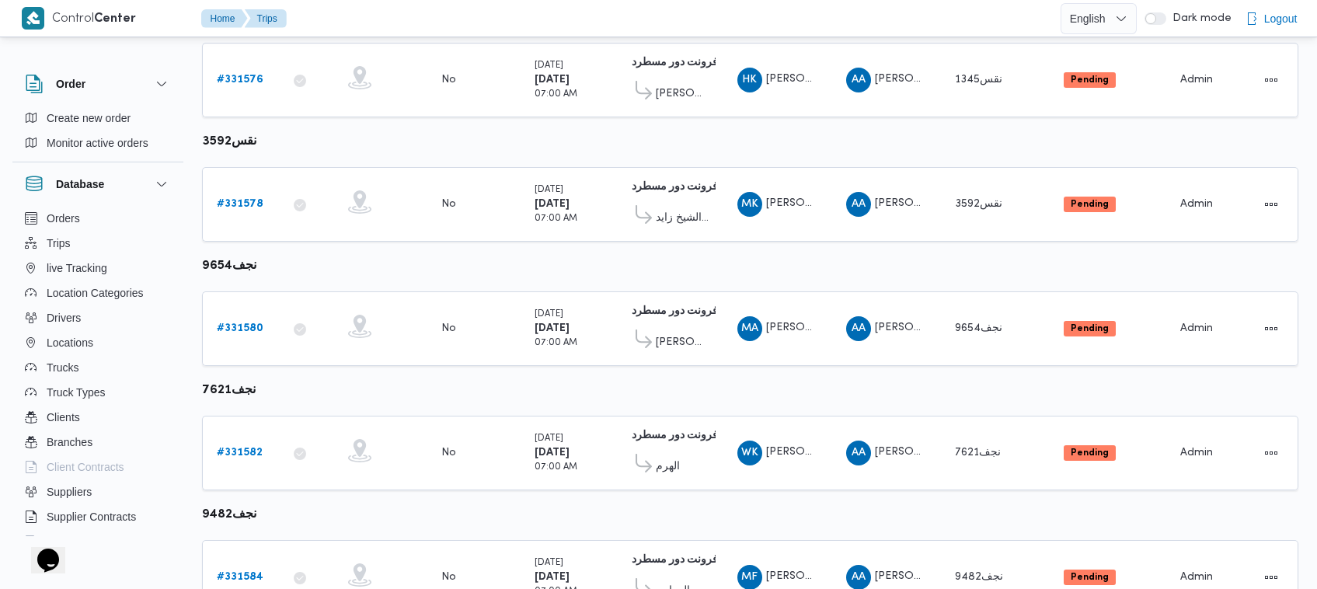
scroll to position [698, 0]
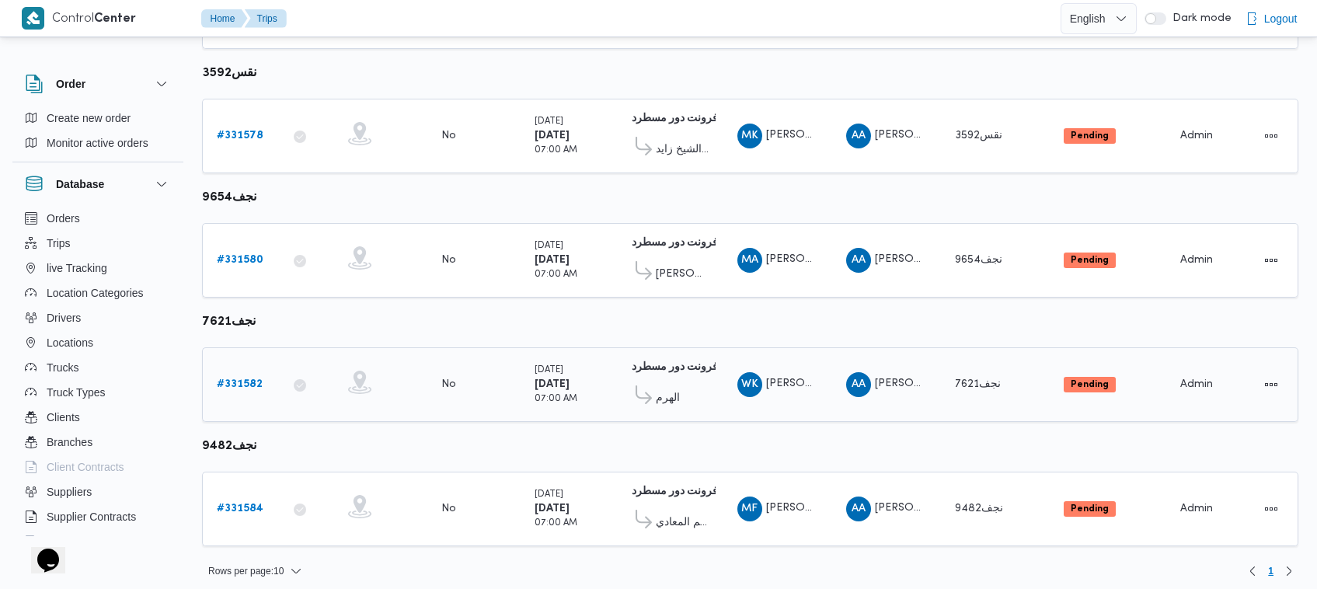
click at [239, 379] on b "# 331582" at bounding box center [240, 384] width 46 height 10
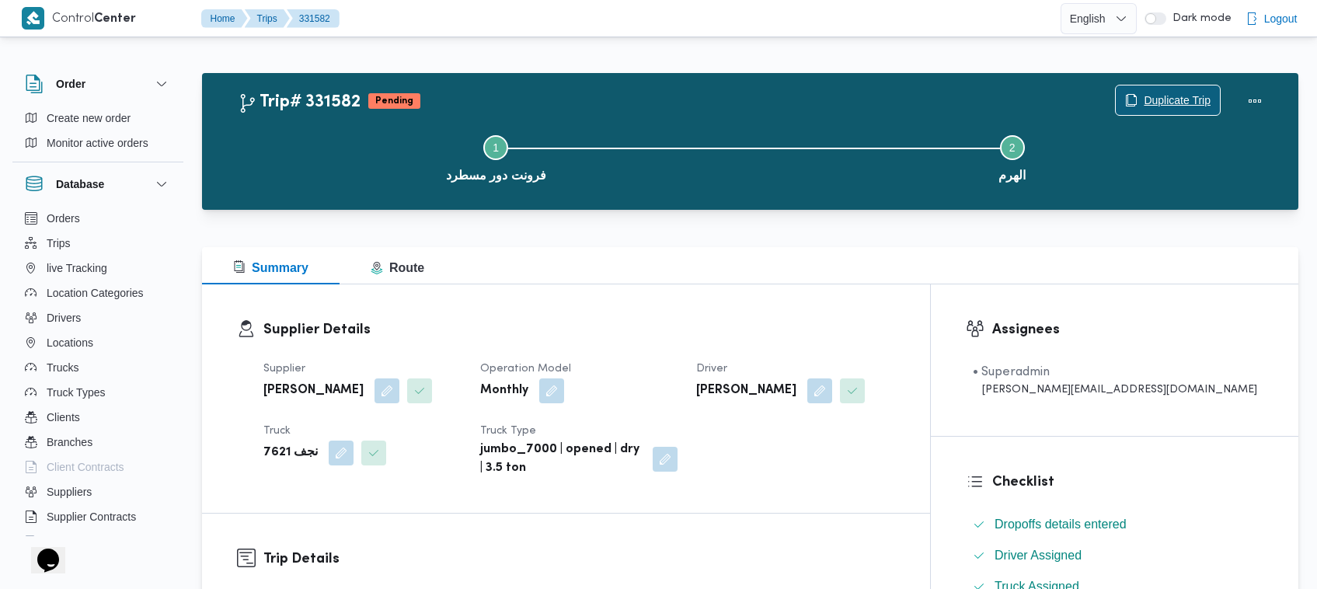
click at [1183, 94] on span "Duplicate Trip" at bounding box center [1176, 100] width 67 height 19
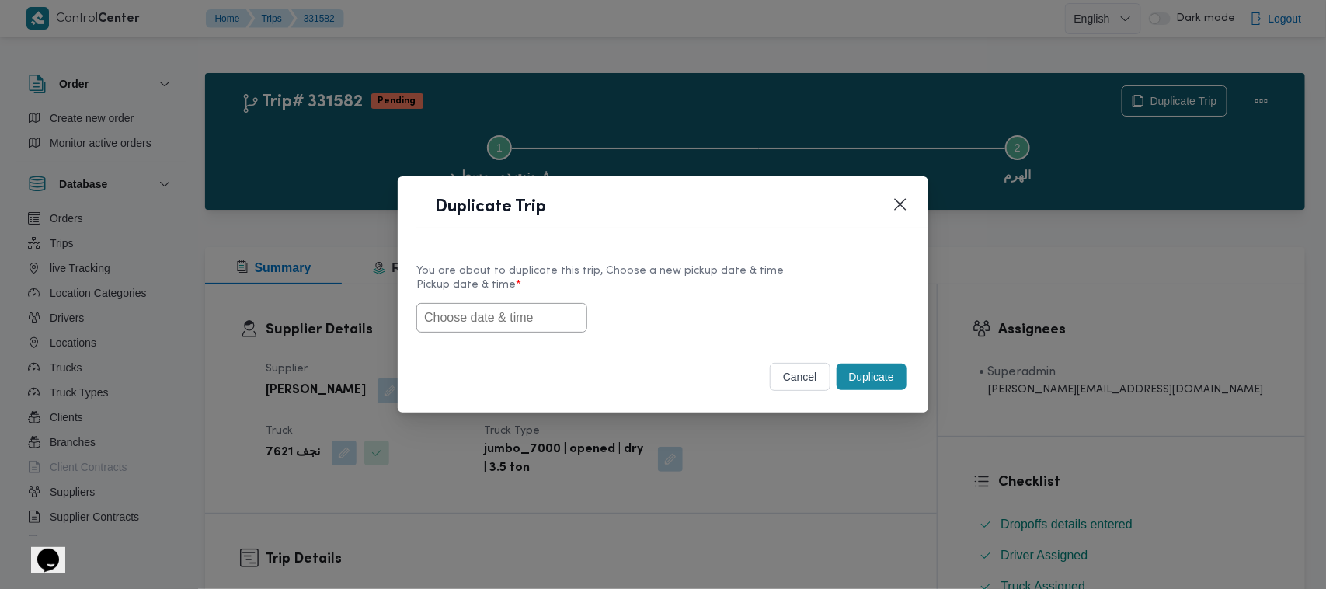
click at [518, 312] on input "text" at bounding box center [501, 318] width 171 height 30
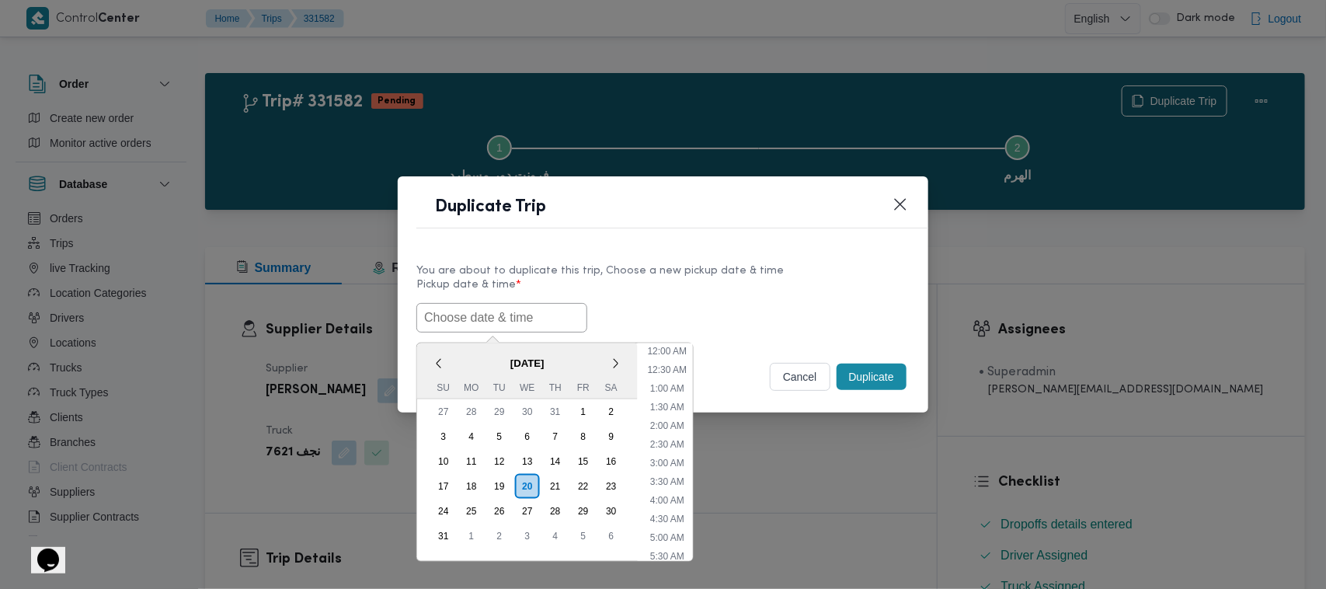
scroll to position [460, 0]
paste input "25/08/2025 7:00AM"
type input "25/08/2025 7:00AM"
click at [747, 313] on div "25/08/2025 7:00AM < August 2025 > Su Mo Tu We Th Fr Sa 27 28 29 30 31 1 2 3 4 5…" at bounding box center [662, 318] width 493 height 30
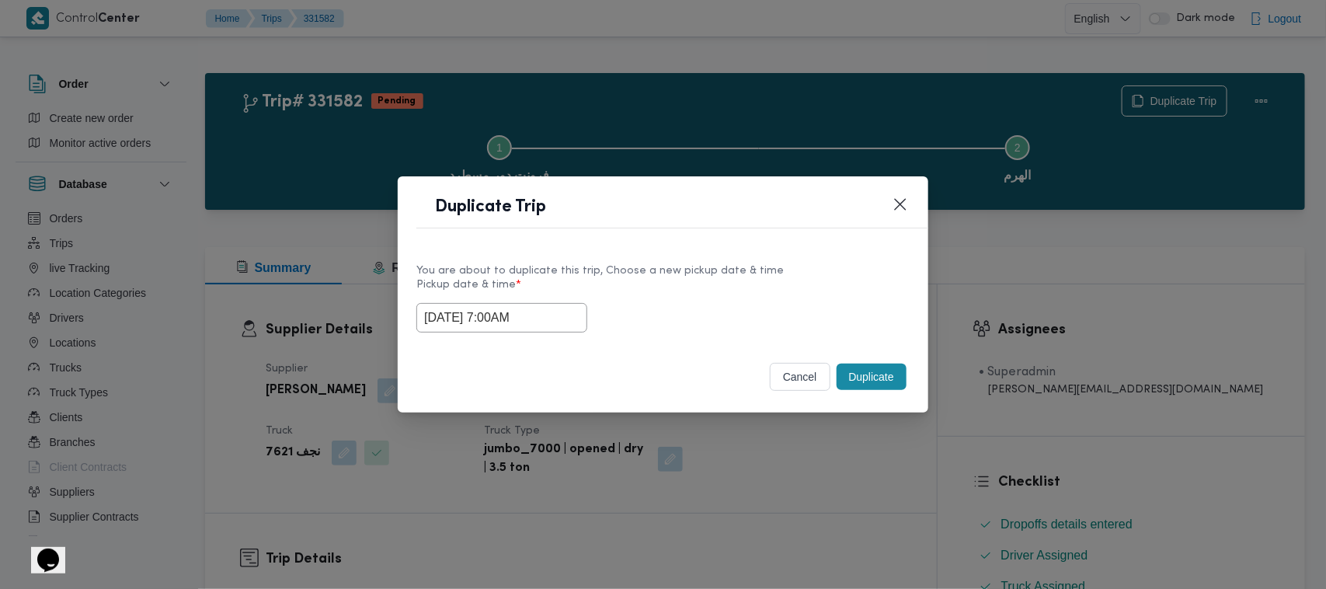
click at [876, 371] on button "Duplicate" at bounding box center [872, 377] width 70 height 26
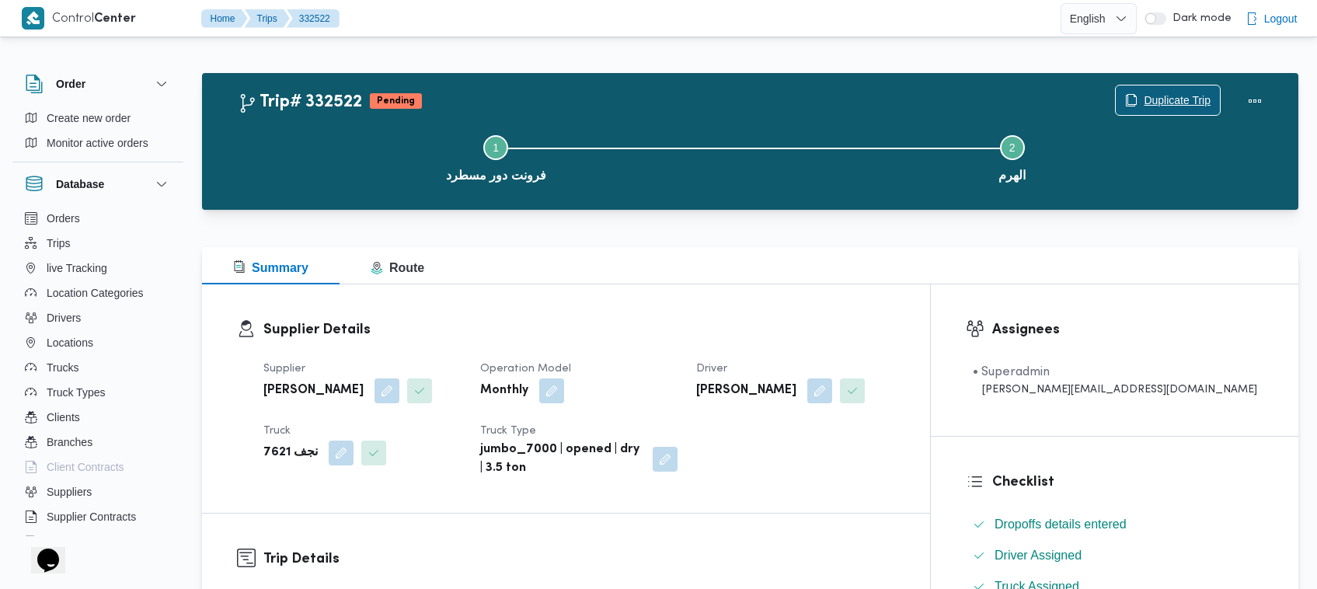
click at [1174, 98] on span "Duplicate Trip" at bounding box center [1176, 100] width 67 height 19
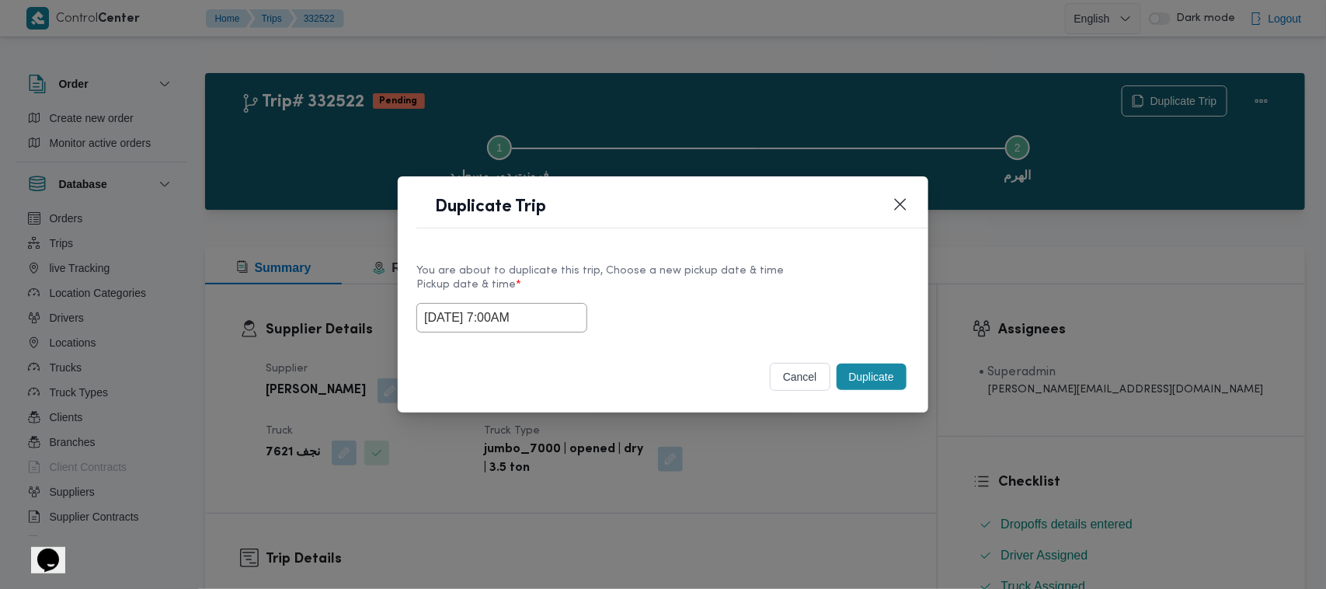
click at [552, 326] on input "25/08/2025 7:00AM" at bounding box center [501, 318] width 171 height 30
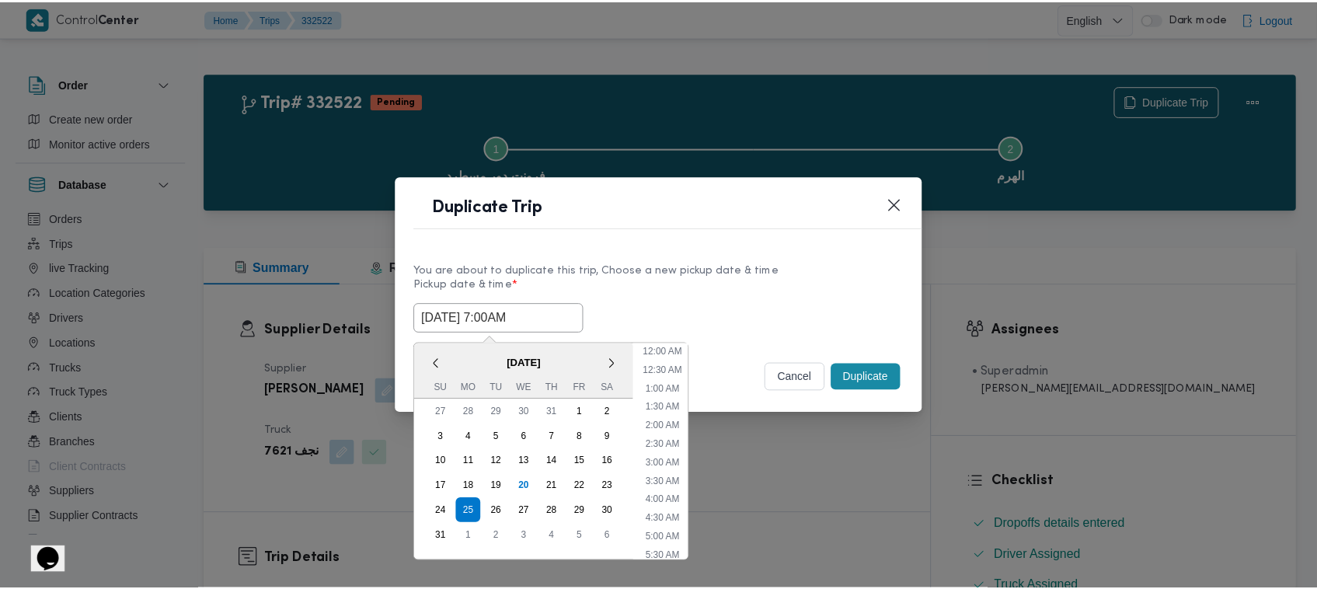
scroll to position [162, 0]
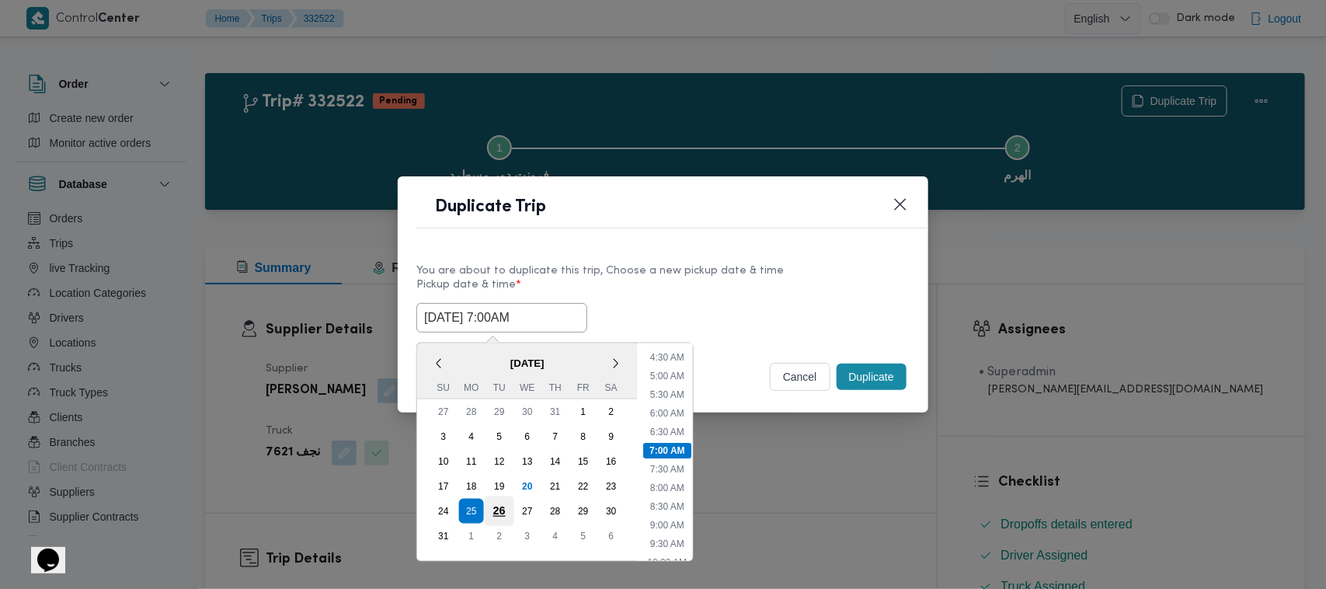
click at [503, 506] on div "26" at bounding box center [500, 511] width 30 height 30
type input "26/08/2025 7:00AM"
click at [774, 280] on label "Pickup date & time *" at bounding box center [662, 291] width 493 height 24
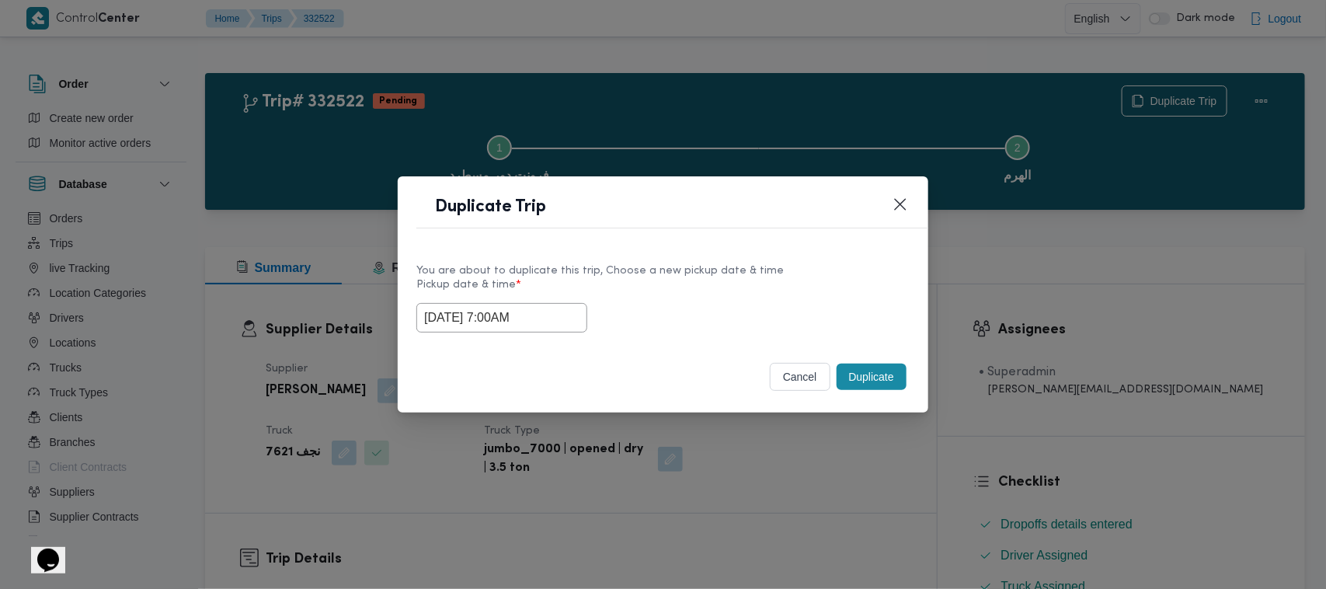
click at [879, 379] on button "Duplicate" at bounding box center [872, 377] width 70 height 26
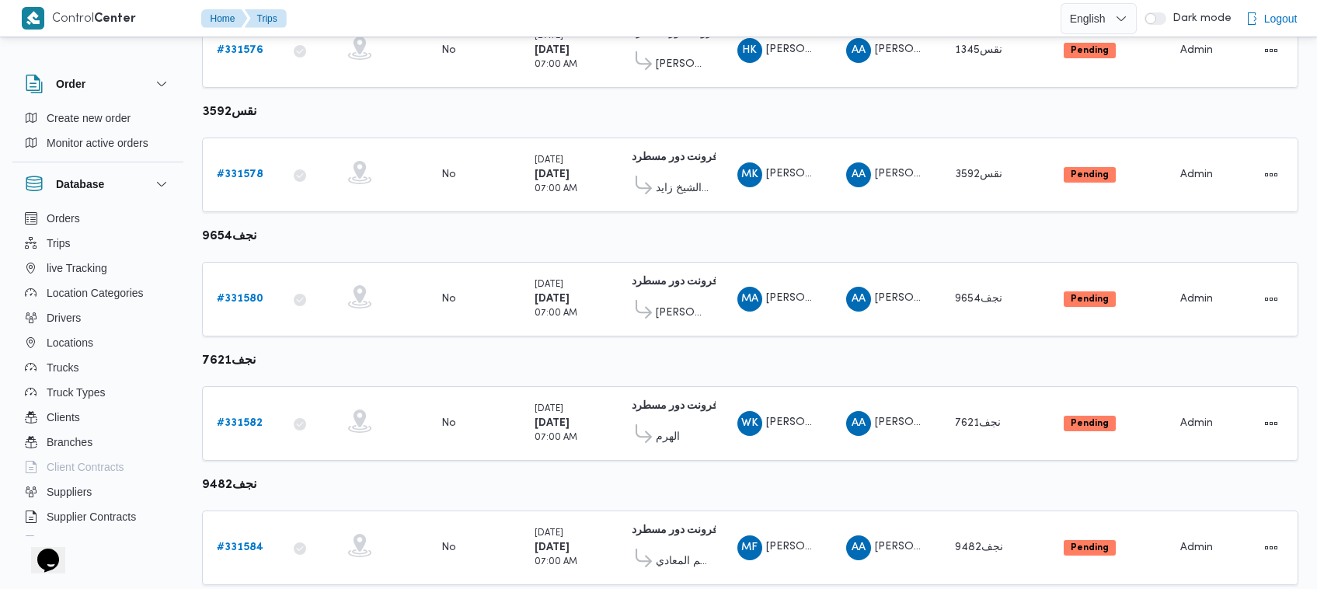
scroll to position [698, 0]
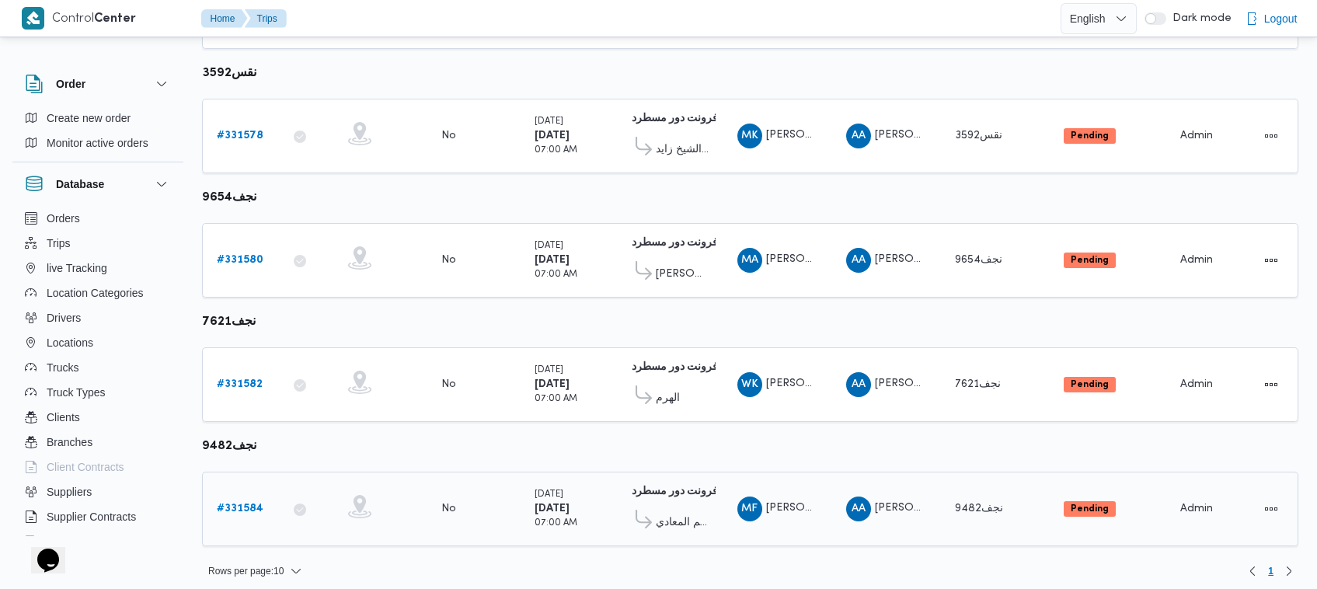
click at [249, 503] on b "# 331584" at bounding box center [240, 508] width 47 height 10
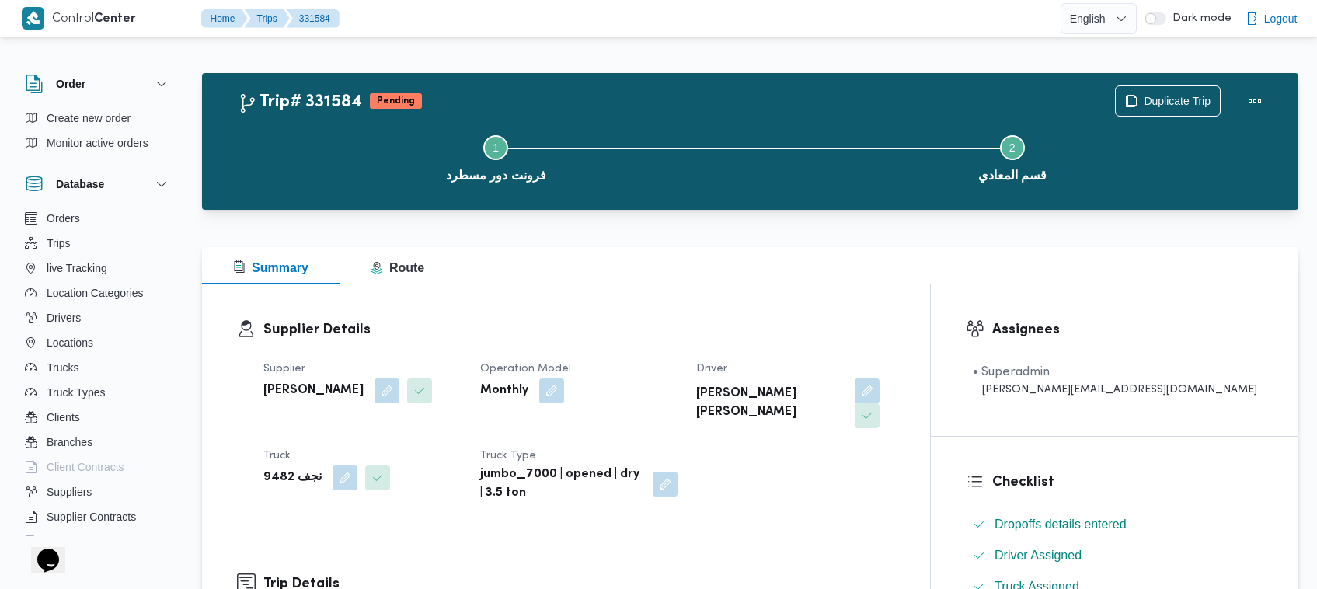
click at [1150, 107] on div "Step 1 is incomplete 1 فرونت دور مسطرد Step 2 is incomplete 2 قسم المعادي" at bounding box center [753, 156] width 1051 height 99
click at [1147, 86] on span "Duplicate Trip" at bounding box center [1168, 100] width 104 height 30
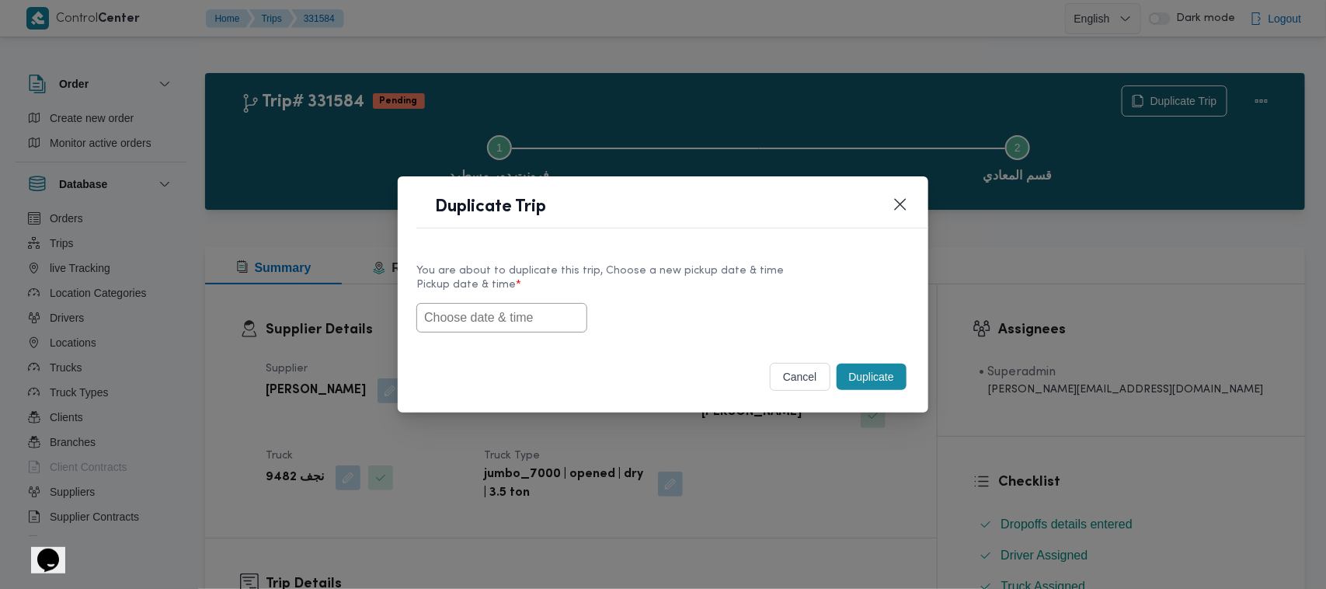
click at [517, 326] on input "text" at bounding box center [501, 318] width 171 height 30
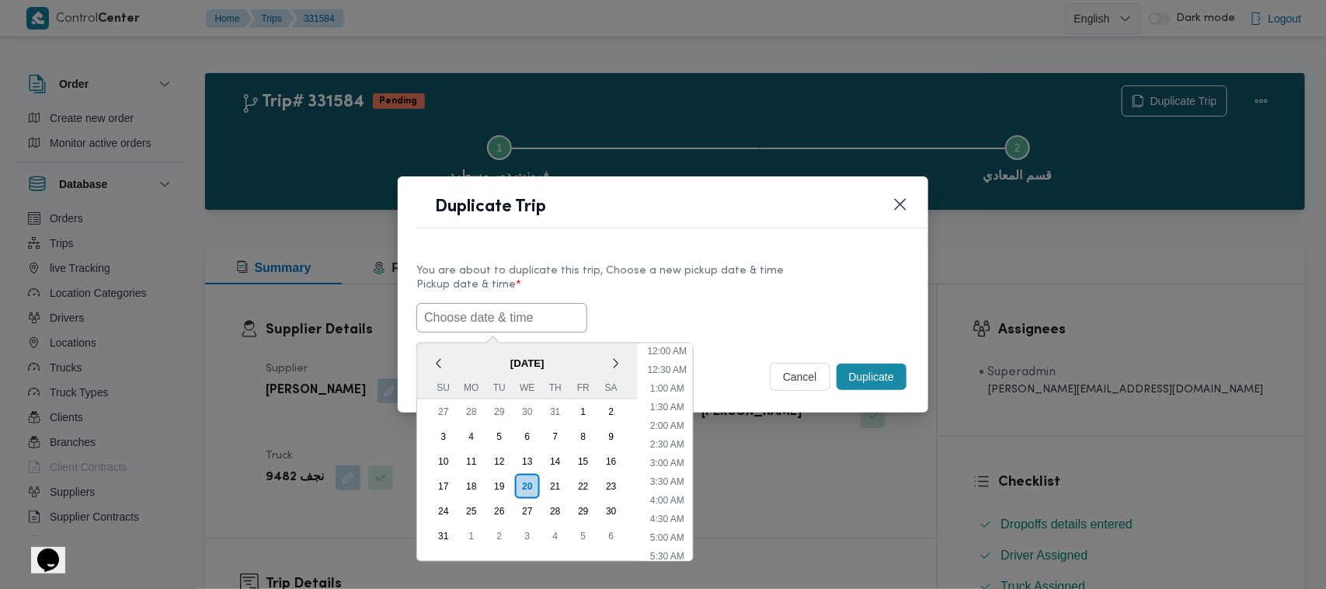
scroll to position [460, 0]
paste input "25/08/2025 7:00AM"
type input "25/08/2025 7:00AM"
click at [634, 308] on div "25/08/2025 7:00AM < August 2025 > Su Mo Tu We Th Fr Sa 27 28 29 30 31 1 2 3 4 5…" at bounding box center [662, 318] width 493 height 30
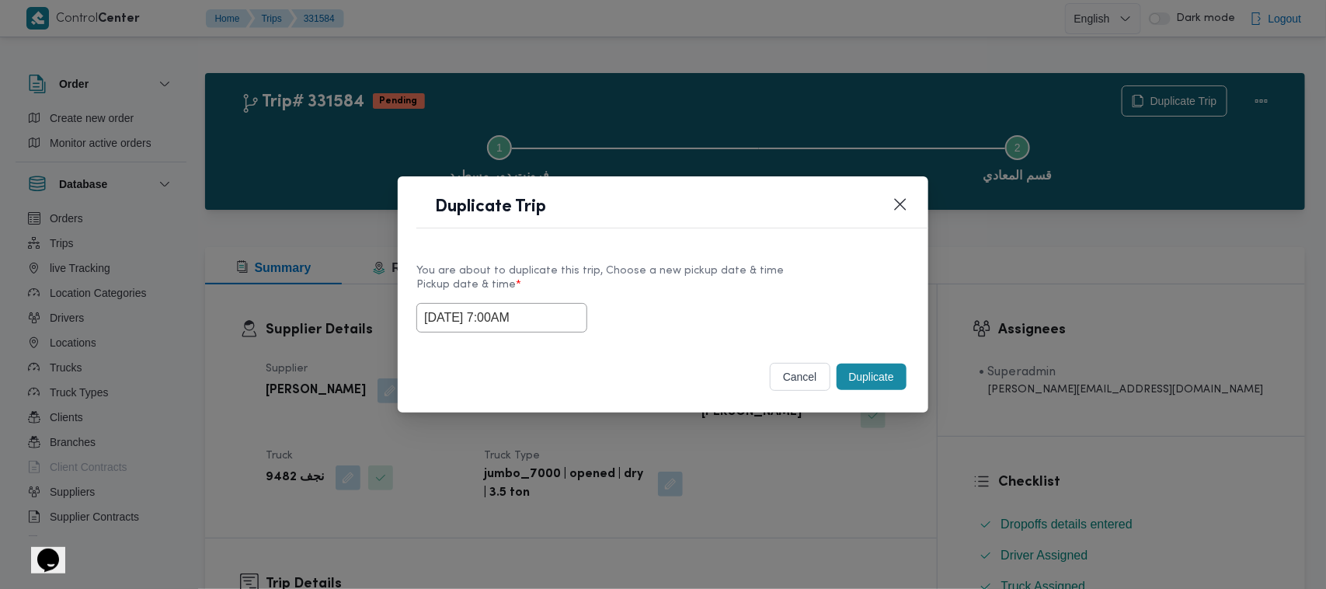
click at [890, 383] on button "Duplicate" at bounding box center [872, 377] width 70 height 26
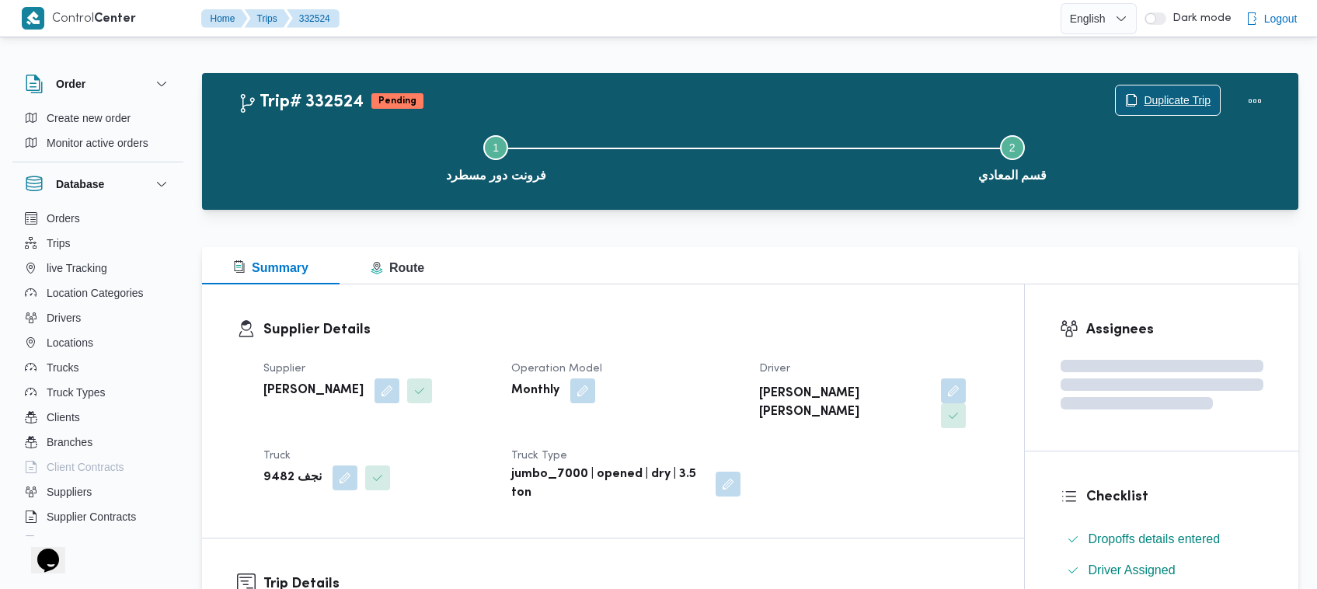
click at [1165, 97] on span "Duplicate Trip" at bounding box center [1176, 100] width 67 height 19
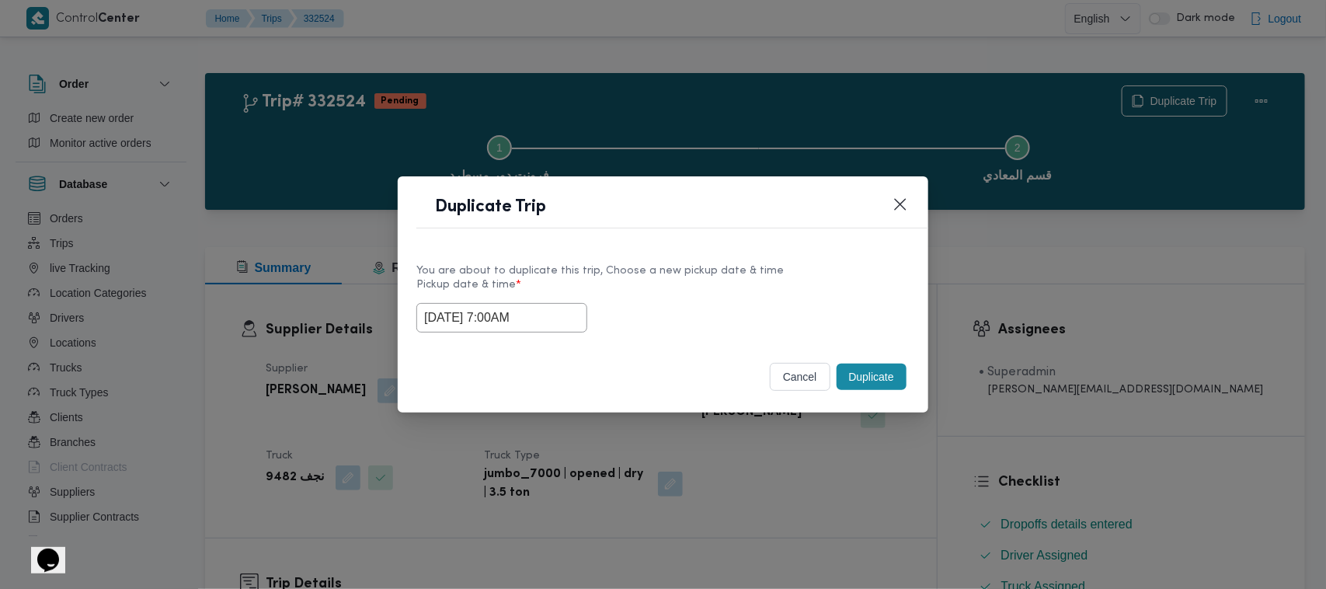
click at [562, 317] on input "25/08/2025 7:00AM" at bounding box center [501, 318] width 171 height 30
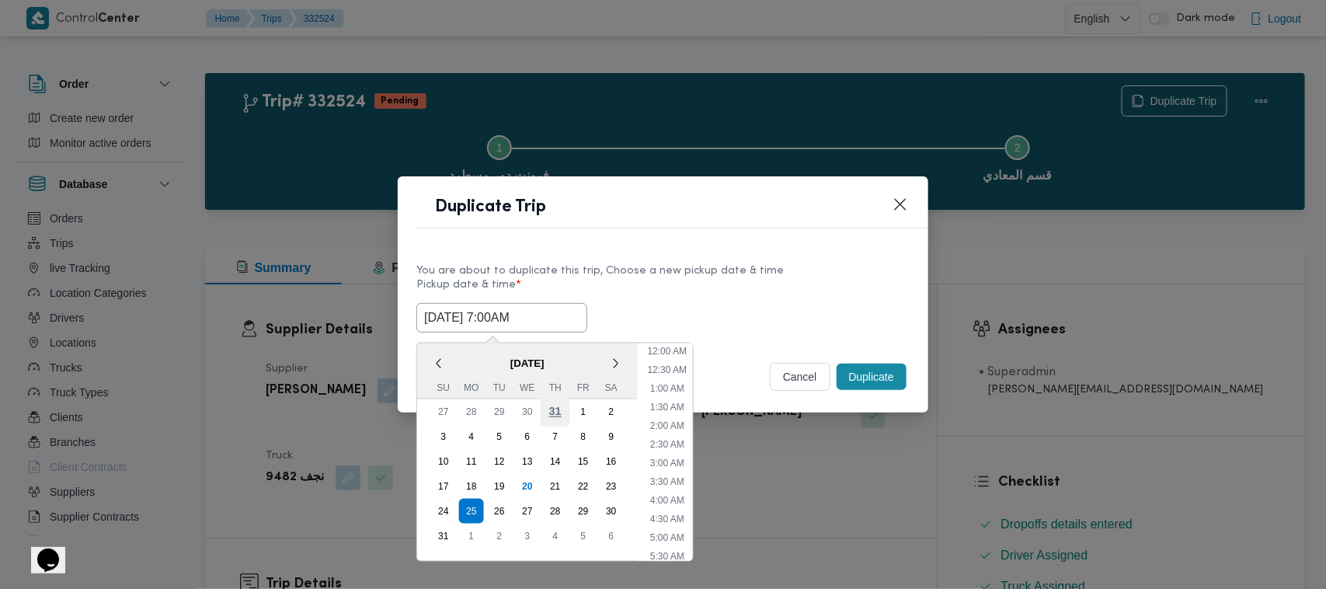
scroll to position [162, 0]
click at [501, 499] on div "26" at bounding box center [500, 511] width 30 height 30
type input "26/08/2025 7:00AM"
click at [672, 247] on div "You are about to duplicate this trip, Choose a new pickup date & time Pickup da…" at bounding box center [663, 296] width 531 height 99
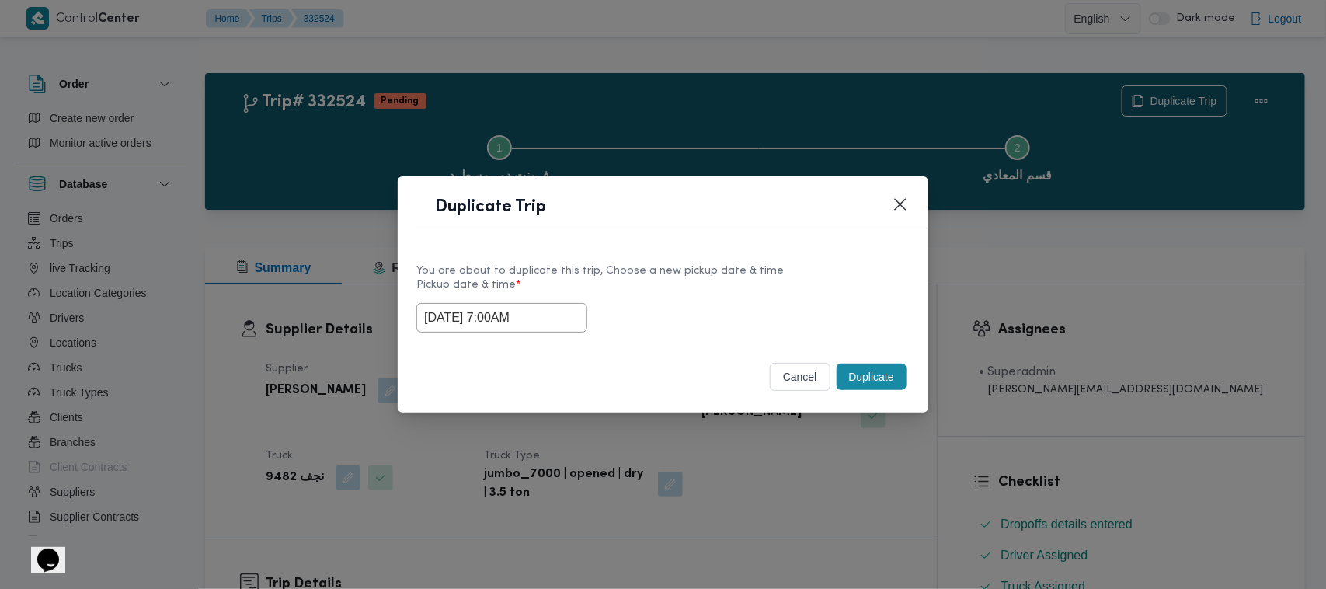
click at [859, 379] on button "Duplicate" at bounding box center [872, 377] width 70 height 26
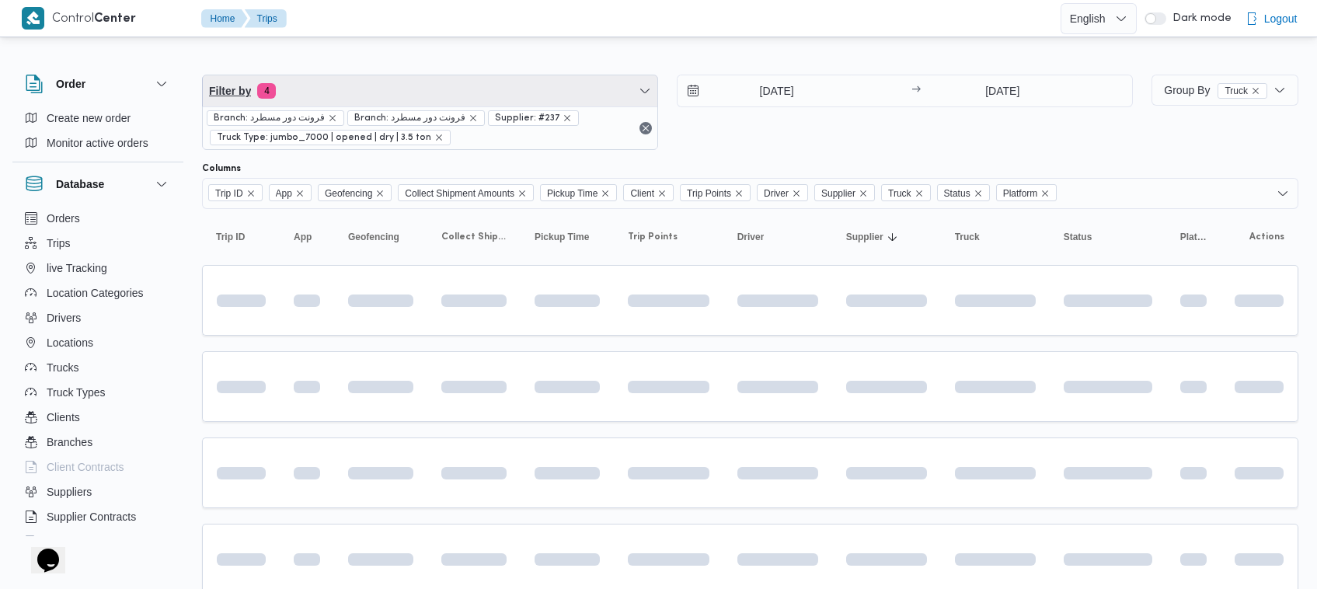
click at [463, 82] on span "Filter by 4" at bounding box center [430, 90] width 454 height 31
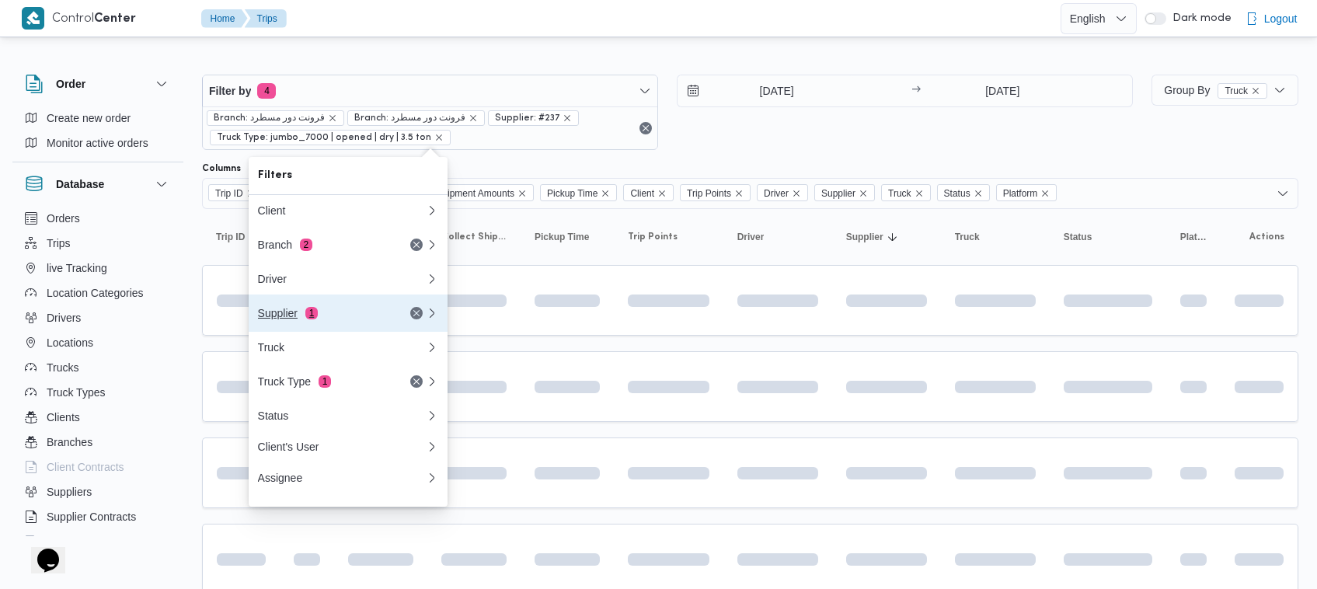
click at [370, 319] on div "Supplier 1" at bounding box center [323, 313] width 131 height 12
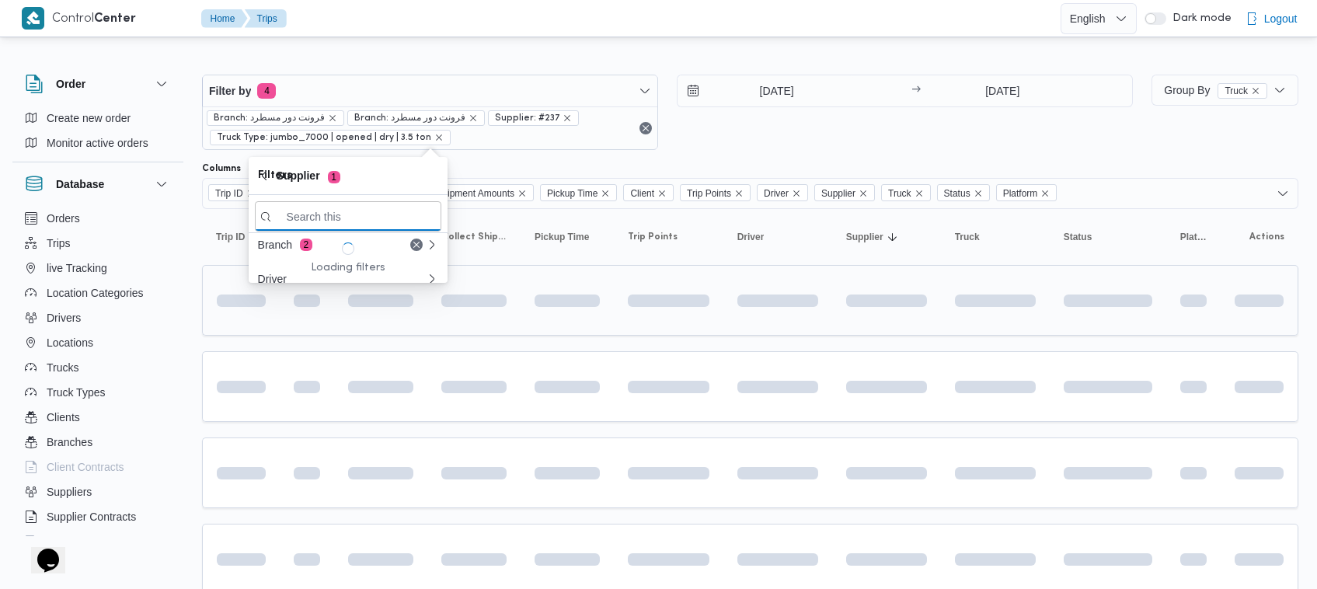
paste input "[PERSON_NAME]"
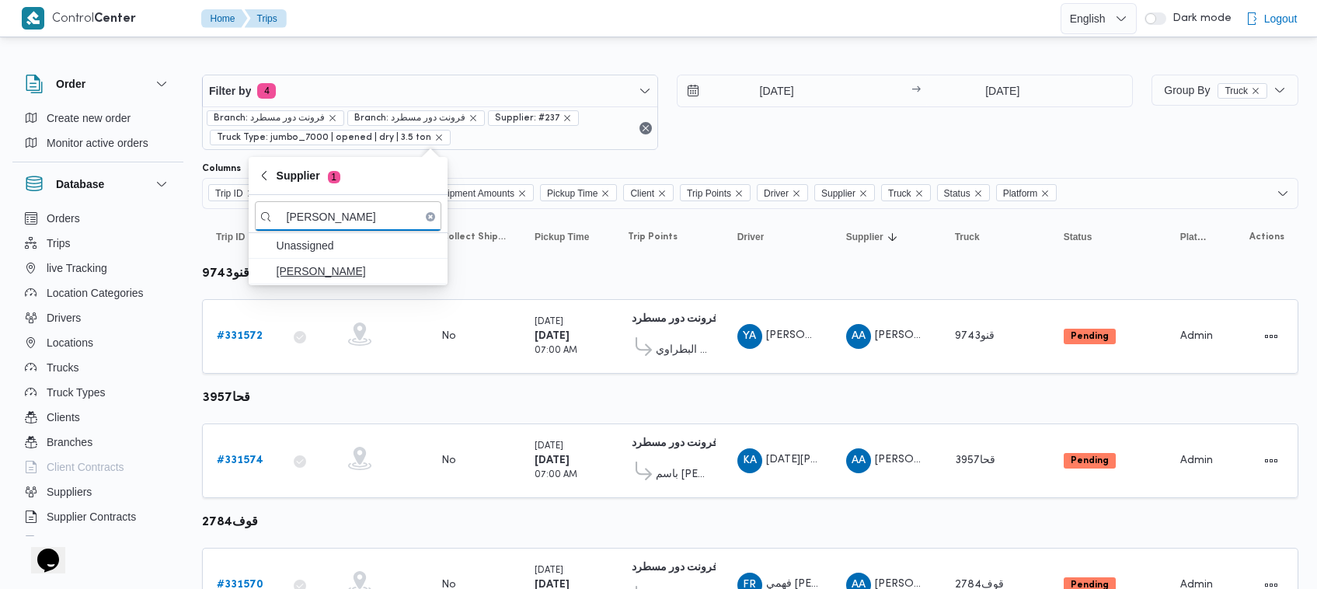
type input "[PERSON_NAME]"
click at [327, 273] on span "[PERSON_NAME]" at bounding box center [358, 271] width 162 height 19
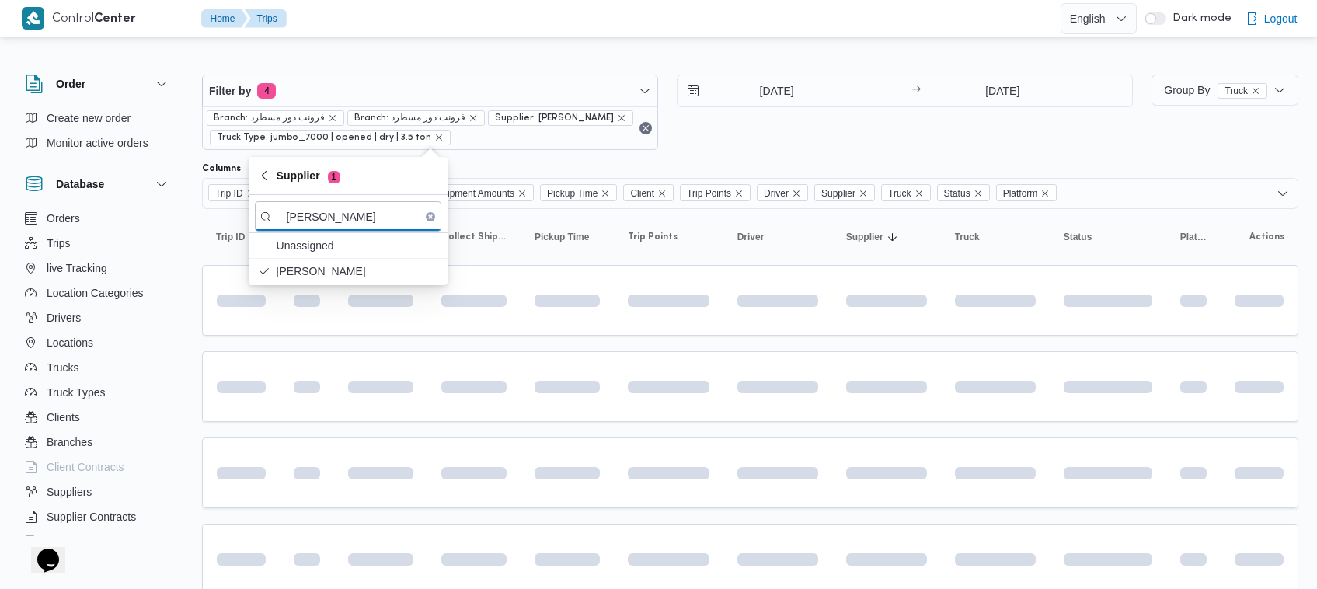
click at [765, 111] on div "[DATE] → [DATE]" at bounding box center [905, 112] width 456 height 75
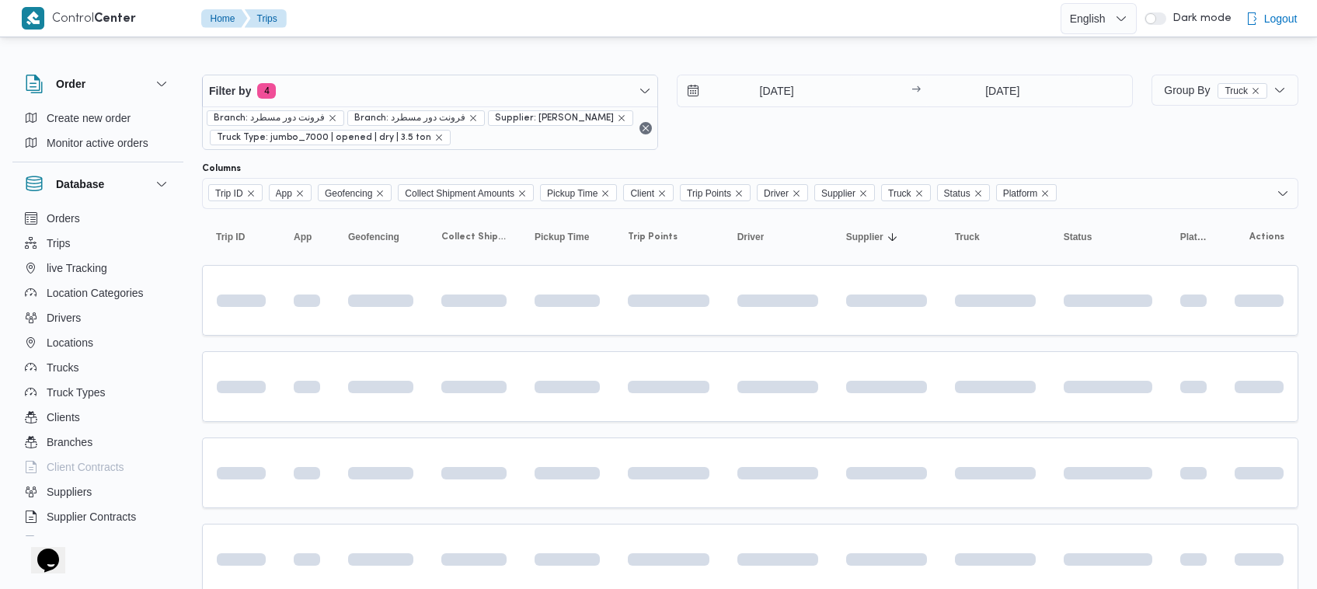
click at [790, 137] on div "[DATE] → [DATE]" at bounding box center [905, 112] width 456 height 75
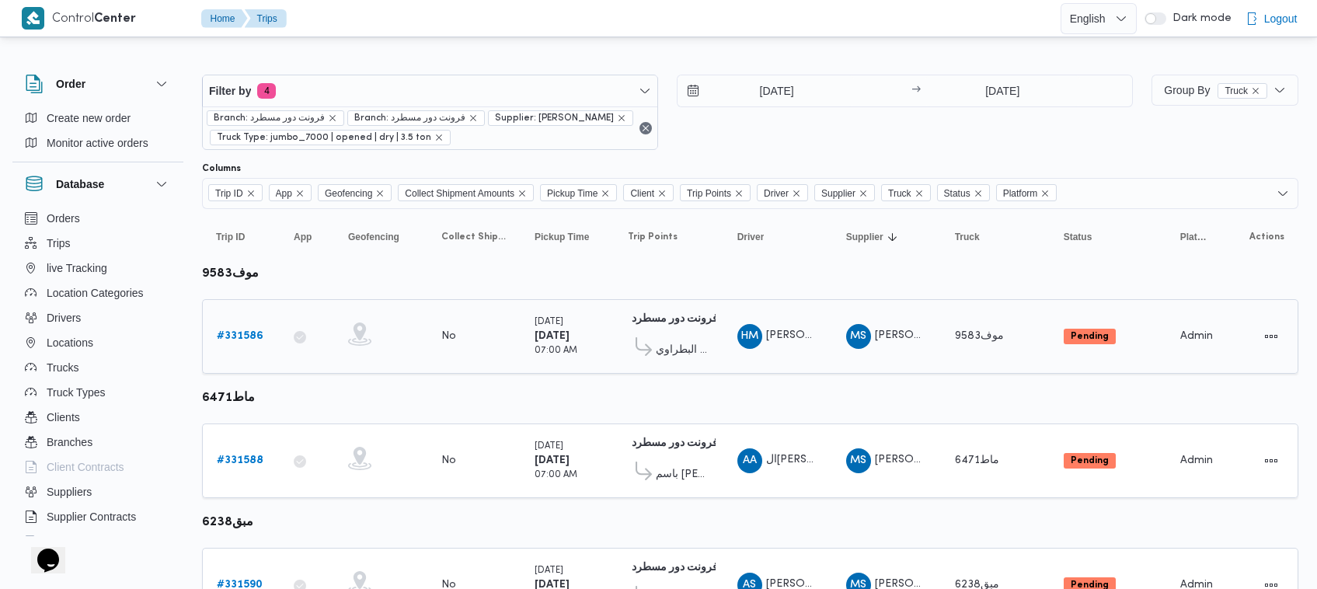
click at [242, 336] on b "# 331586" at bounding box center [240, 336] width 47 height 10
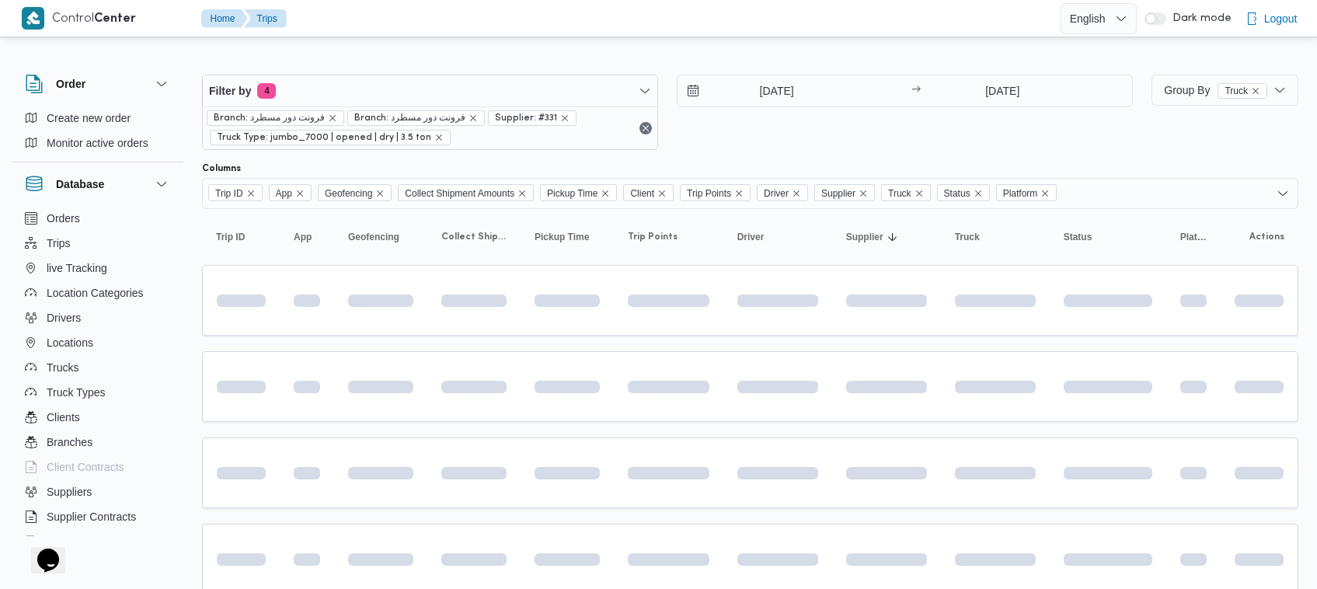
click at [830, 134] on div "[DATE] → [DATE]" at bounding box center [905, 112] width 456 height 75
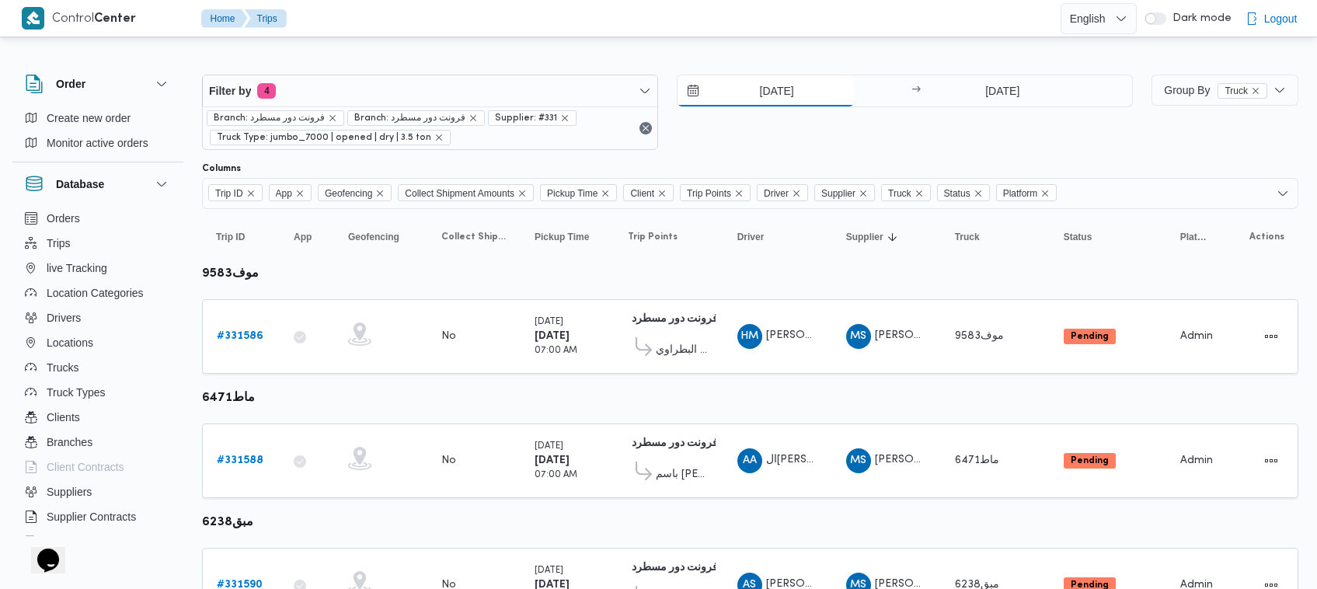
click at [825, 98] on input "[DATE]" at bounding box center [765, 90] width 176 height 31
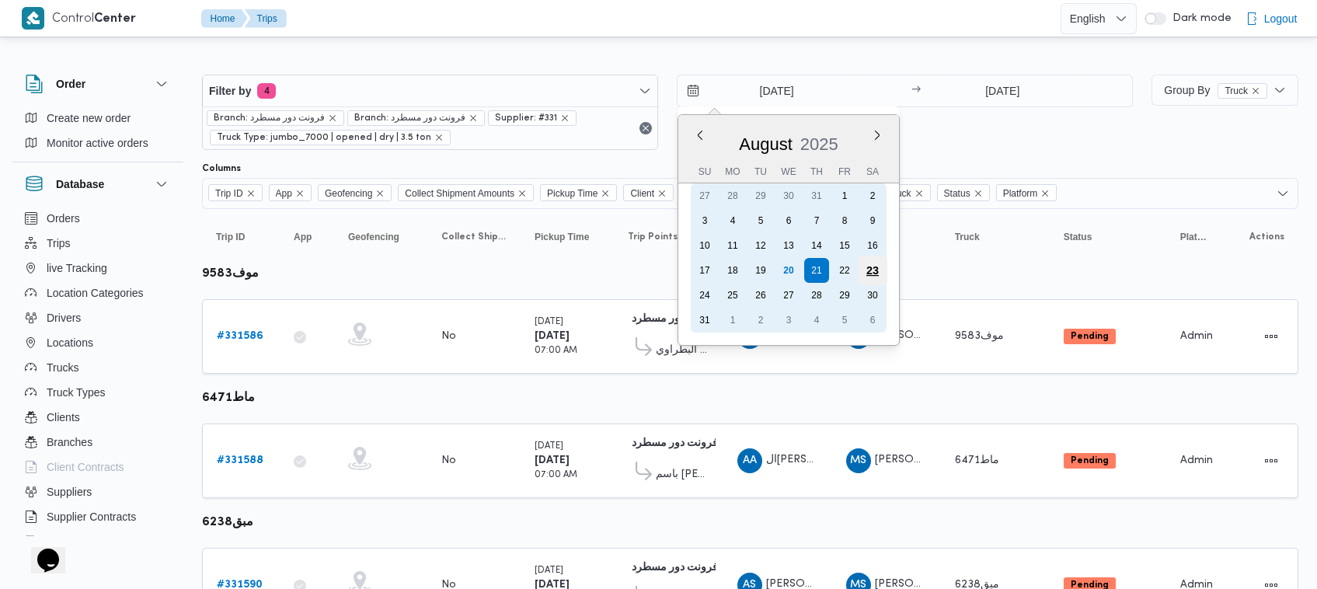
click at [863, 265] on div "23" at bounding box center [873, 271] width 30 height 30
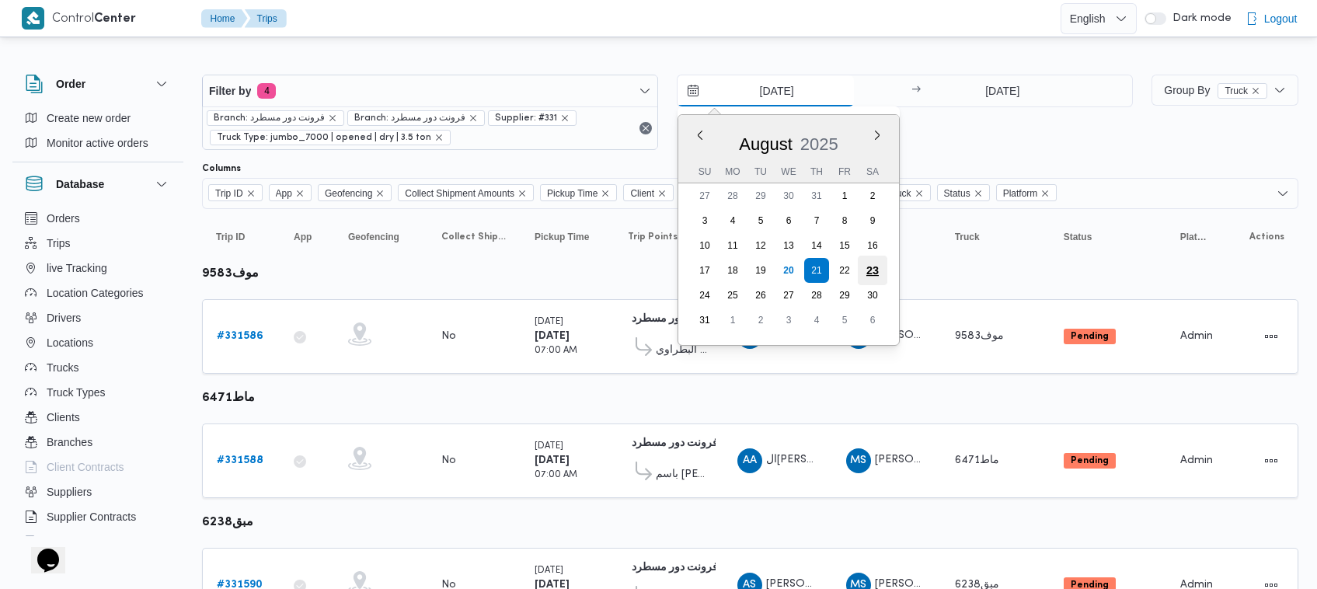
type input "23/8/2025"
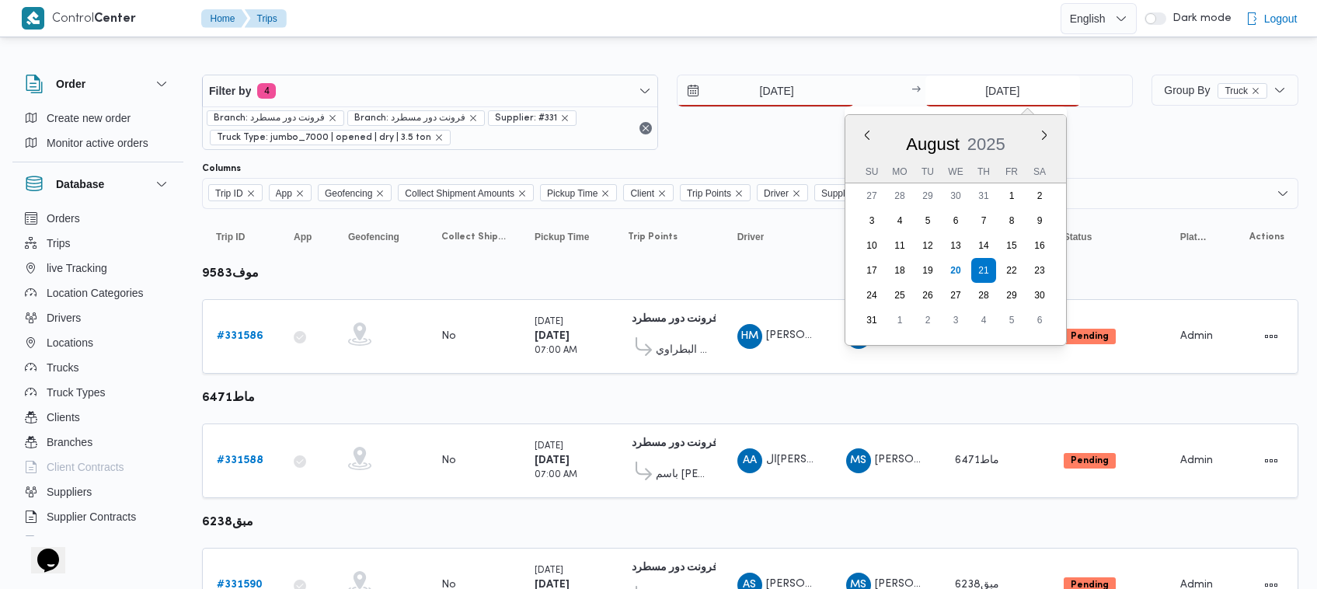
click at [987, 90] on input "[DATE]" at bounding box center [1002, 90] width 155 height 31
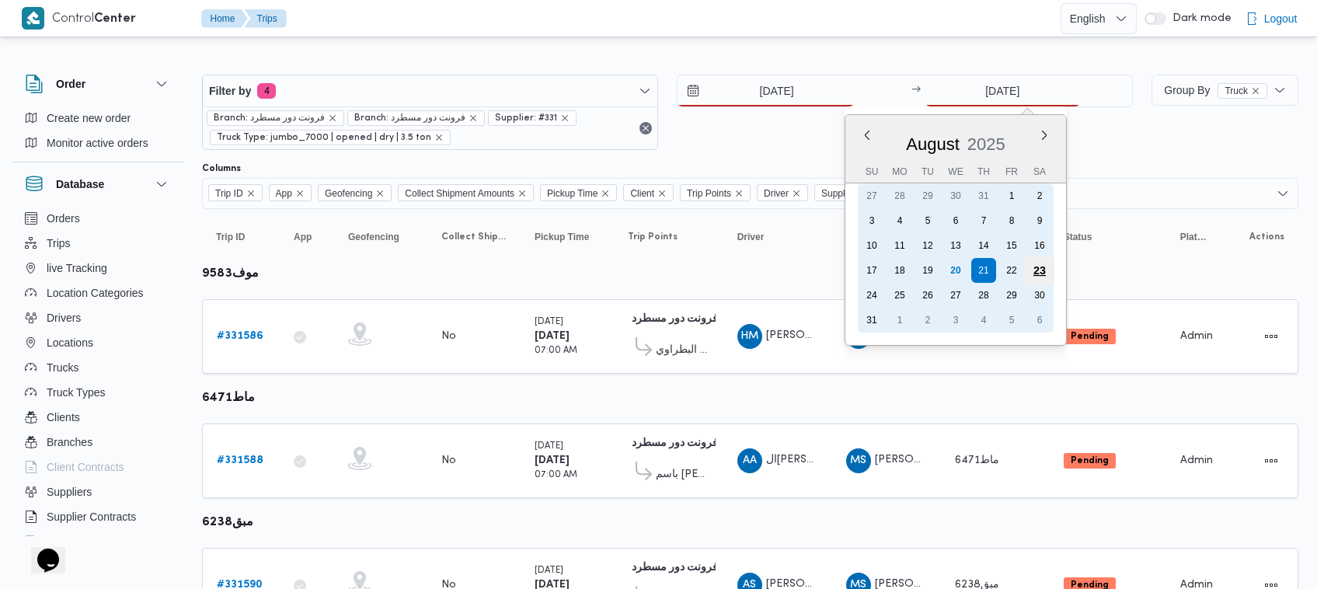
click at [1029, 268] on div "23" at bounding box center [1040, 271] width 30 height 30
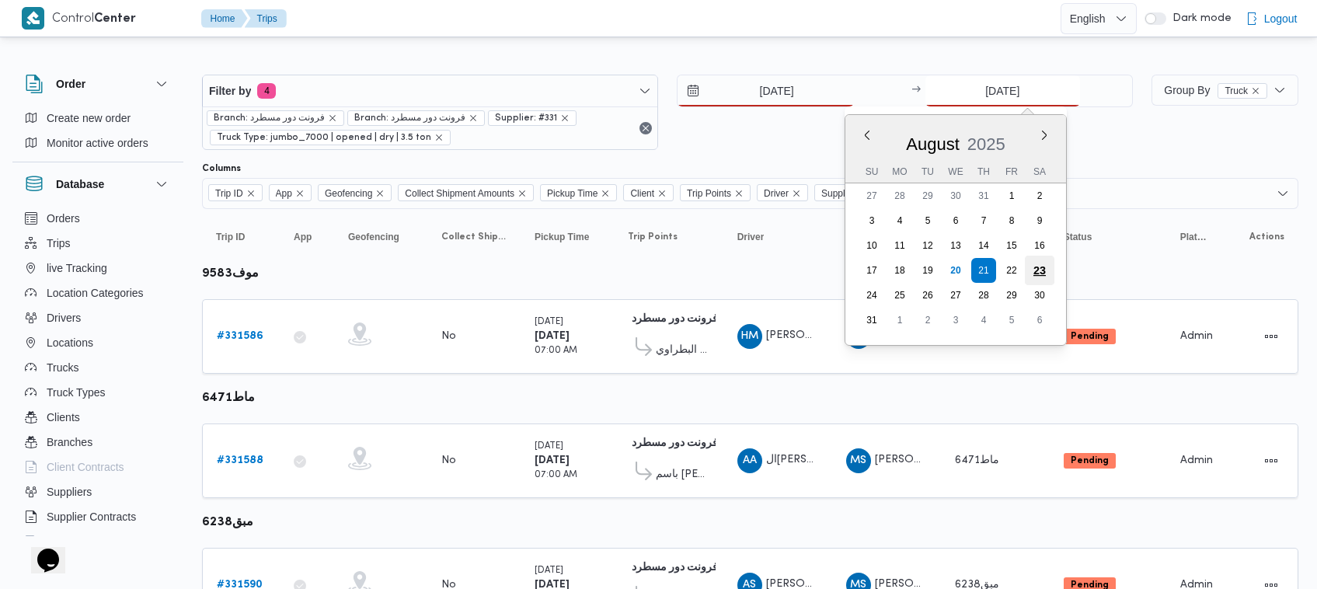
type input "23/8/2025"
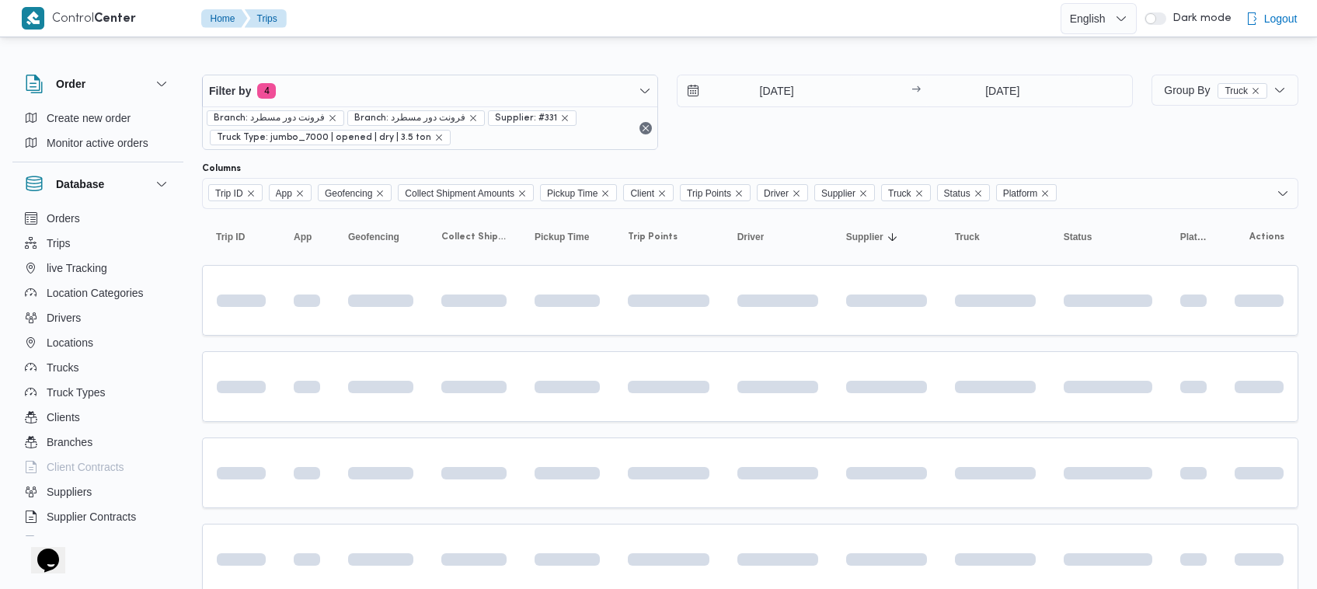
click at [1004, 113] on div "23/8/2025 → 23/8/2025" at bounding box center [905, 112] width 456 height 75
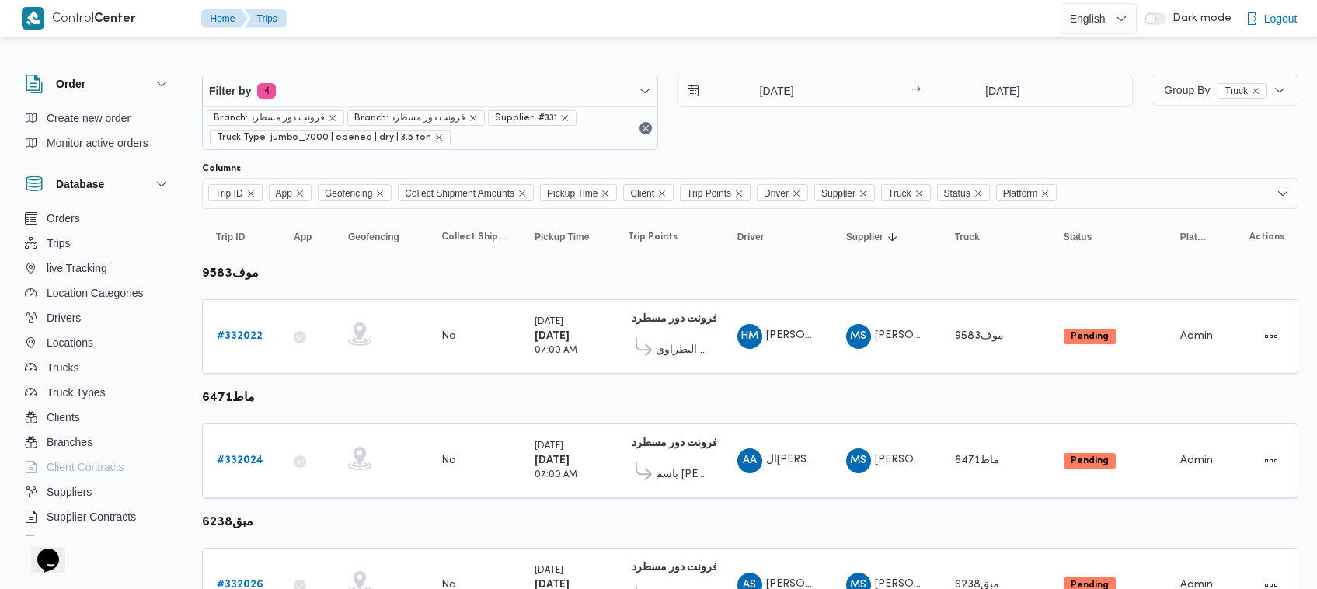
scroll to position [575, 0]
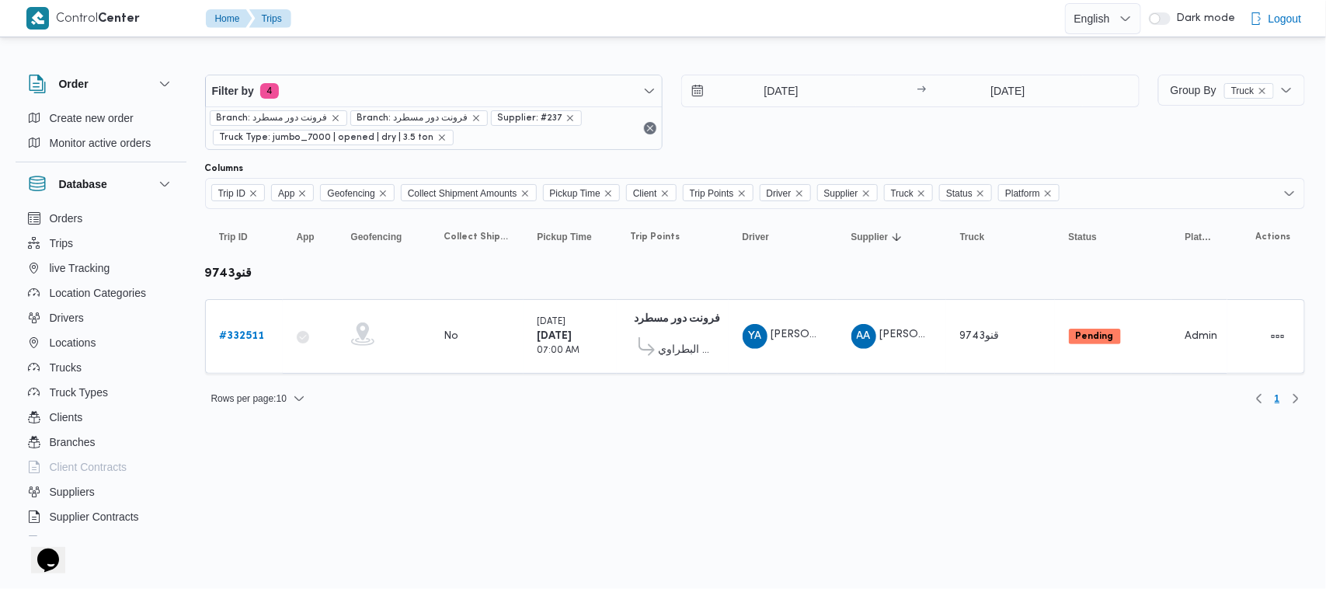
click at [751, 140] on div "26/8/2025 → 26/8/2025" at bounding box center [910, 112] width 458 height 75
click at [379, 479] on html "Control Center Home Trips English عربي Dark mode Logout Order Create new order …" at bounding box center [663, 294] width 1326 height 589
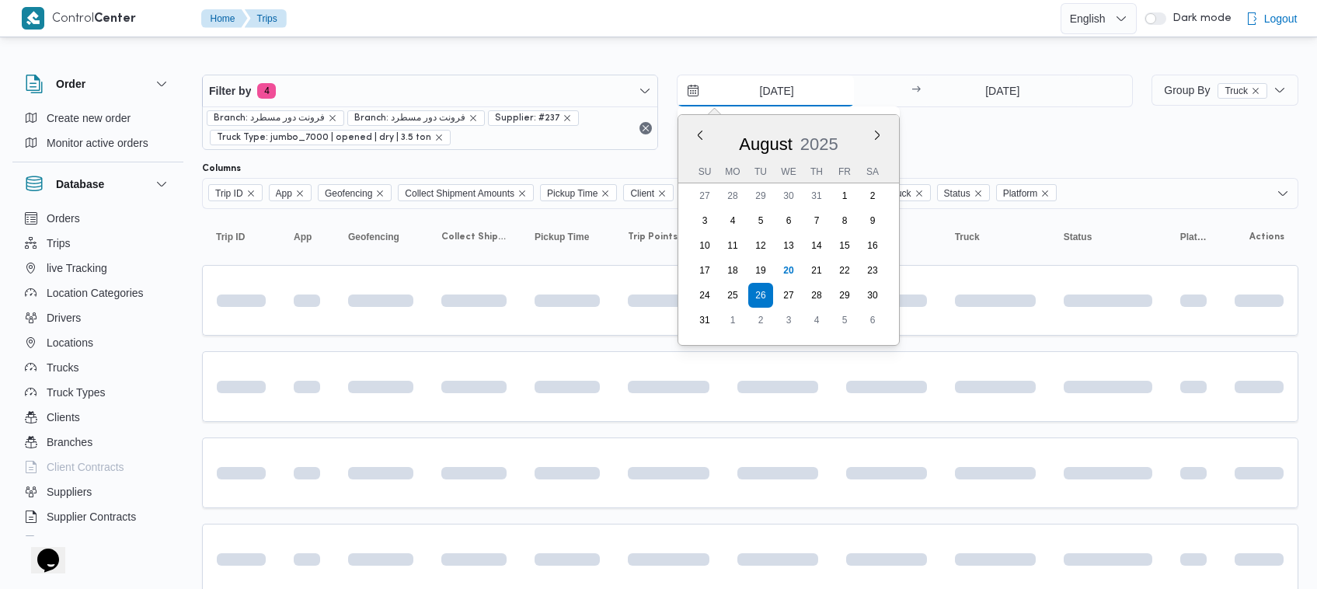
click at [762, 99] on input "[DATE]" at bounding box center [765, 90] width 176 height 31
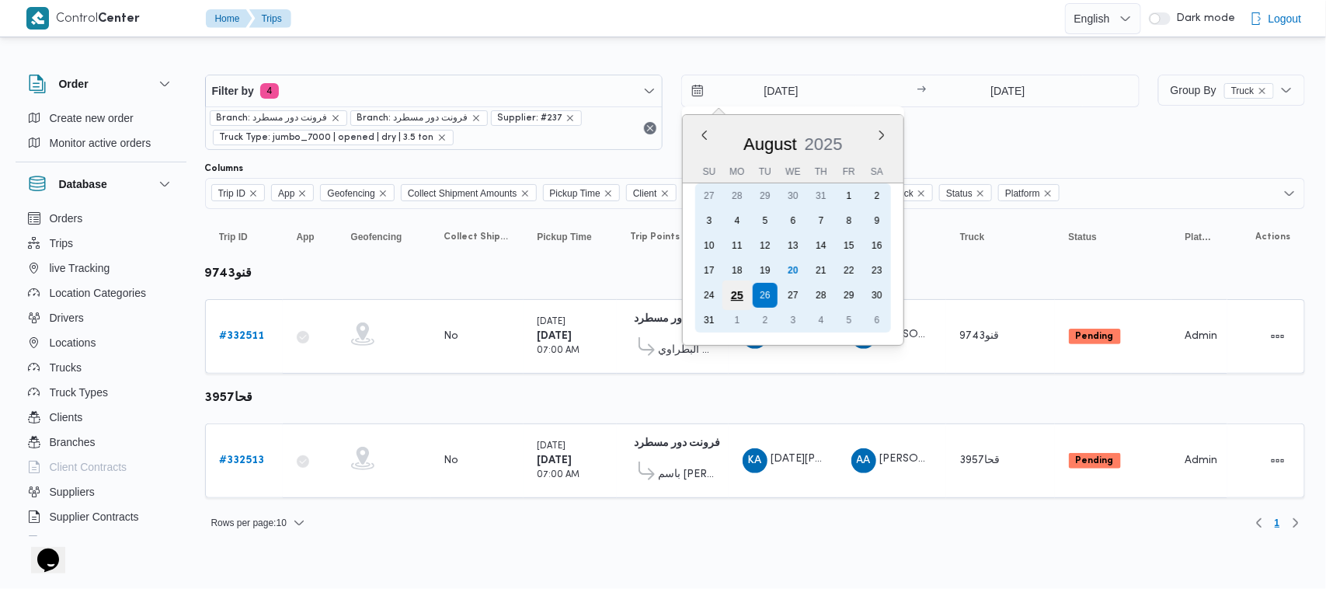
click at [734, 292] on div "25" at bounding box center [737, 295] width 30 height 30
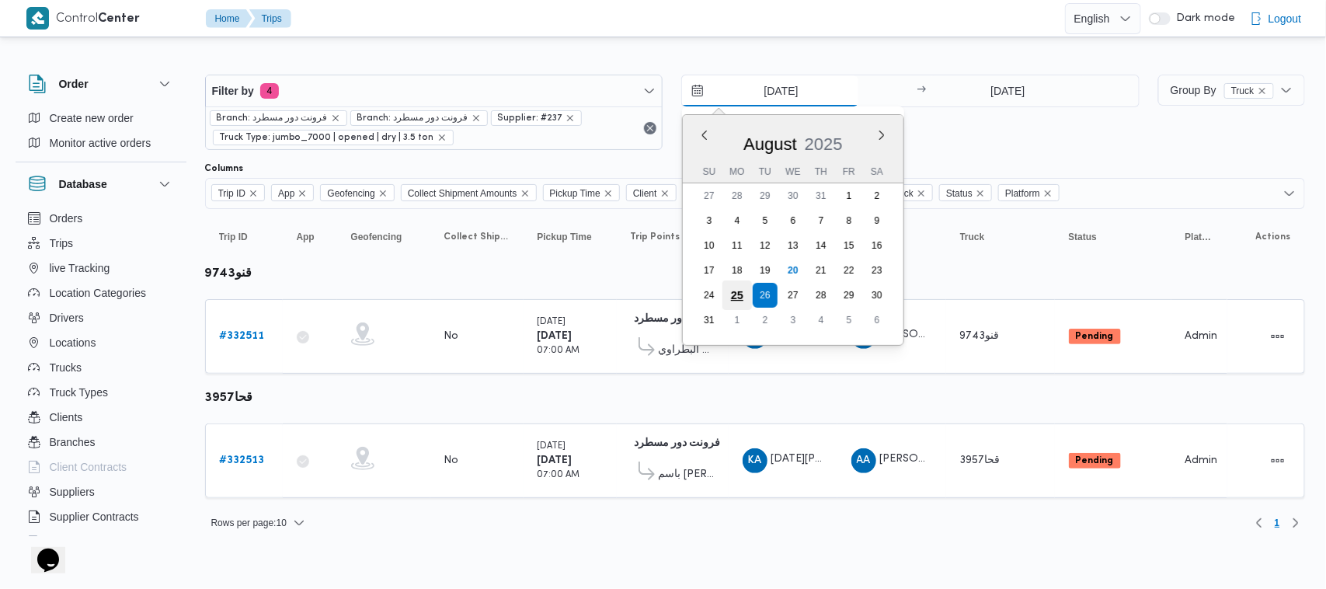
type input "25/8/2025"
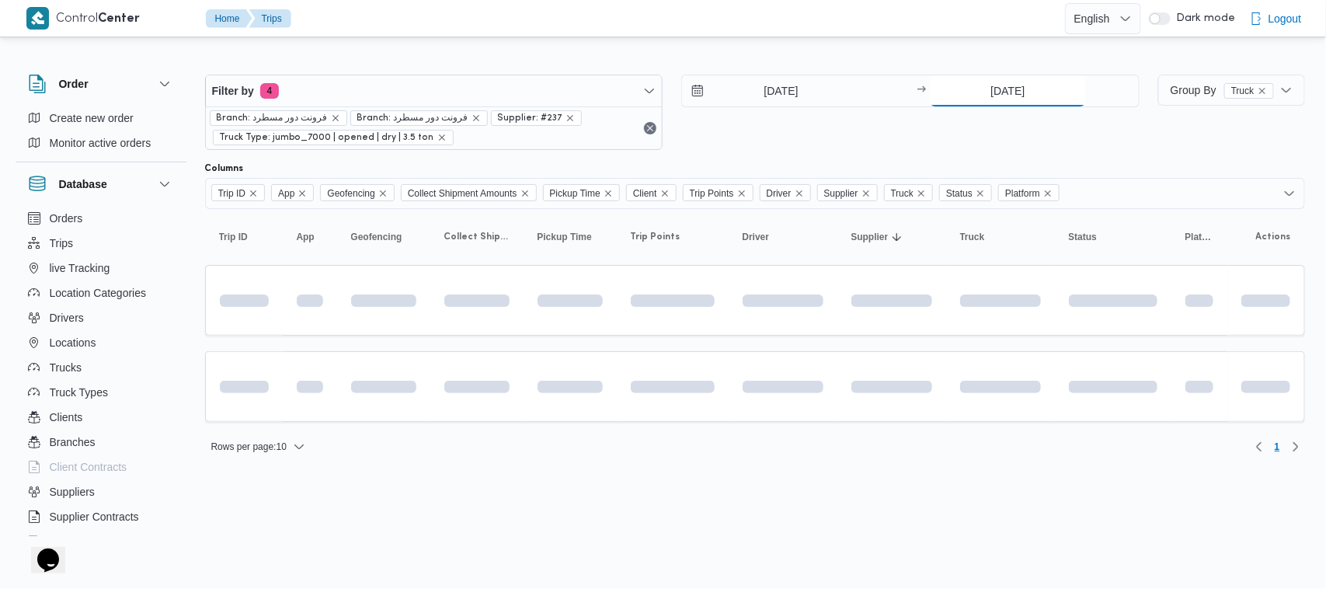
click at [973, 78] on input "[DATE]" at bounding box center [1008, 90] width 155 height 31
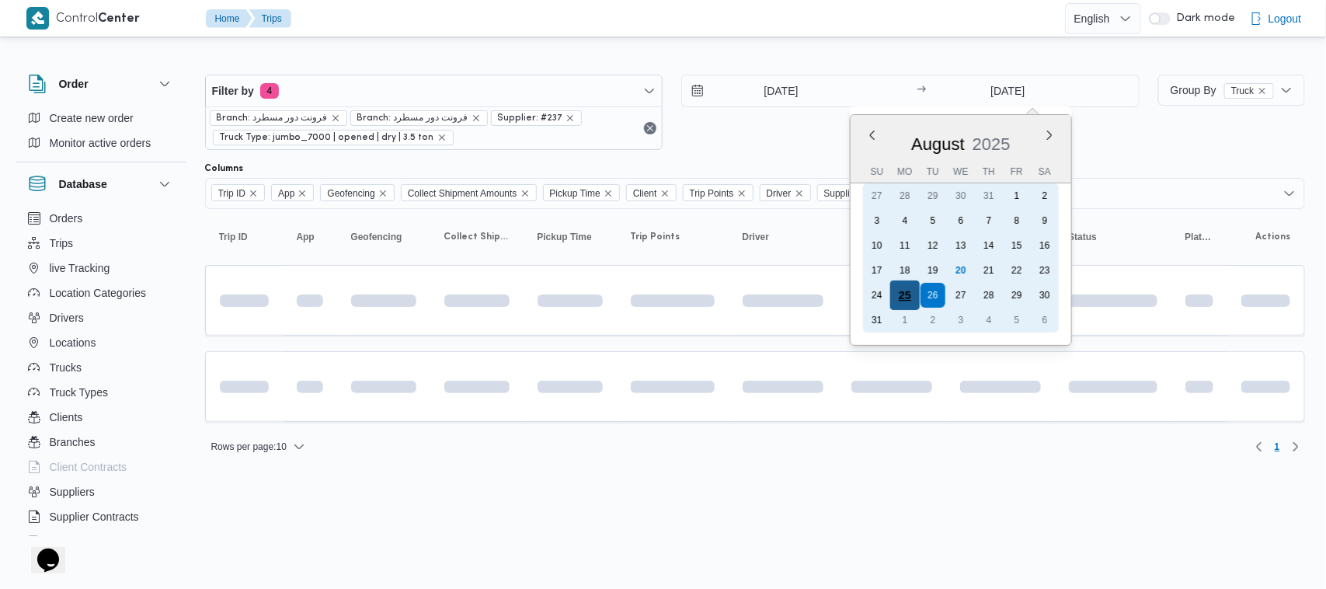
click at [914, 299] on div "25" at bounding box center [905, 295] width 30 height 30
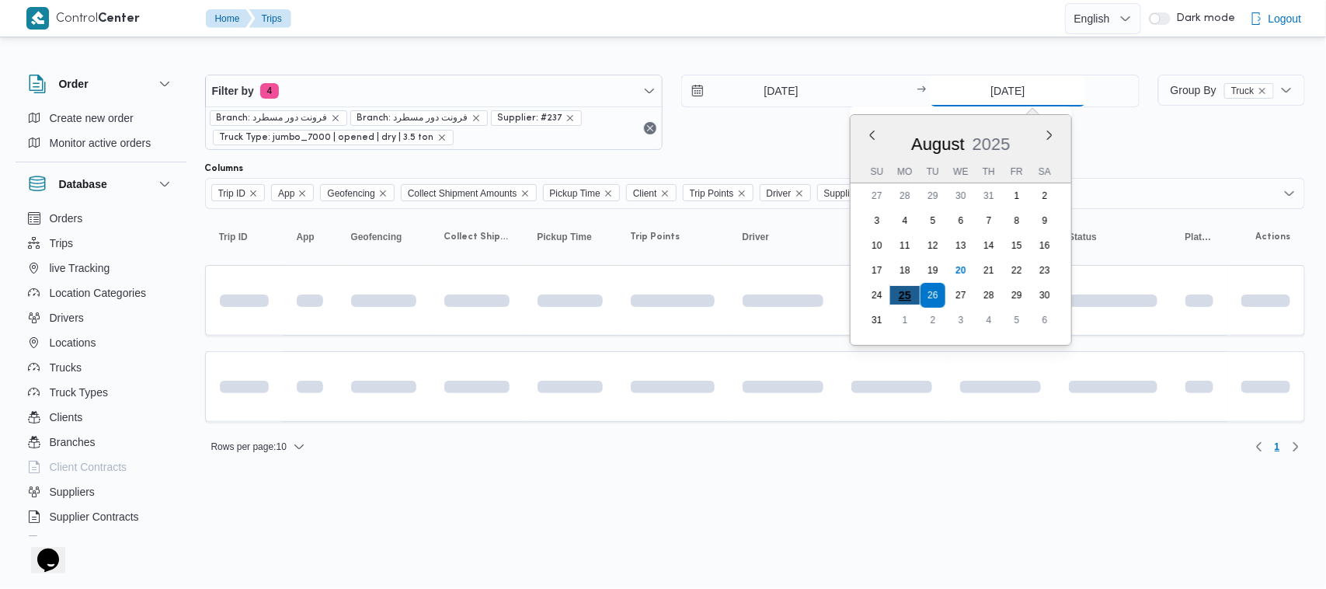
type input "25/8/2025"
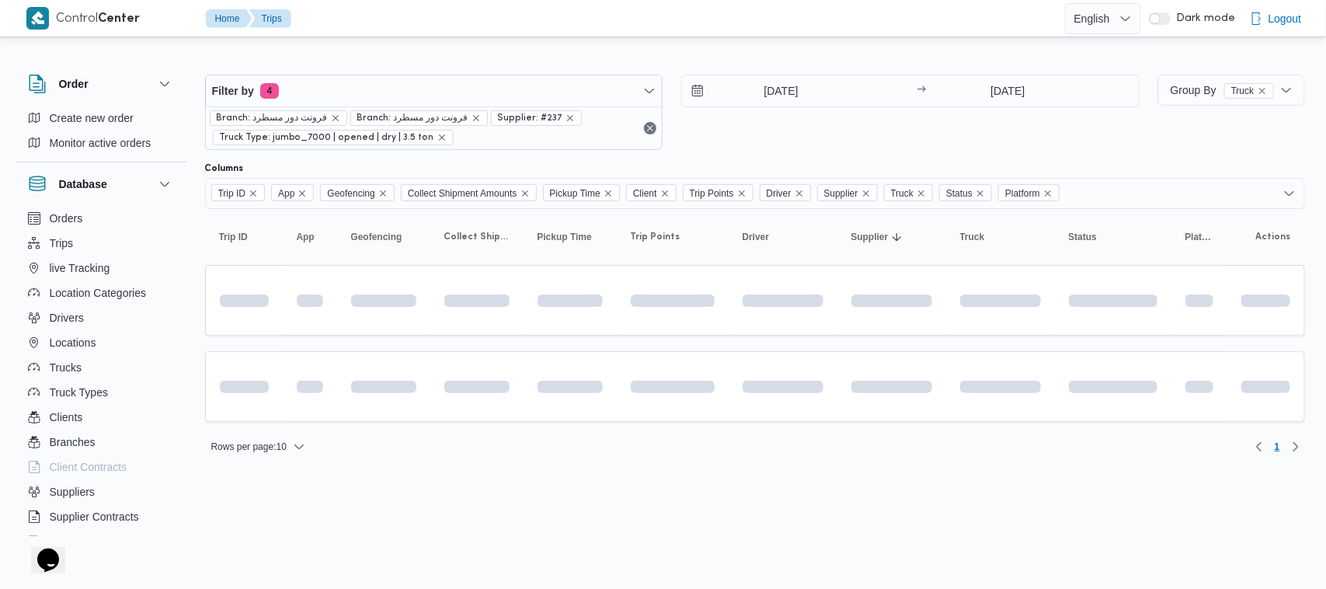
click at [983, 132] on div "25/8/2025 → 25/8/2025" at bounding box center [910, 112] width 458 height 75
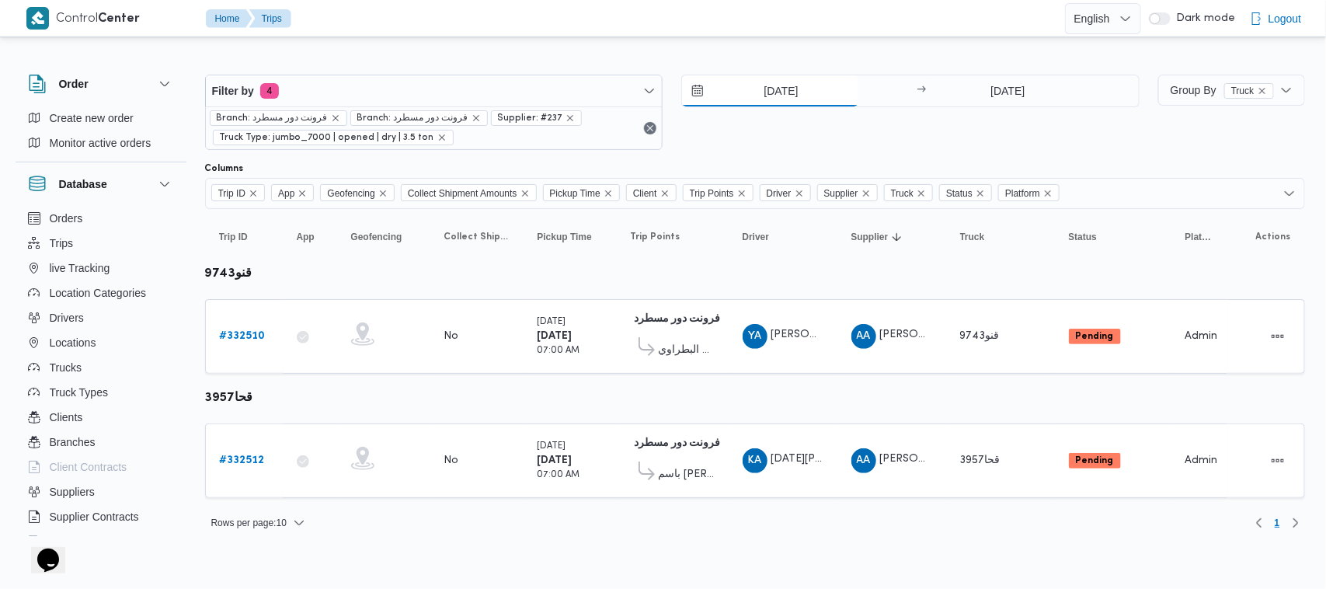
click at [781, 76] on input "25/8/2025" at bounding box center [770, 90] width 176 height 31
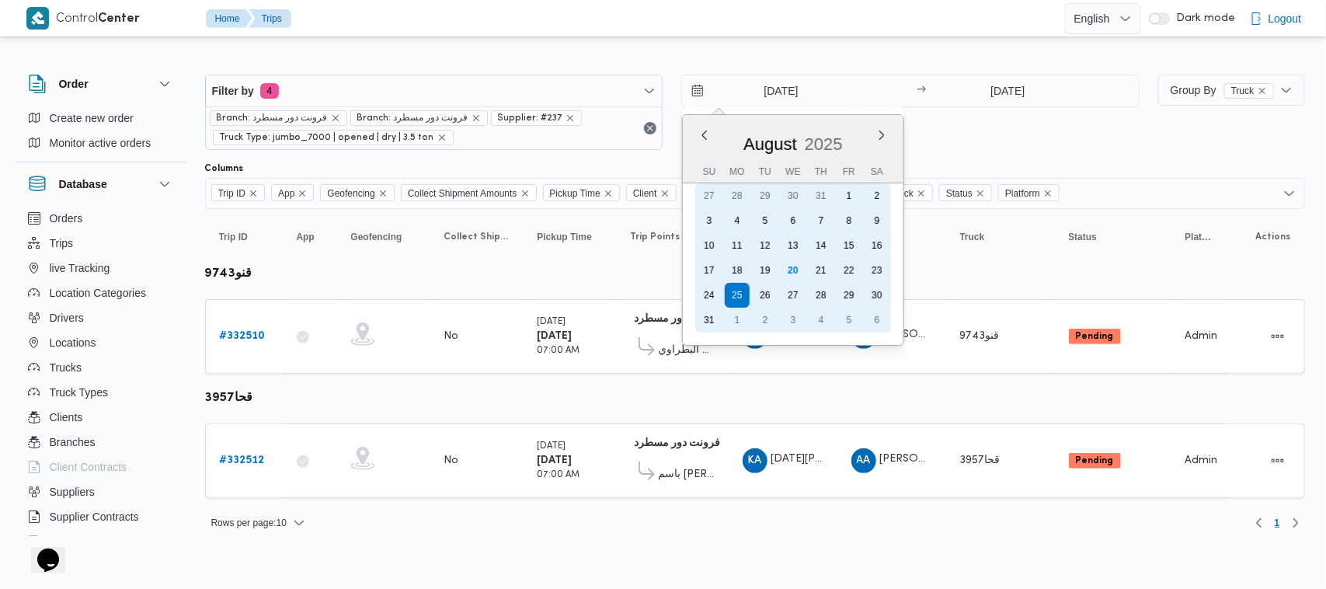
drag, startPoint x: 764, startPoint y: 291, endPoint x: 771, endPoint y: 286, distance: 9.5
click at [765, 291] on div "26" at bounding box center [765, 295] width 25 height 25
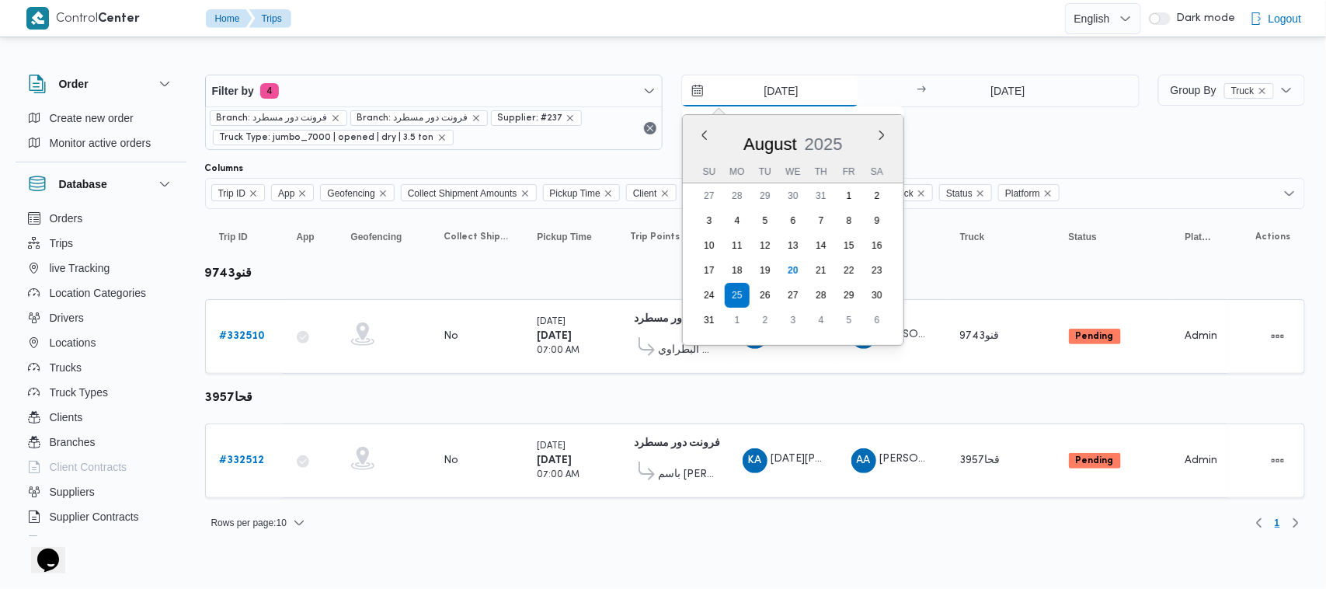
type input "[DATE]"
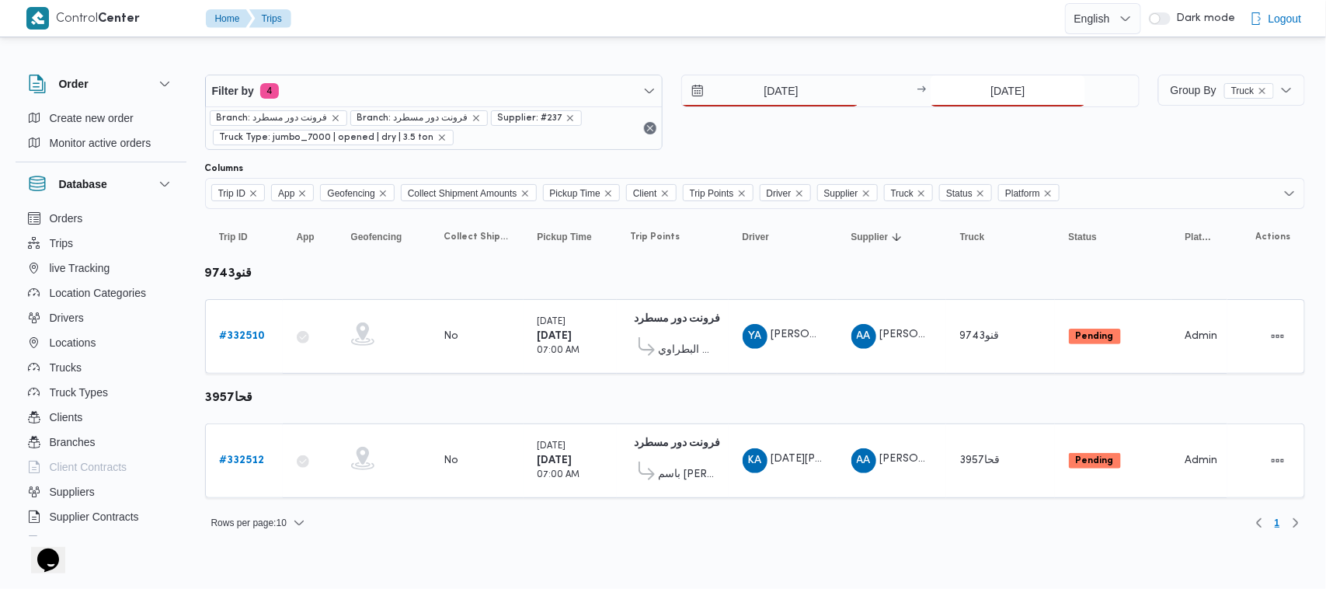
click at [984, 82] on input "25/8/2025" at bounding box center [1008, 90] width 155 height 31
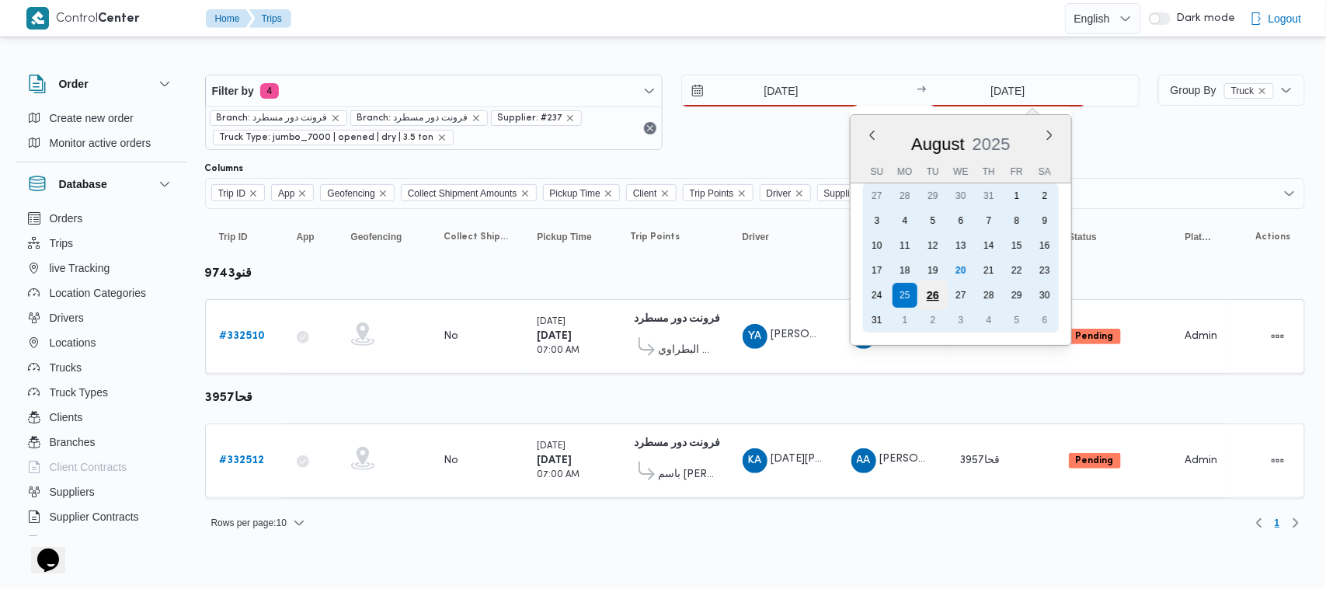
click at [938, 291] on div "26" at bounding box center [933, 295] width 30 height 30
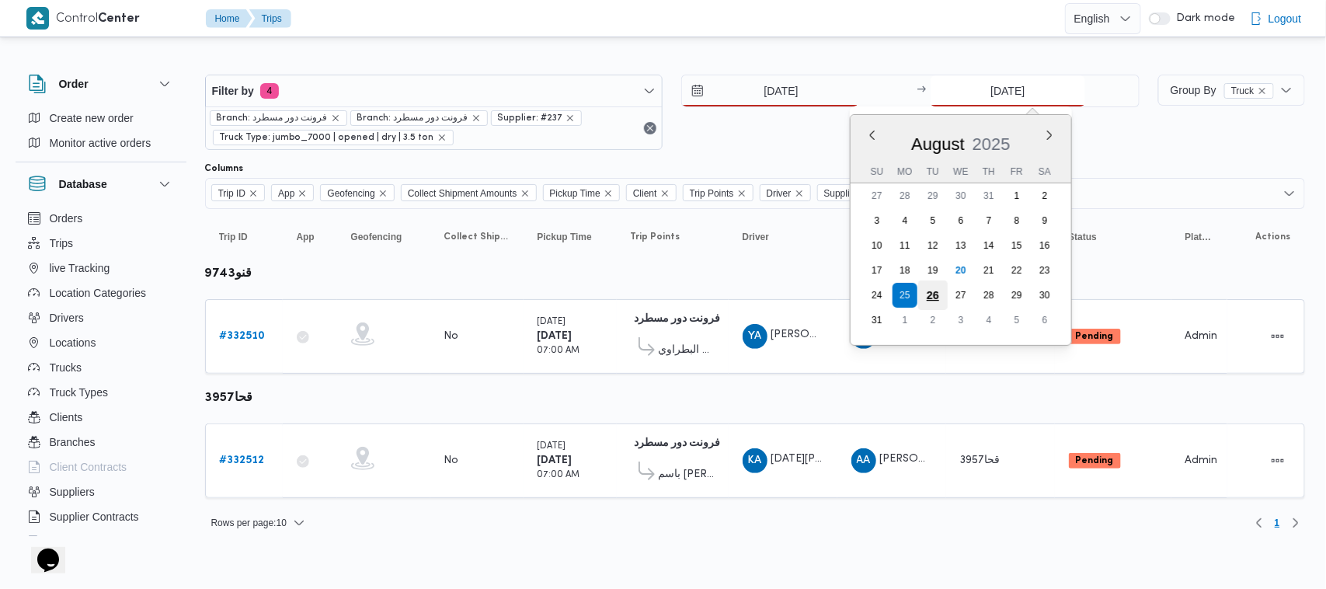
type input "[DATE]"
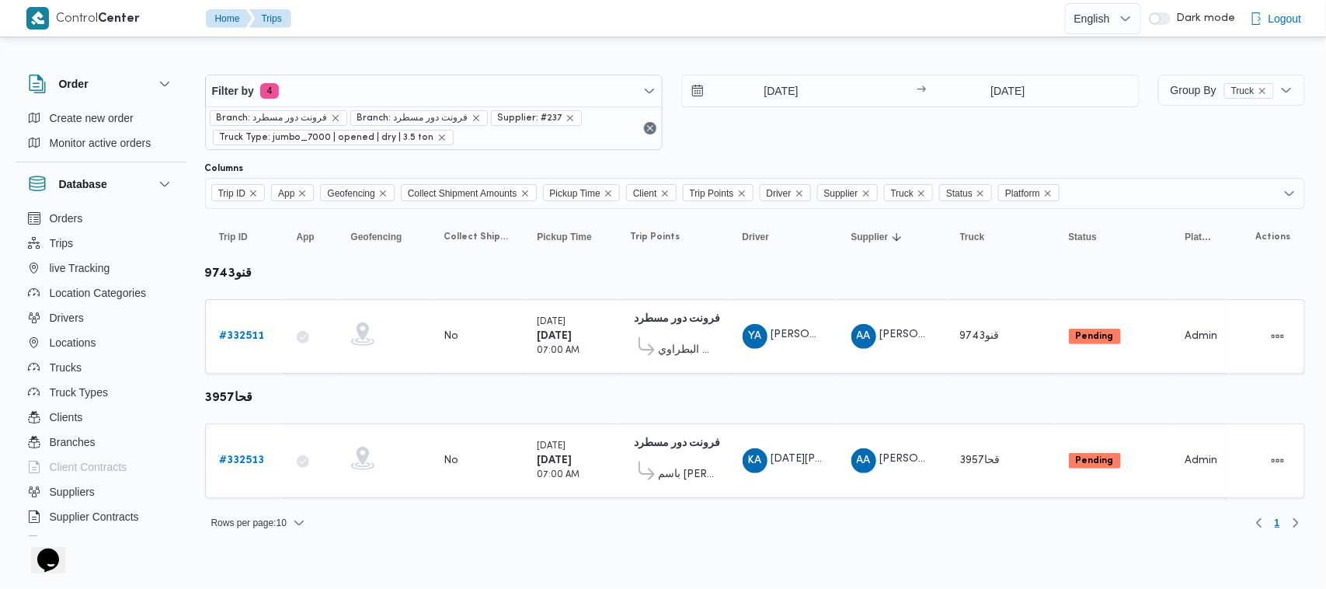
click at [852, 146] on div "26/8/2025 → 26/8/2025" at bounding box center [910, 112] width 458 height 75
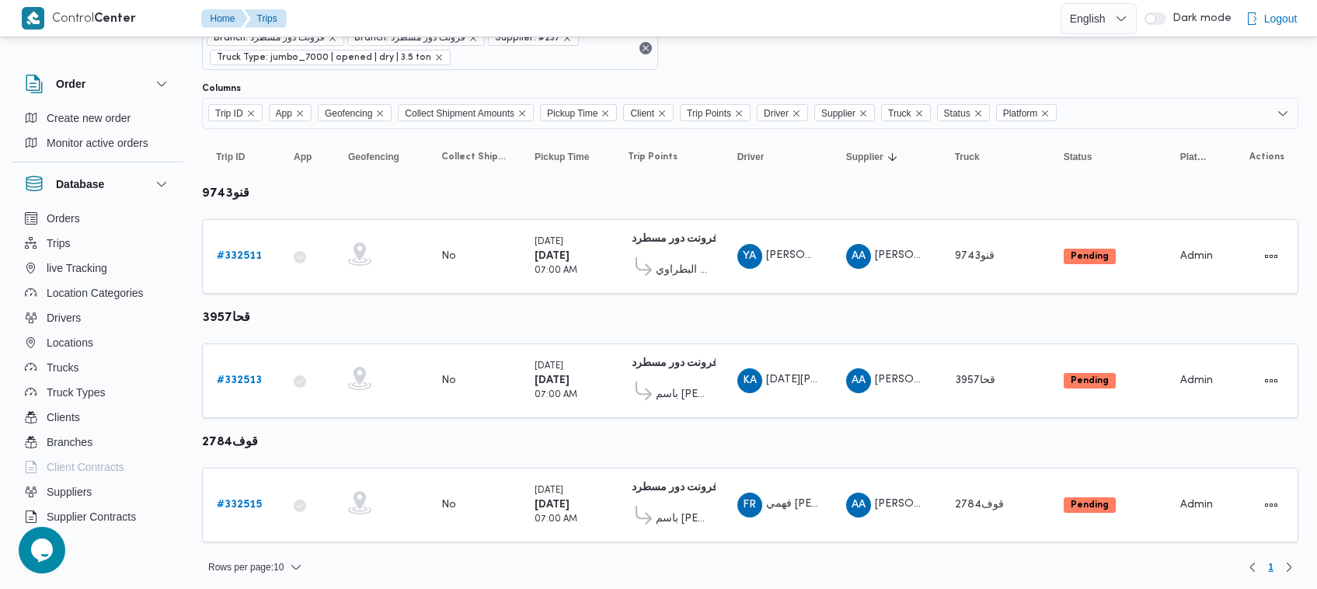
scroll to position [83, 0]
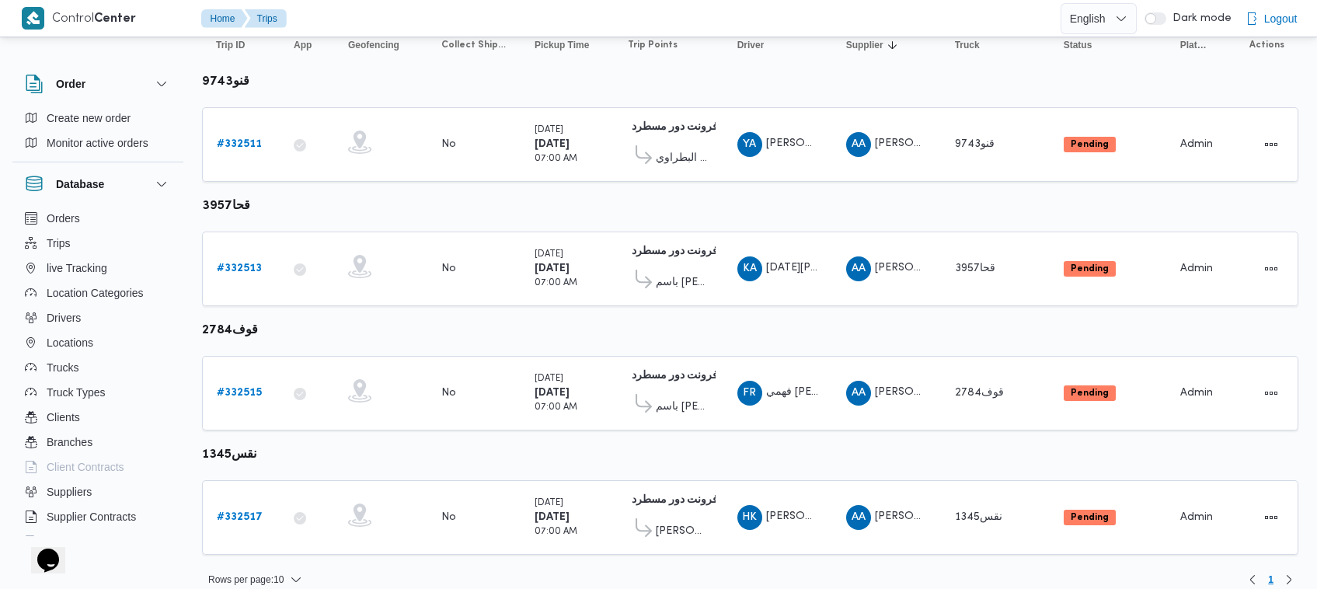
scroll to position [206, 0]
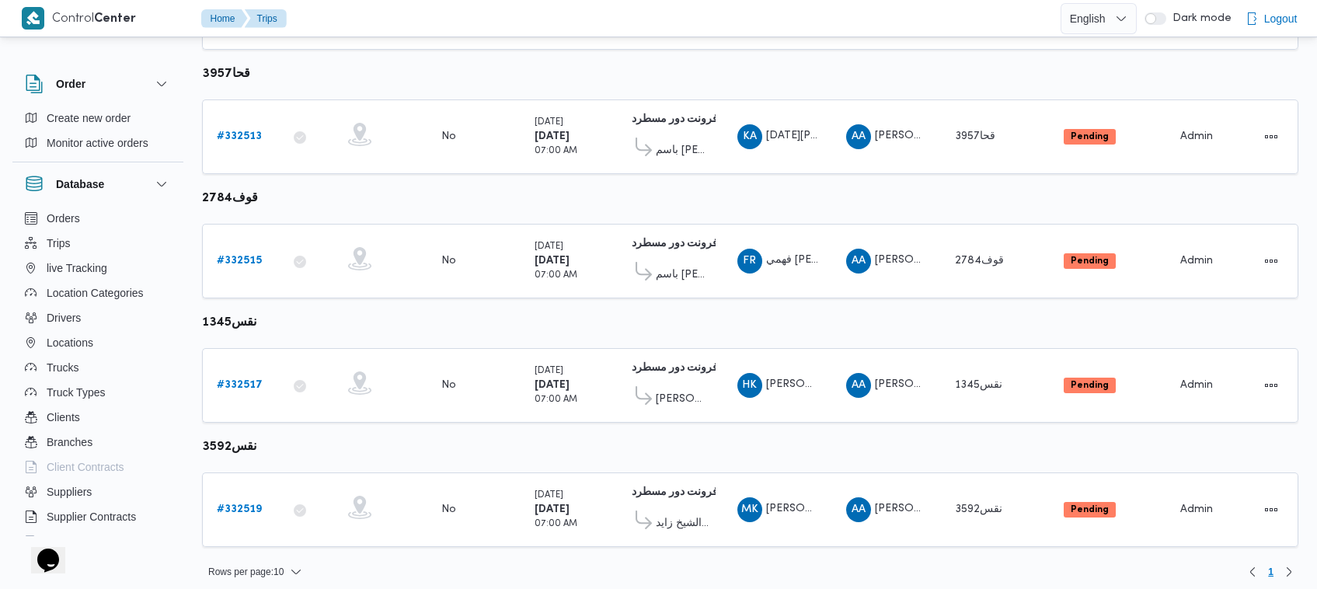
scroll to position [329, 0]
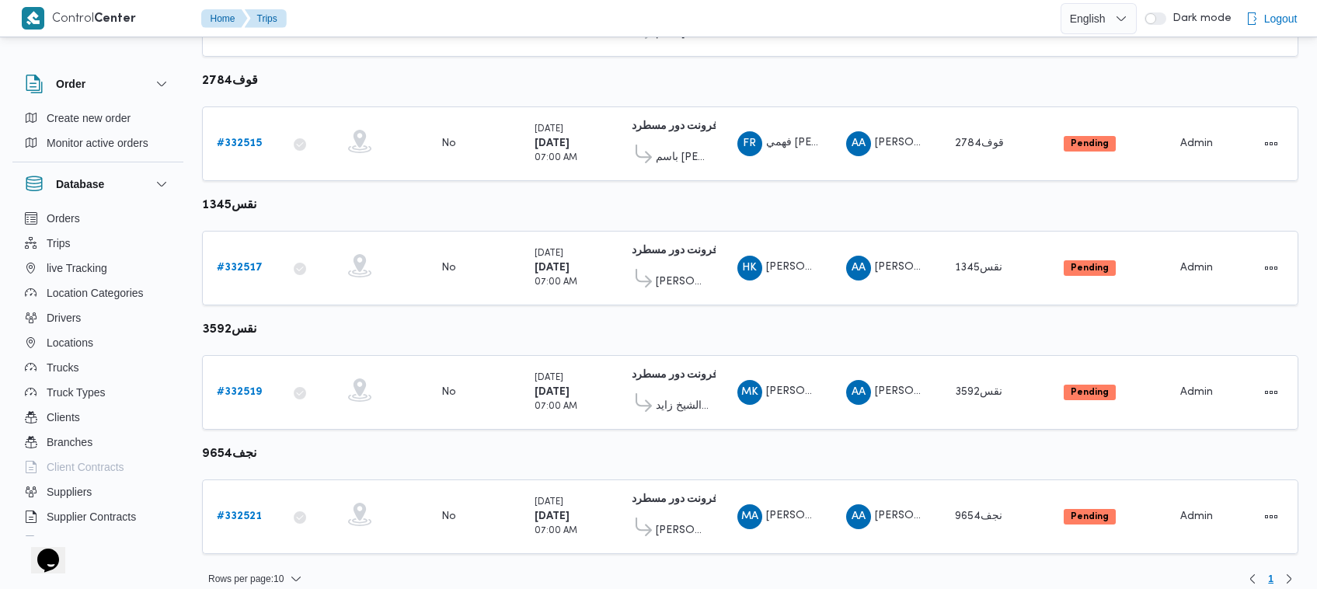
scroll to position [452, 0]
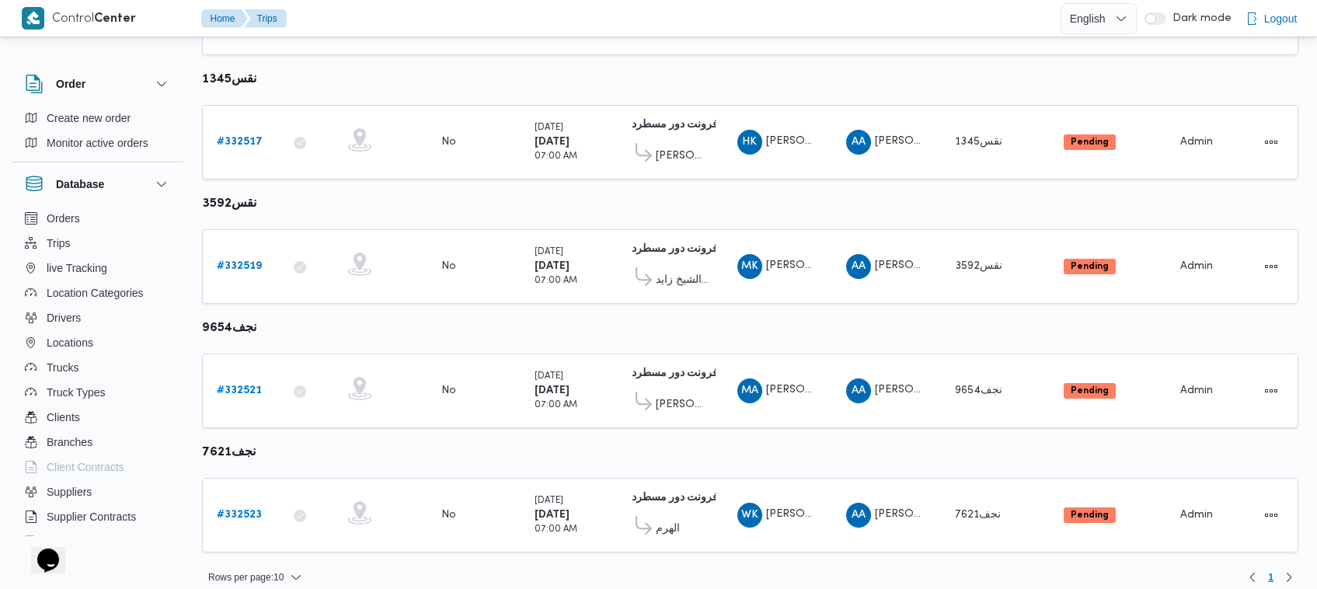
scroll to position [575, 0]
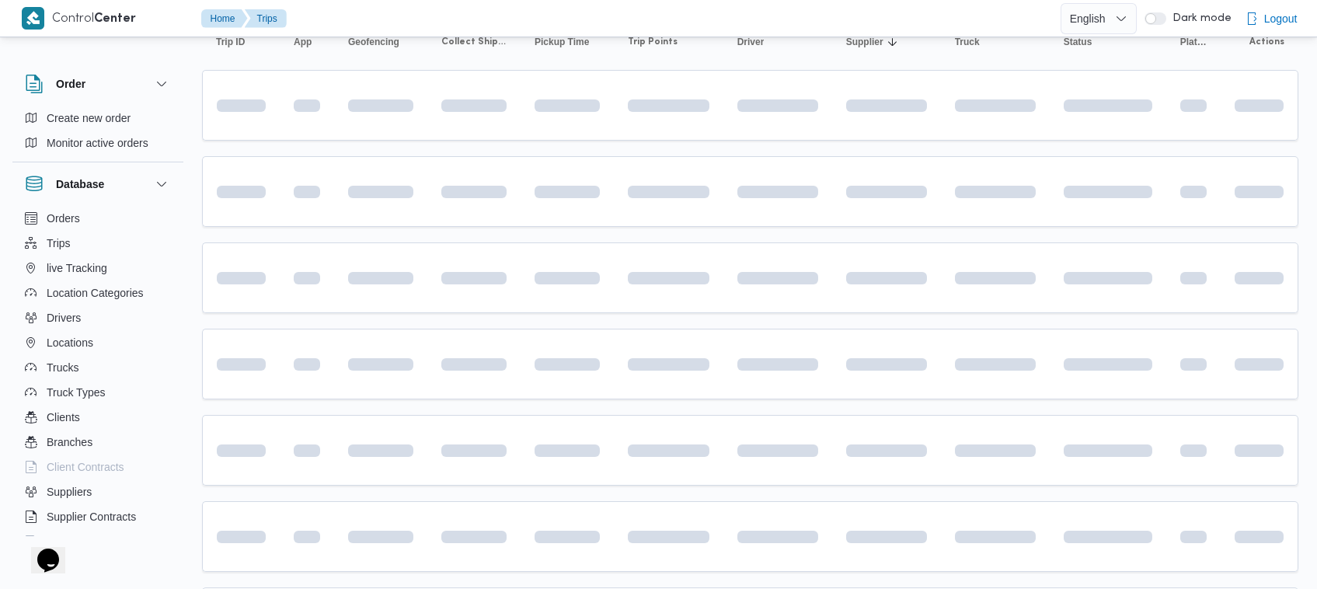
scroll to position [196, 0]
click at [1314, 44] on div "Order Create new order Monitor active orders Database Orders Trips live Trackin…" at bounding box center [658, 407] width 1317 height 1106
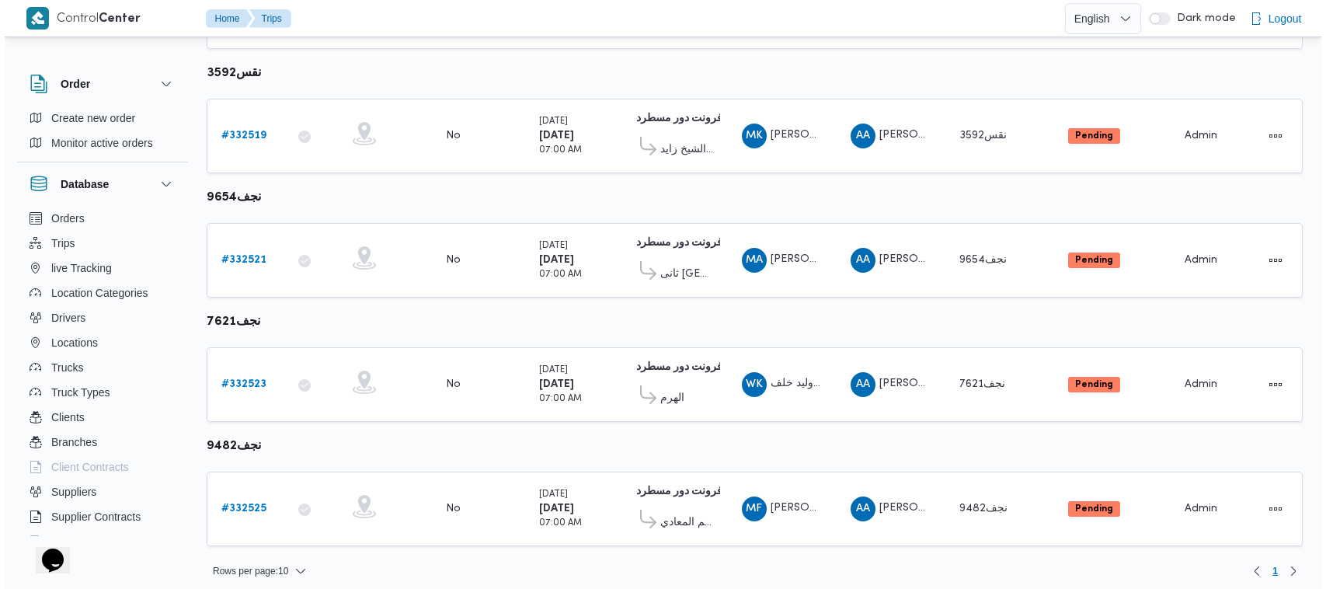
scroll to position [0, 0]
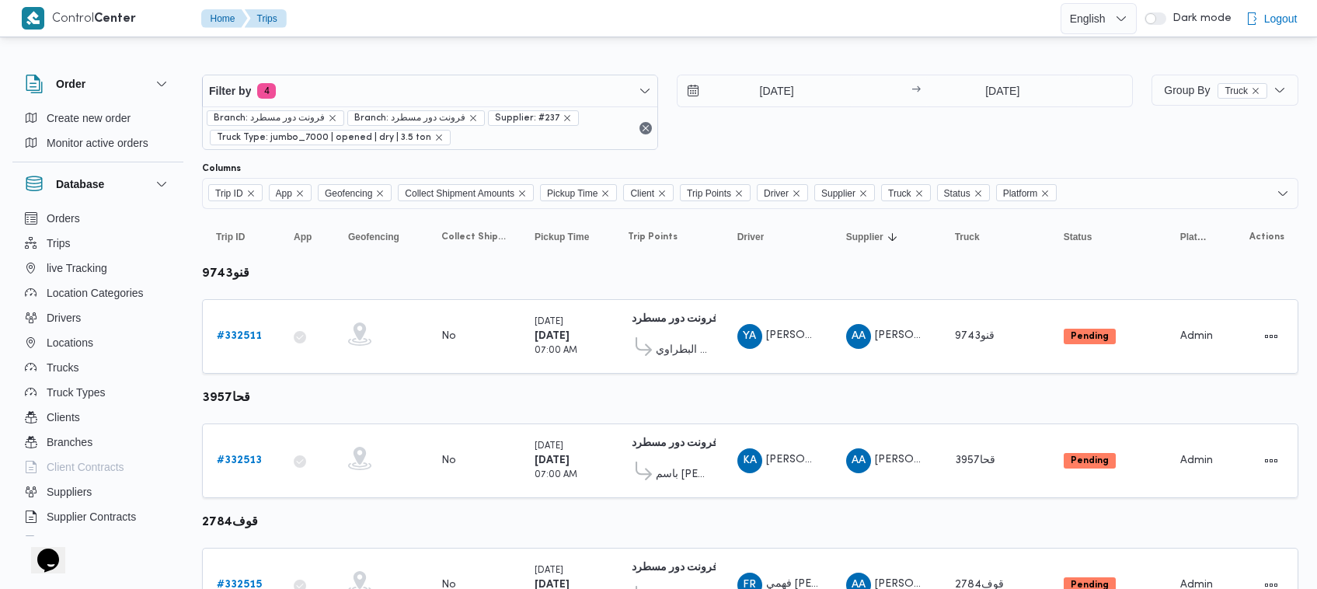
click at [903, 141] on div "26/8/2025 → 26/8/2025" at bounding box center [905, 112] width 456 height 75
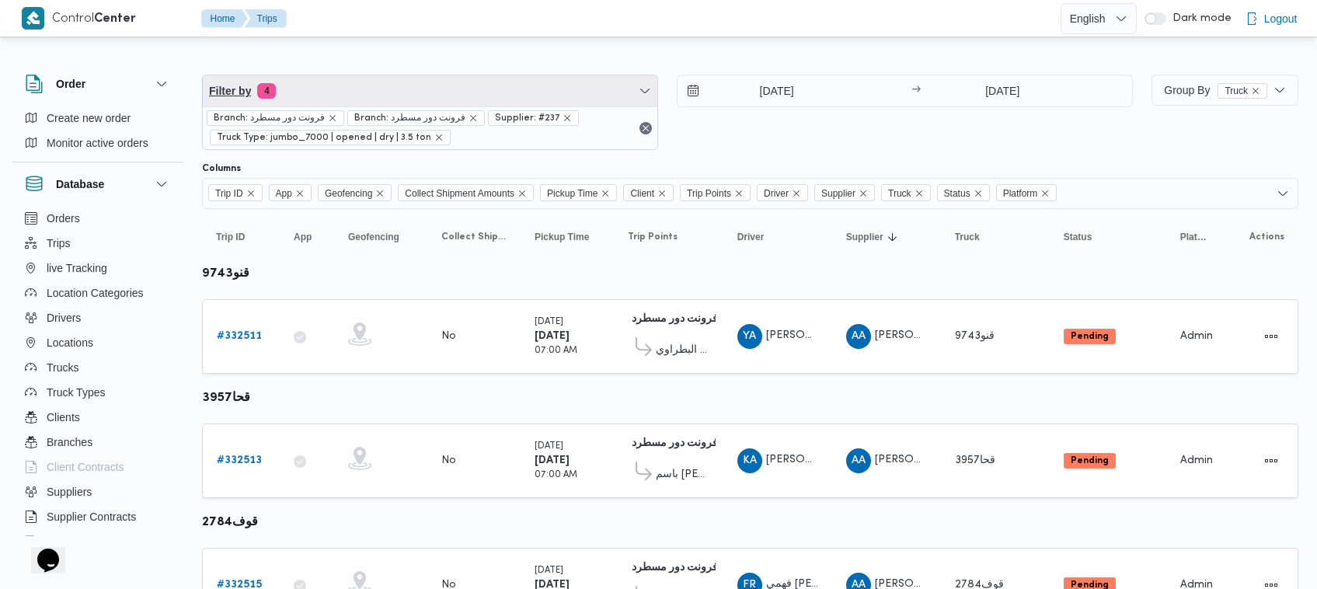
click at [430, 102] on span "Filter by 4" at bounding box center [430, 90] width 454 height 31
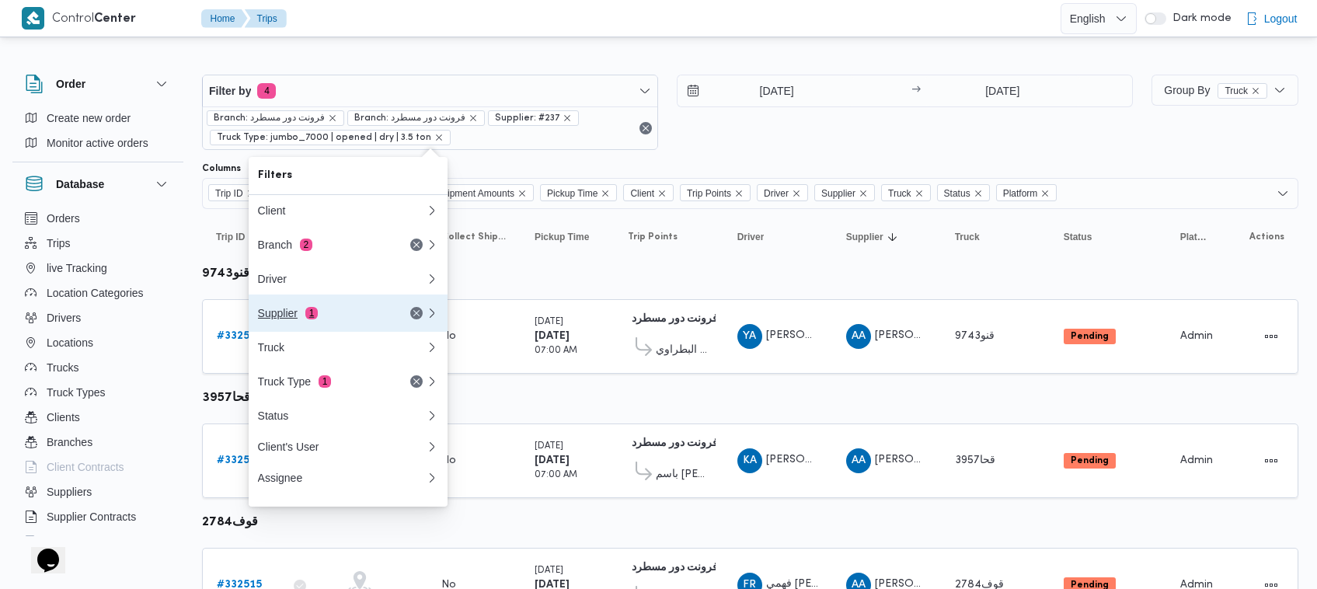
click at [315, 312] on span "1" at bounding box center [311, 313] width 12 height 12
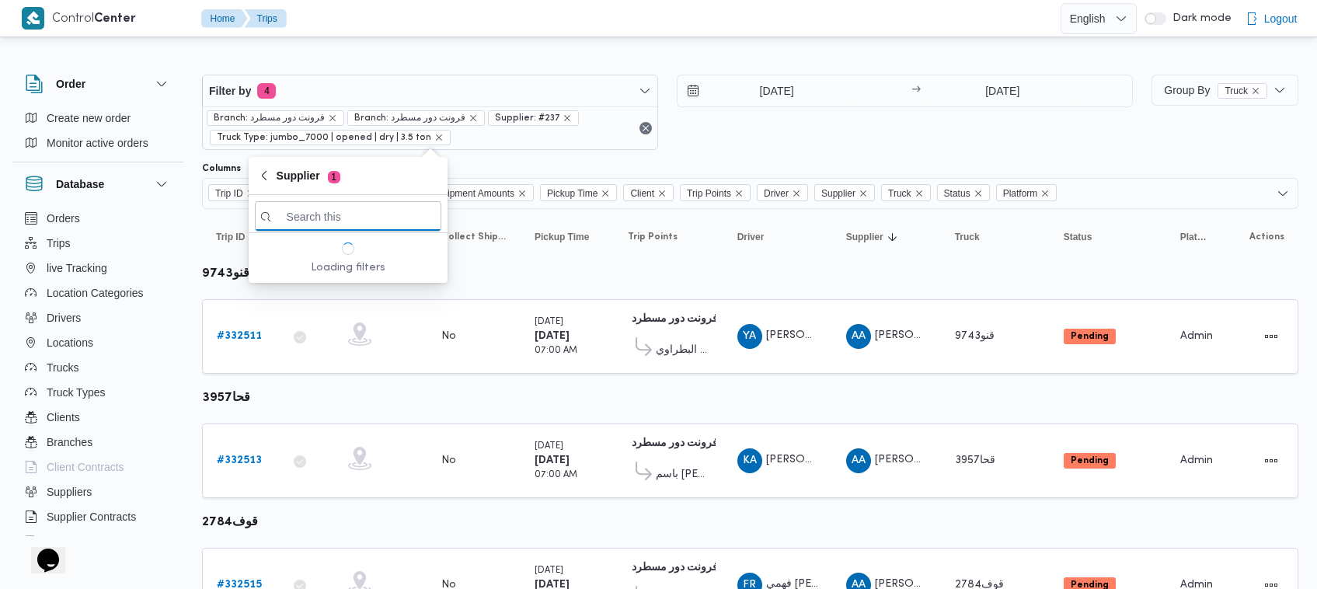
paste input "[PERSON_NAME]"
type input "[PERSON_NAME]"
click at [369, 282] on span "[PERSON_NAME]" at bounding box center [348, 271] width 186 height 25
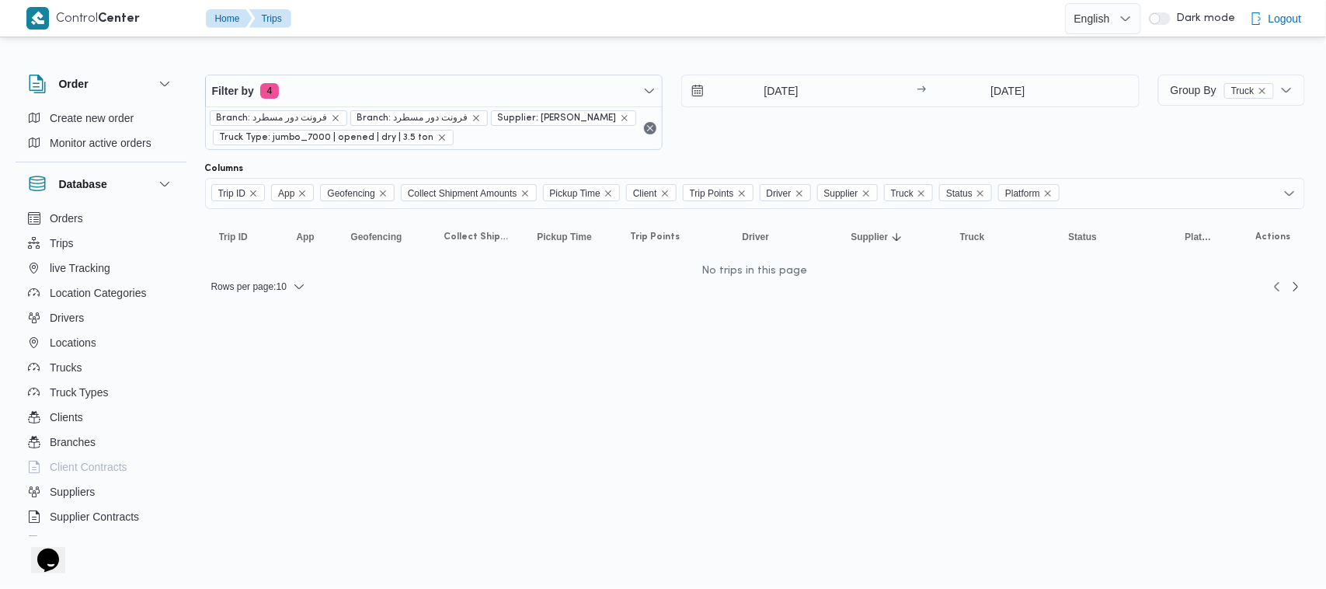
click at [781, 148] on div "26/8/2025 → 26/8/2025" at bounding box center [910, 112] width 458 height 75
click at [757, 148] on div "26/8/2025 → 26/8/2025" at bounding box center [910, 112] width 458 height 75
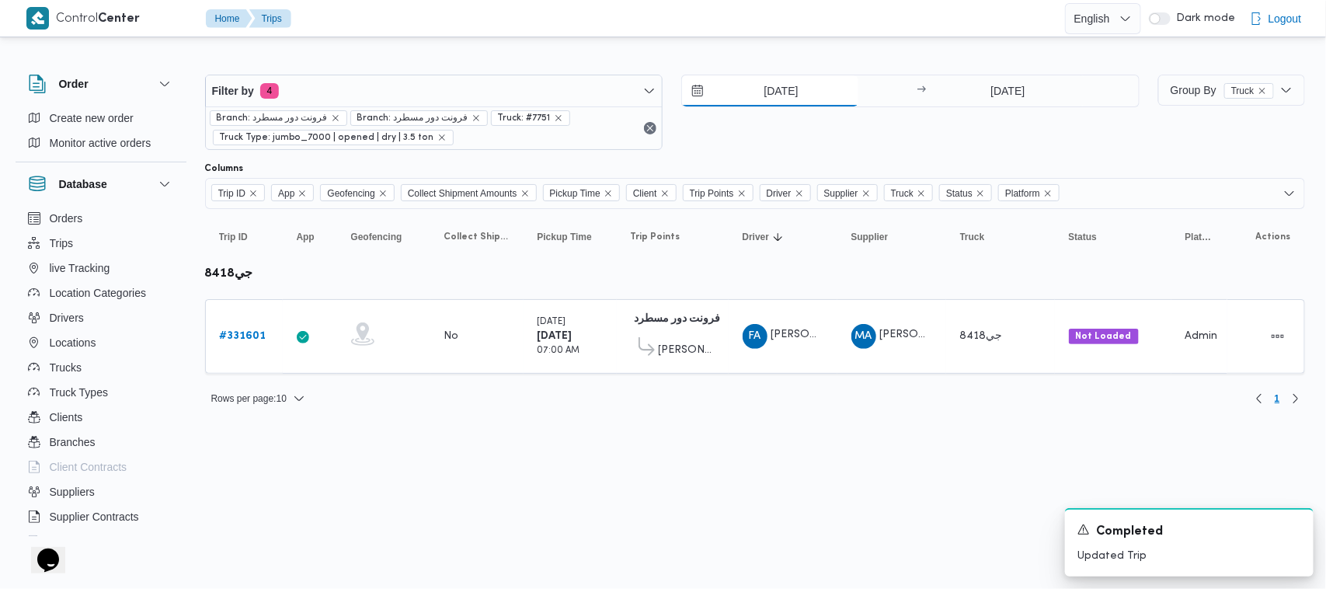
click at [816, 98] on input "[DATE]" at bounding box center [770, 90] width 176 height 31
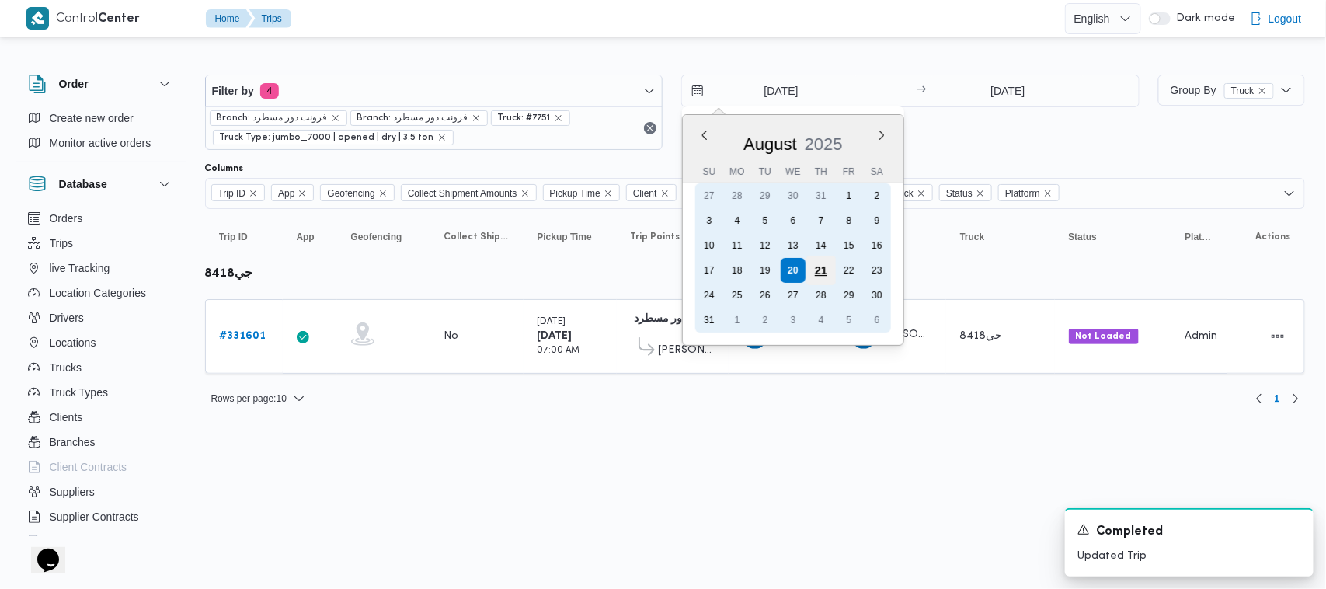
click at [835, 269] on div "21" at bounding box center [821, 271] width 30 height 30
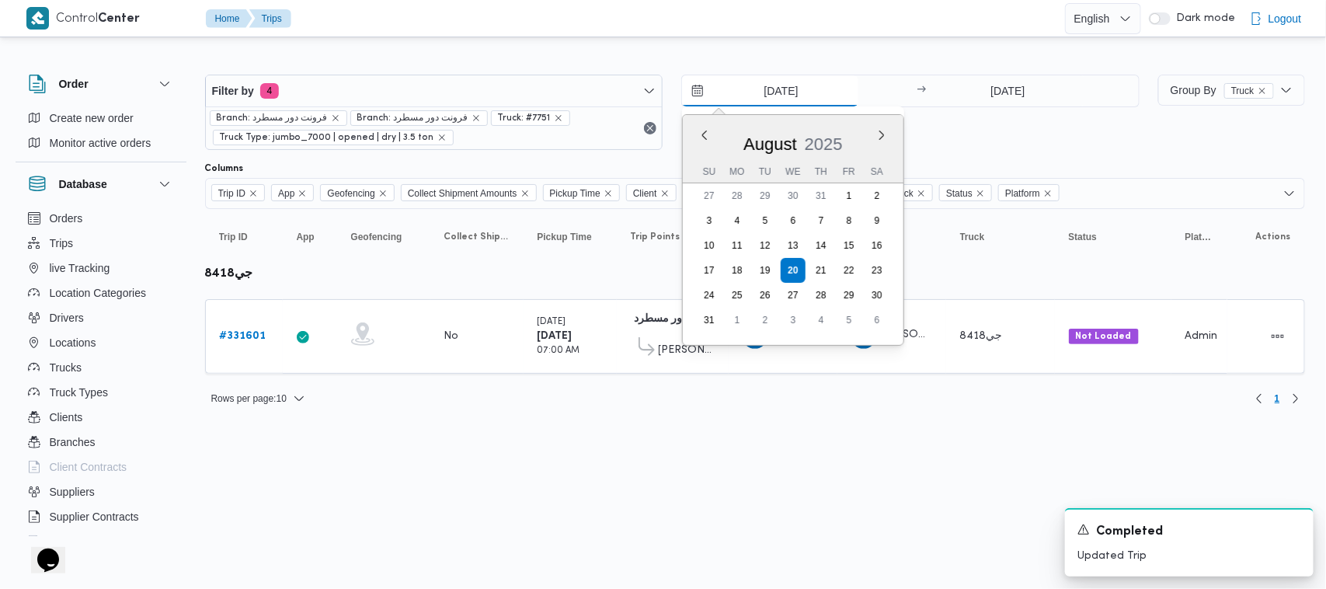
type input "[DATE]"
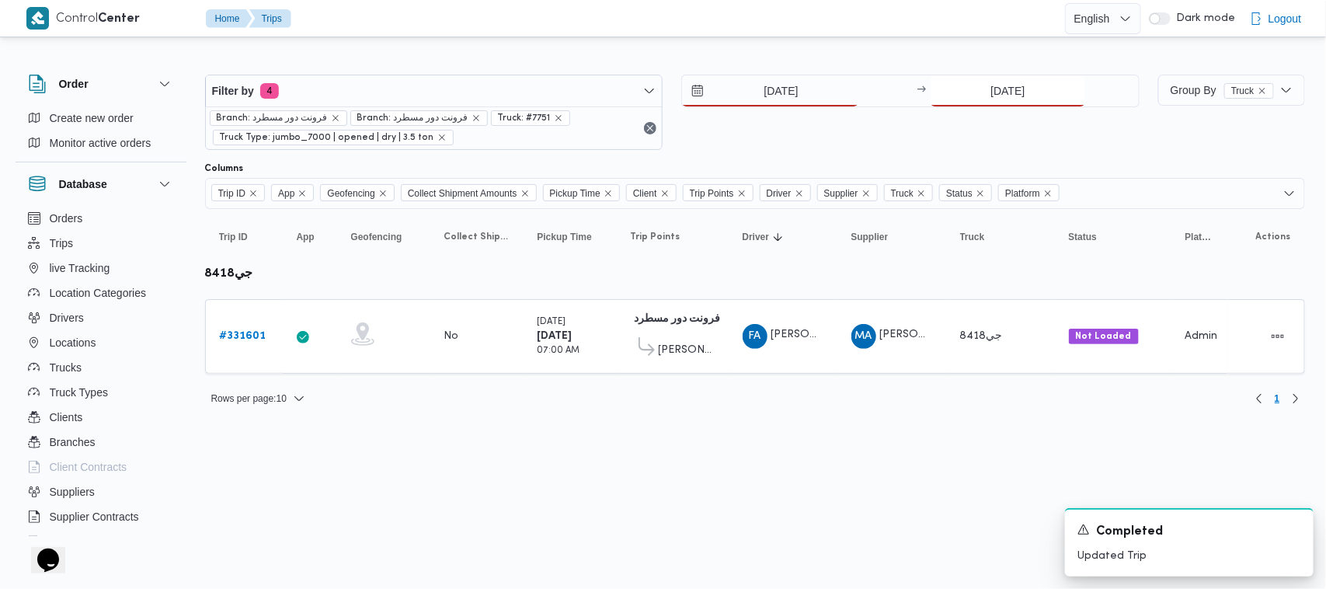
click at [990, 87] on input "[DATE]" at bounding box center [1008, 90] width 155 height 31
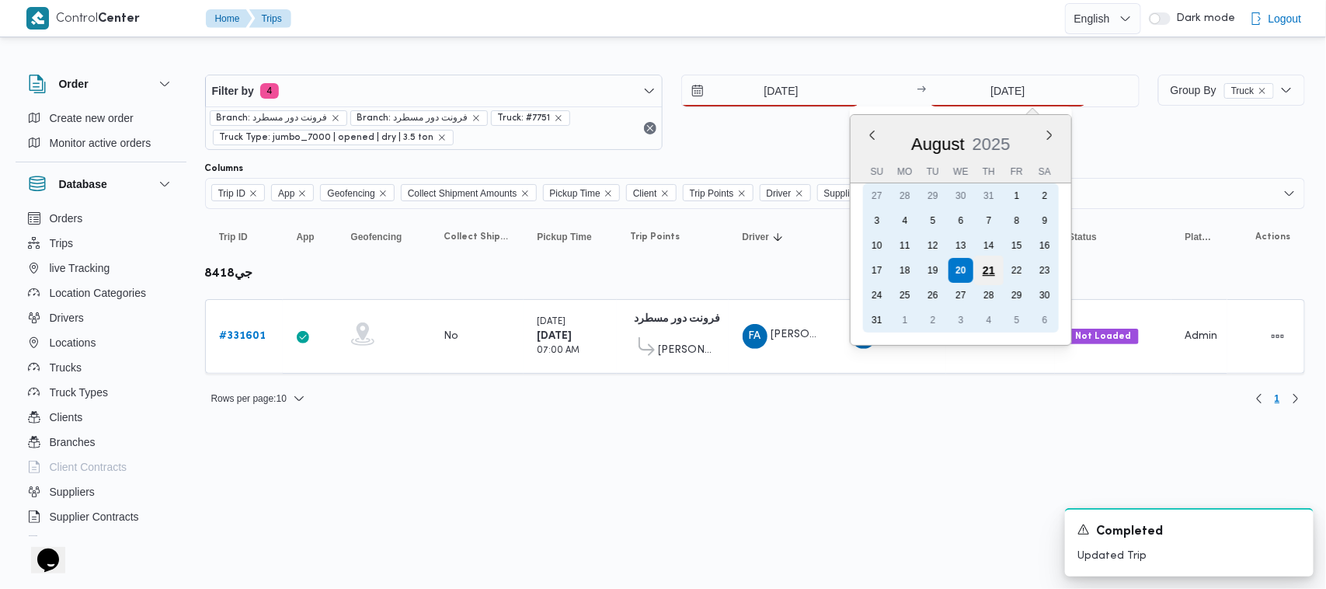
click at [987, 268] on div "21" at bounding box center [989, 271] width 30 height 30
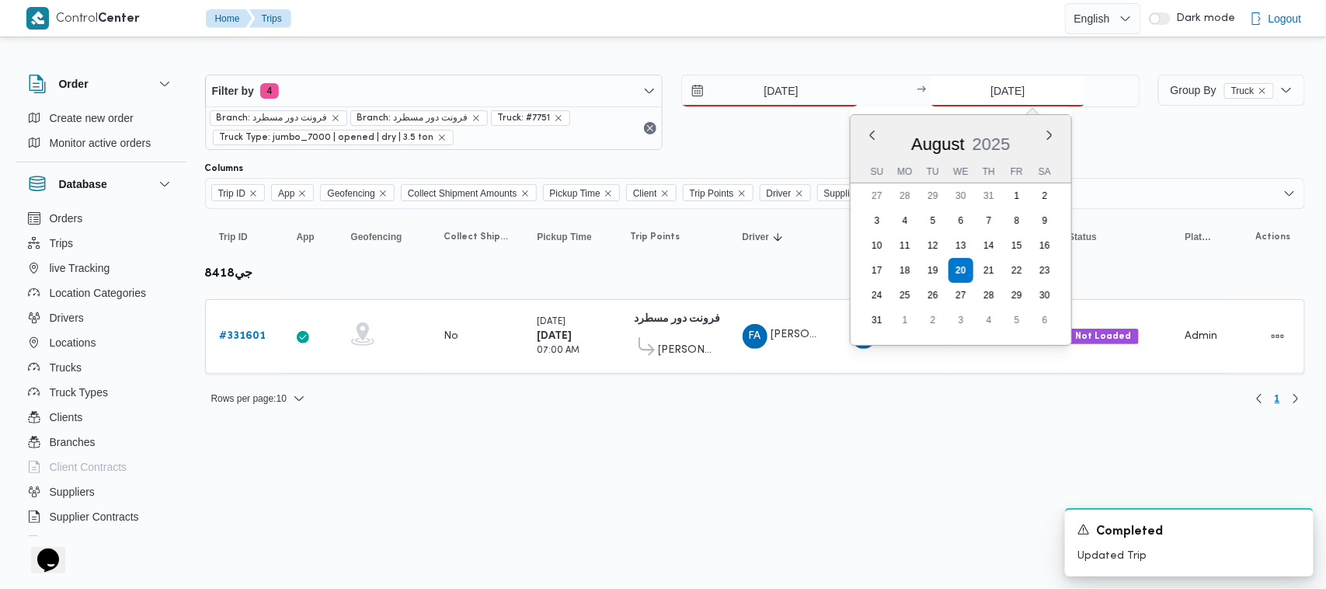
type input "[DATE]"
click at [759, 479] on html "Control Center Home Trips English عربي Dark mode Logout Order Create new order …" at bounding box center [663, 294] width 1326 height 589
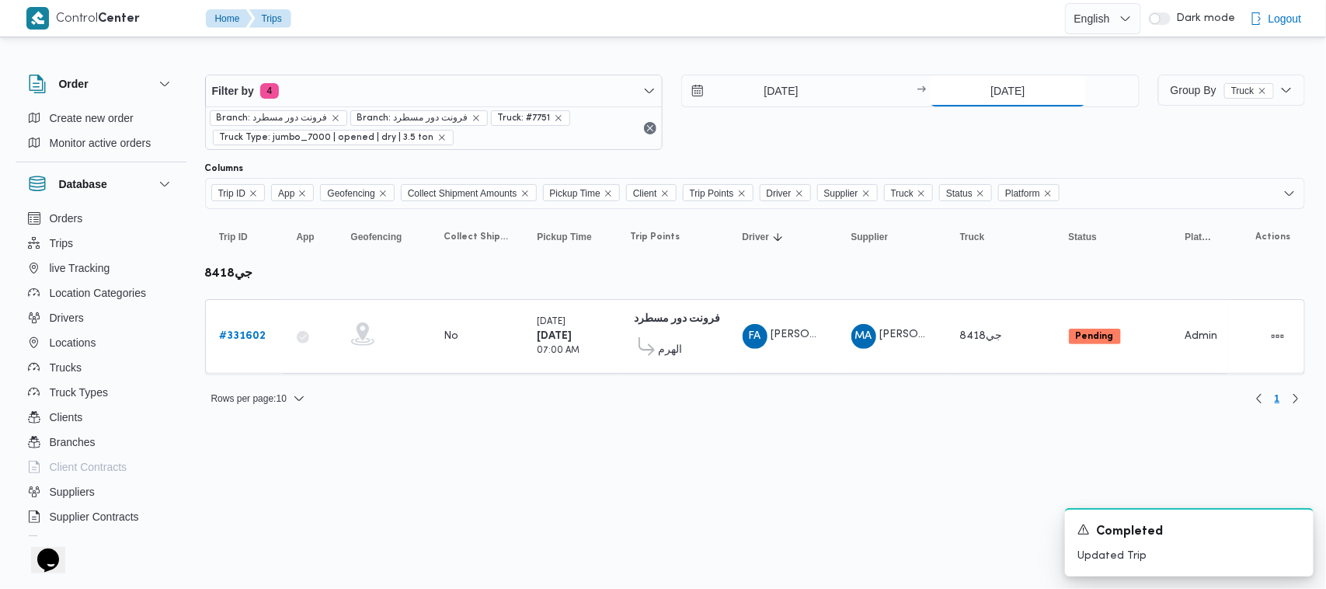
click at [965, 105] on input "[DATE]" at bounding box center [1008, 90] width 155 height 31
click at [809, 114] on div "[DATE] → [DATE]" at bounding box center [910, 112] width 458 height 75
click at [956, 541] on html "Control Center Home Trips English عربي Dark mode Logout Order Create new order …" at bounding box center [663, 294] width 1326 height 589
click at [554, 115] on icon "remove selected entity" at bounding box center [558, 117] width 9 height 9
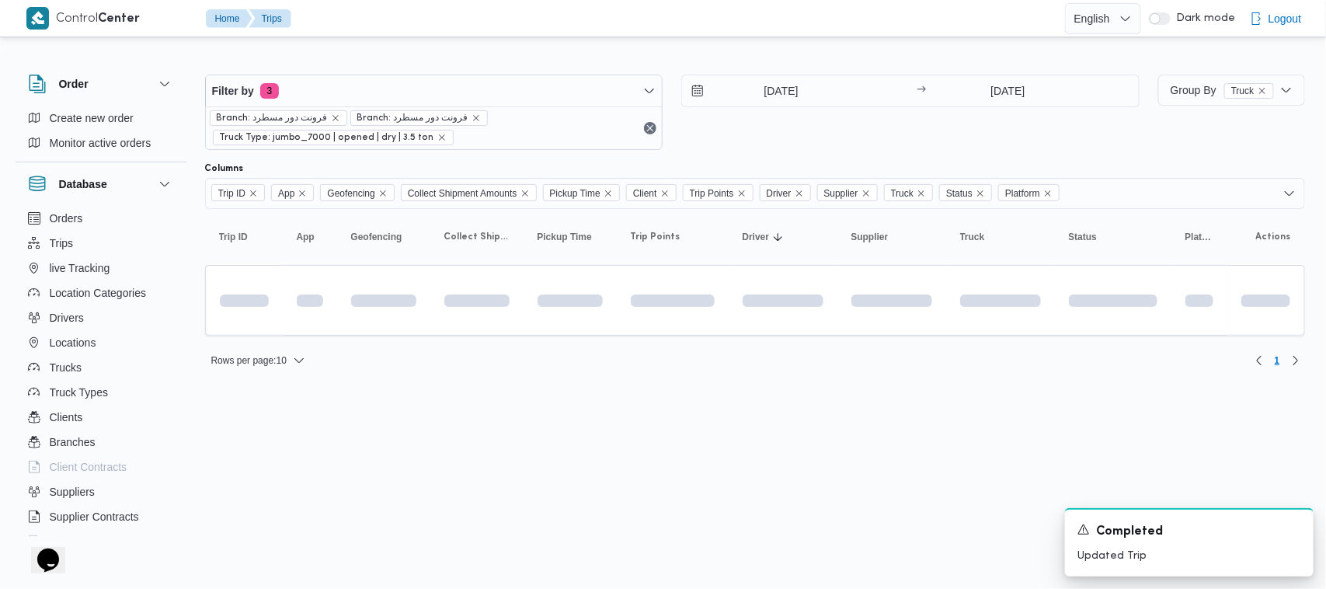
click at [805, 126] on div "[DATE] → [DATE]" at bounding box center [910, 112] width 458 height 75
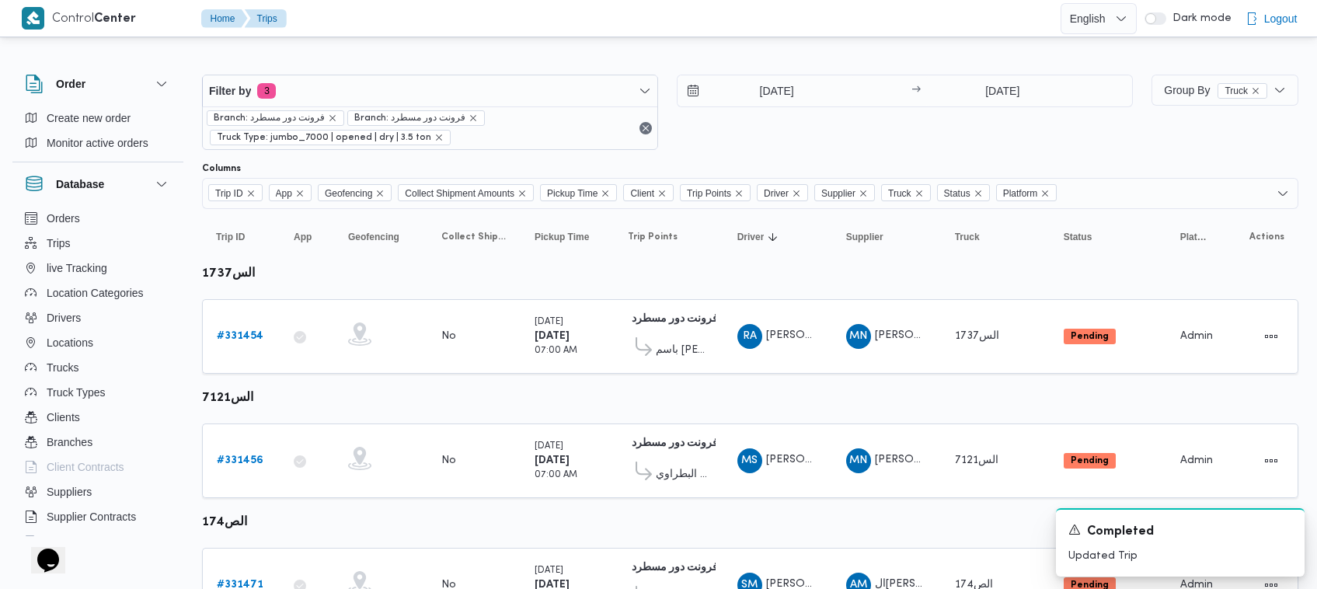
click at [964, 141] on div "[DATE] → [DATE]" at bounding box center [905, 112] width 456 height 75
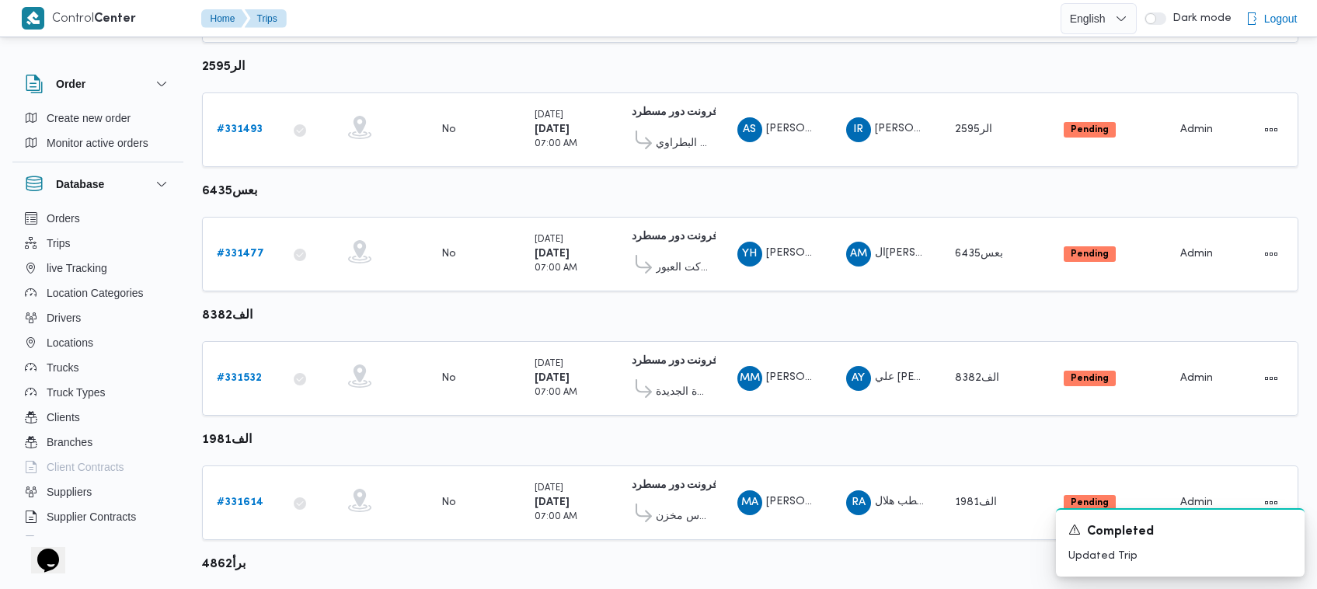
scroll to position [944, 0]
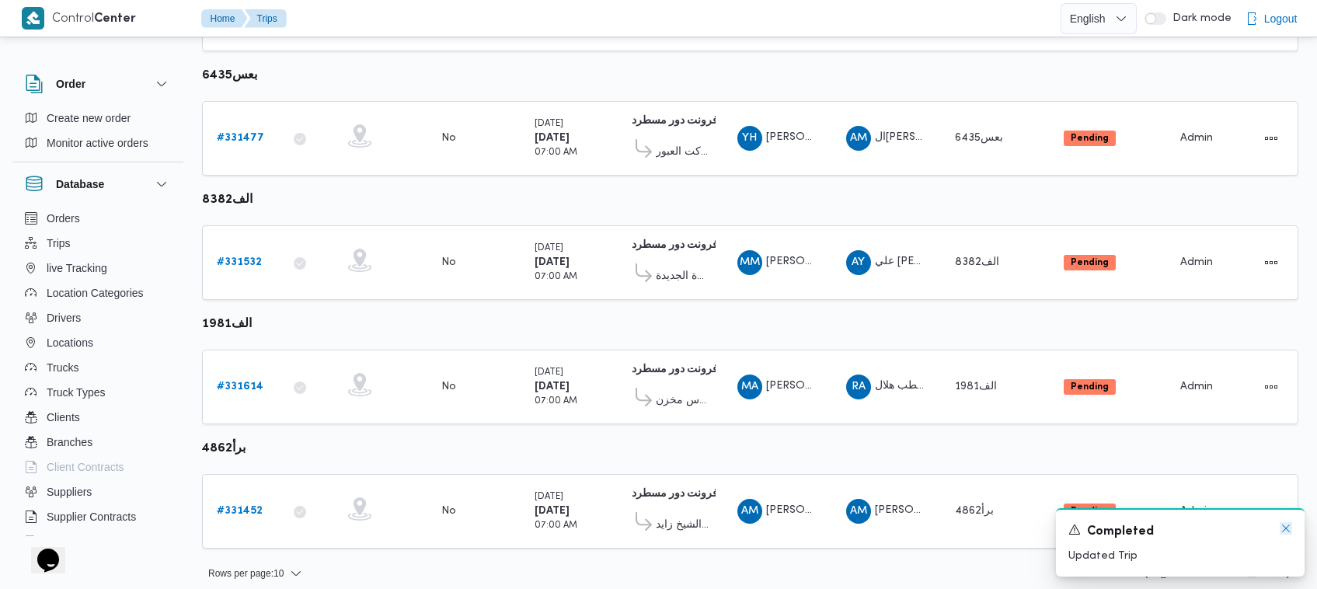
click at [1283, 527] on icon "Dismiss toast" at bounding box center [1285, 528] width 12 height 12
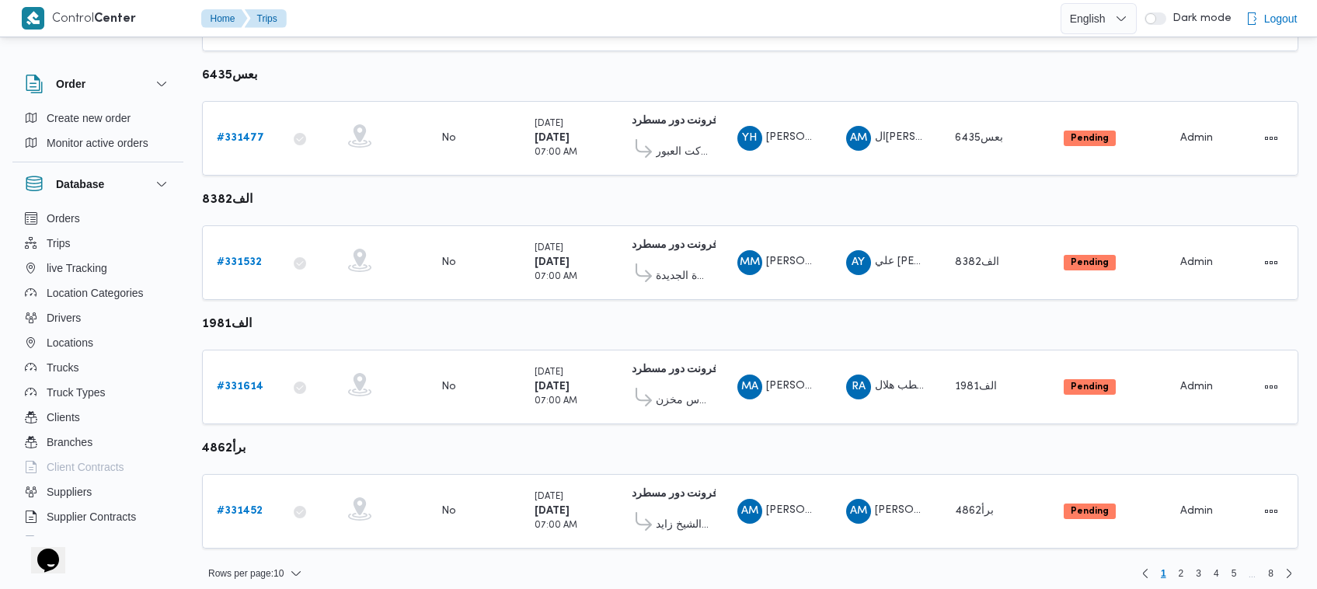
scroll to position [941, 0]
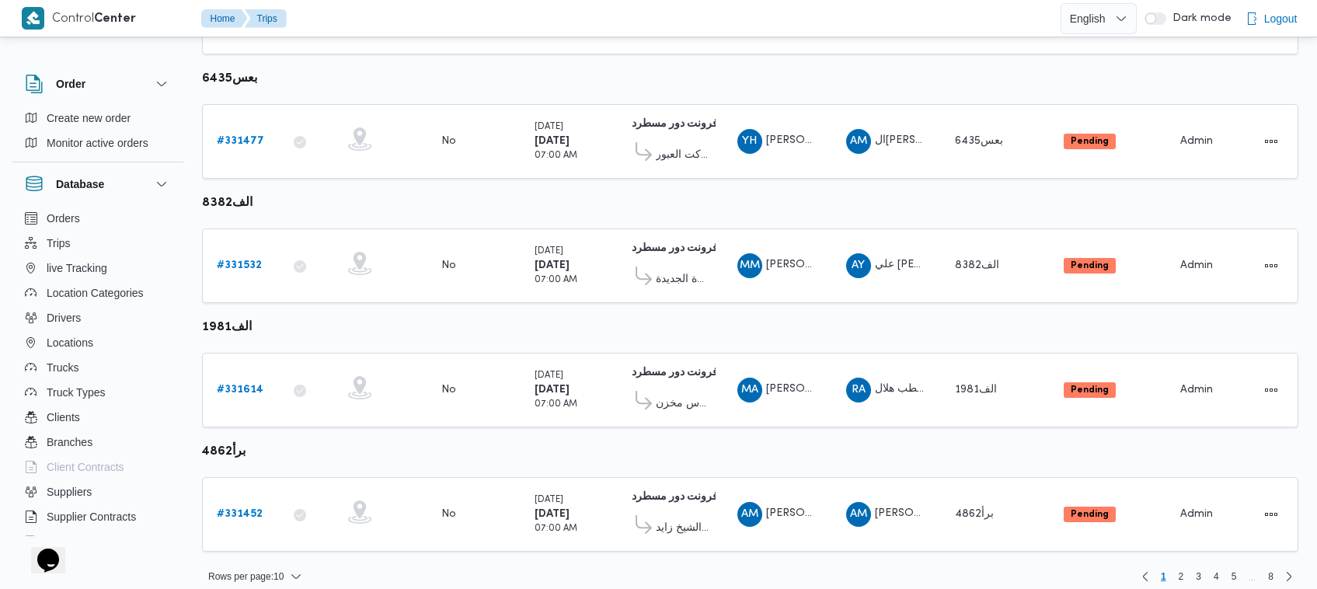
drag, startPoint x: 1314, startPoint y: 533, endPoint x: 1317, endPoint y: 494, distance: 39.0
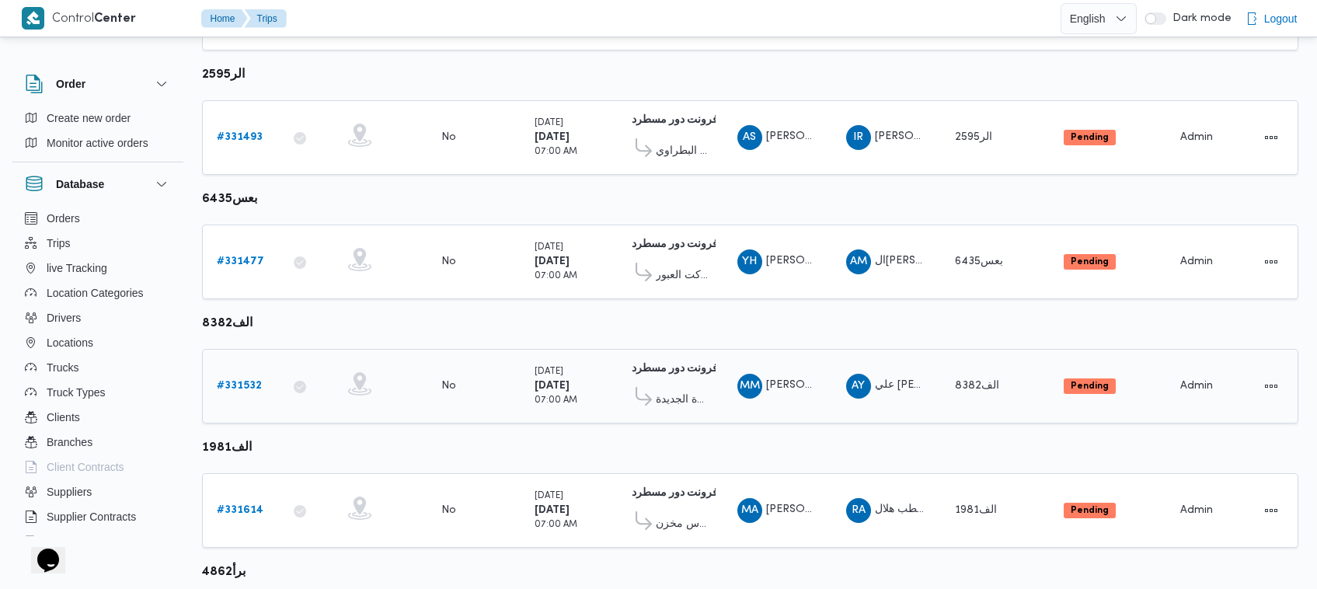
scroll to position [0, 0]
